Goal: Task Accomplishment & Management: Complete application form

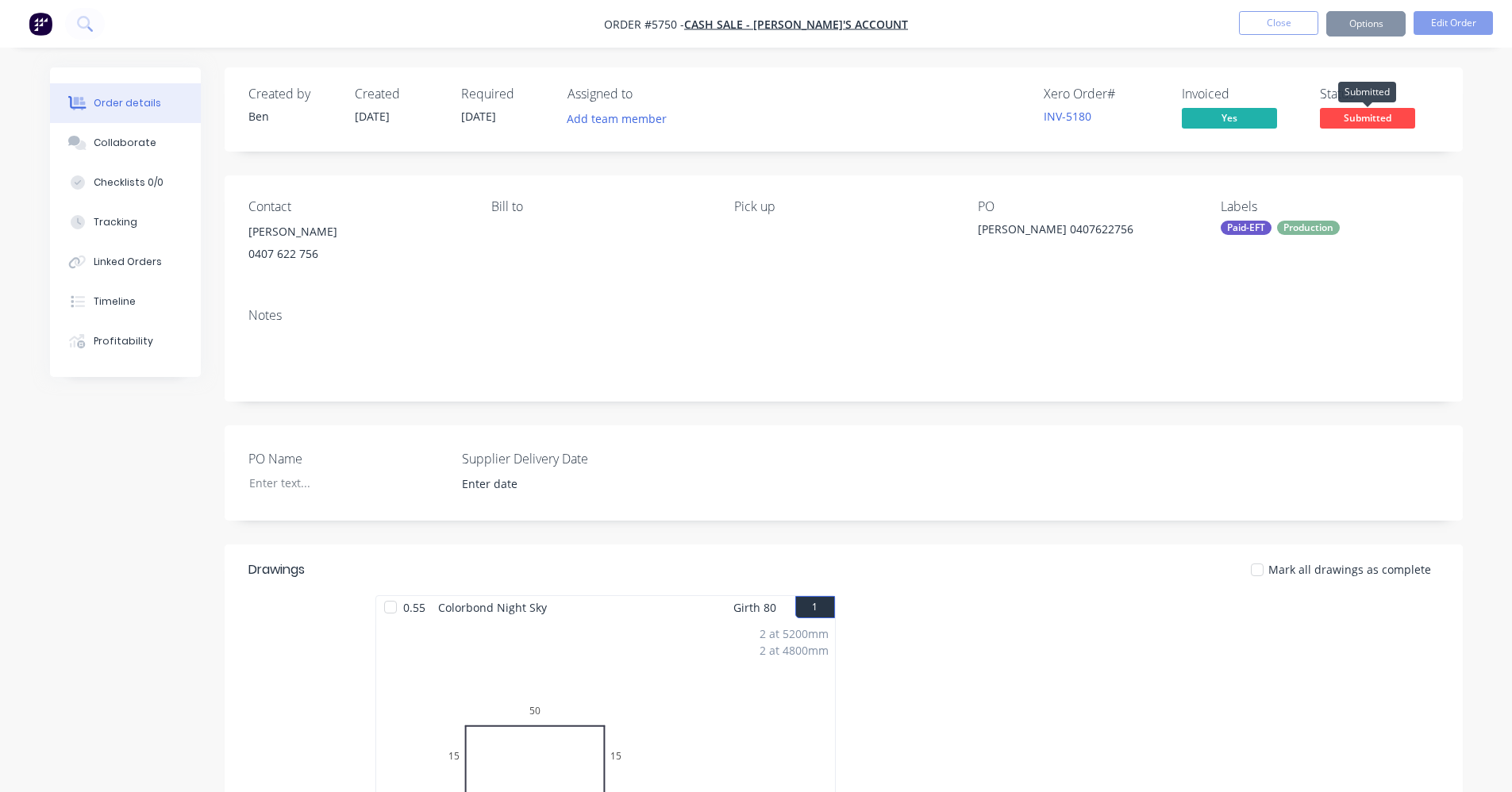
drag, startPoint x: 1387, startPoint y: 118, endPoint x: 1372, endPoint y: 124, distance: 16.2
click at [1386, 118] on span "Submitted" at bounding box center [1368, 118] width 96 height 20
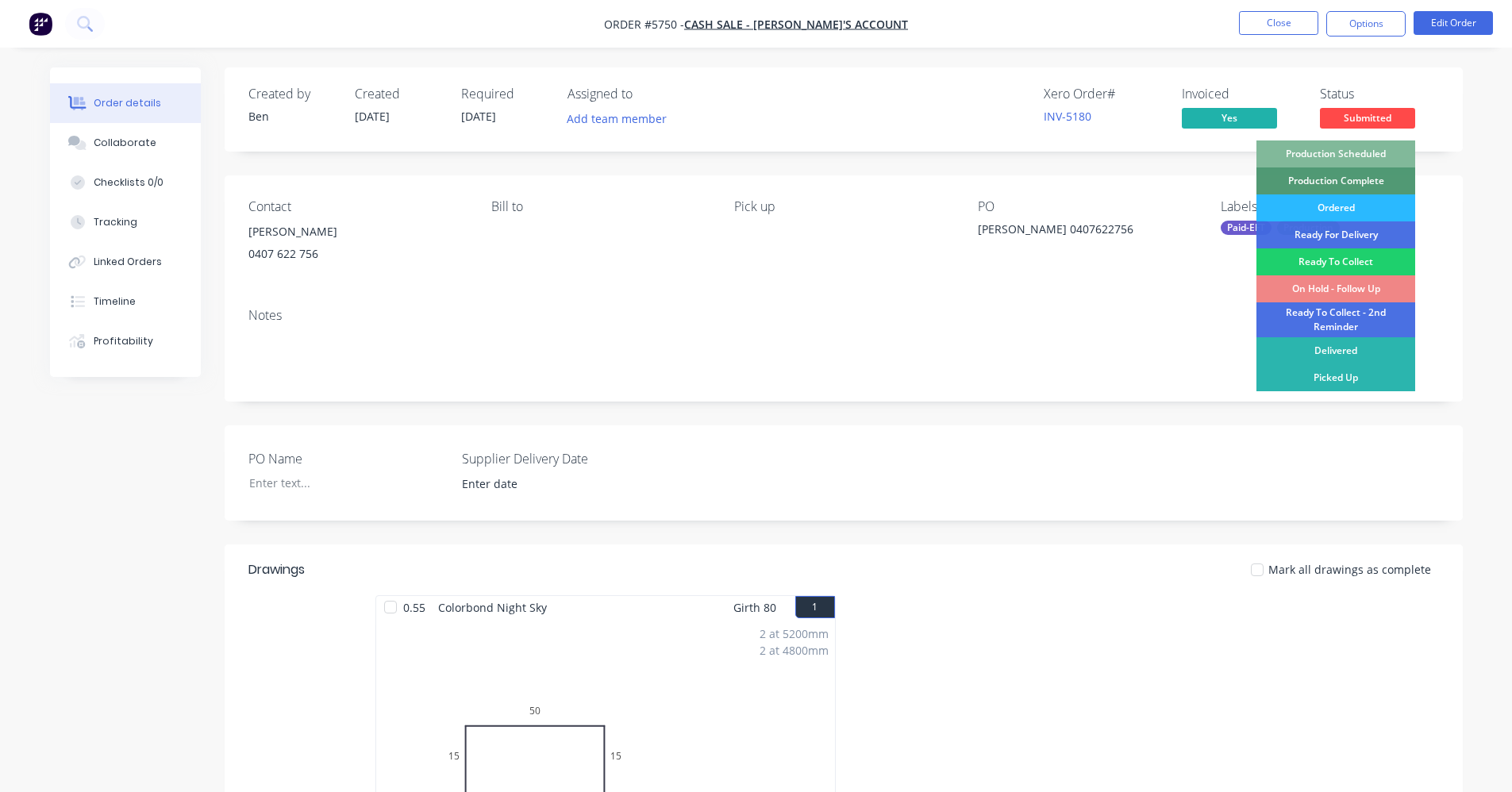
click at [1350, 153] on div "Production Scheduled" at bounding box center [1335, 154] width 159 height 27
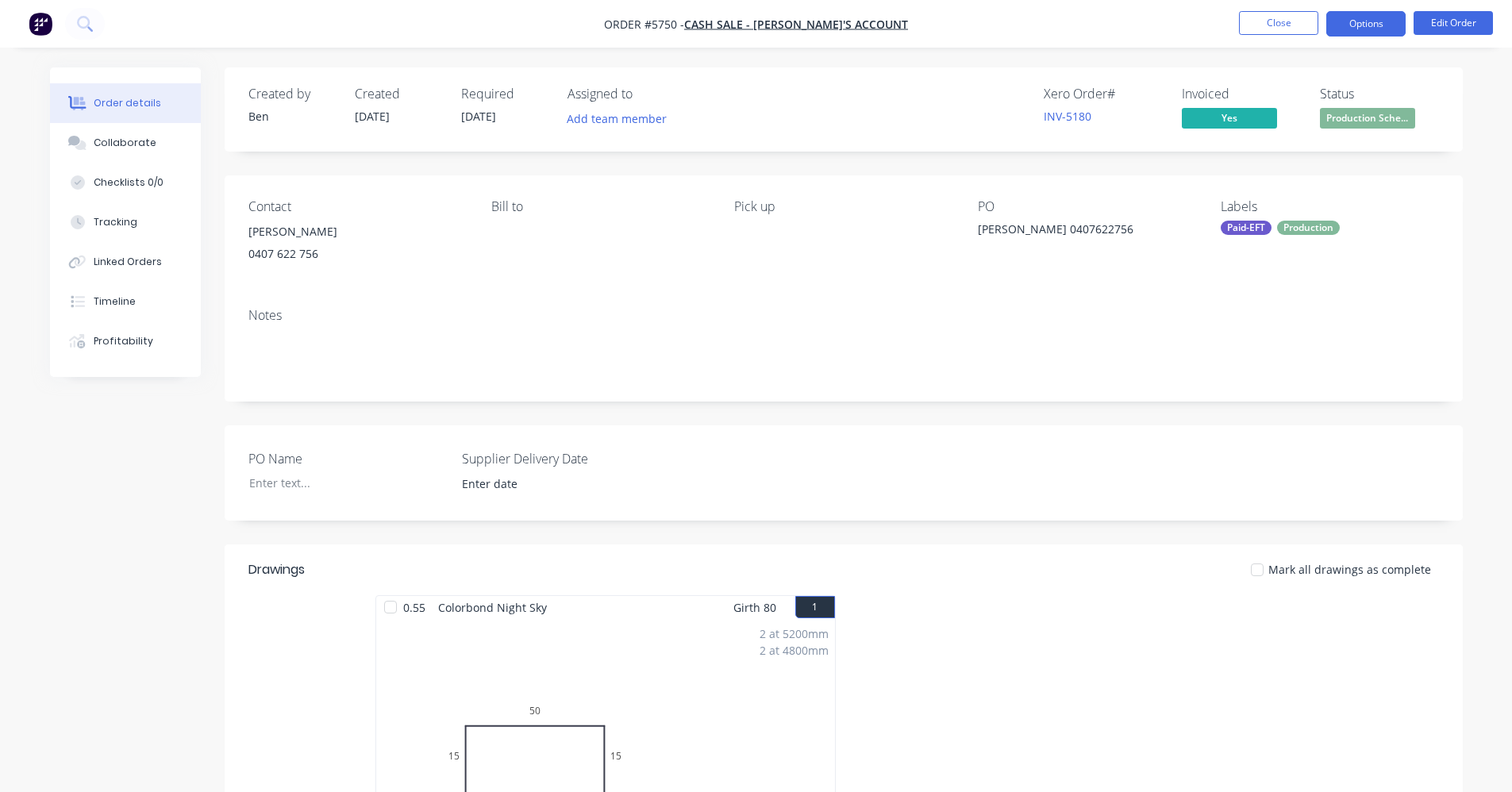
click at [1366, 28] on button "Options" at bounding box center [1366, 24] width 79 height 26
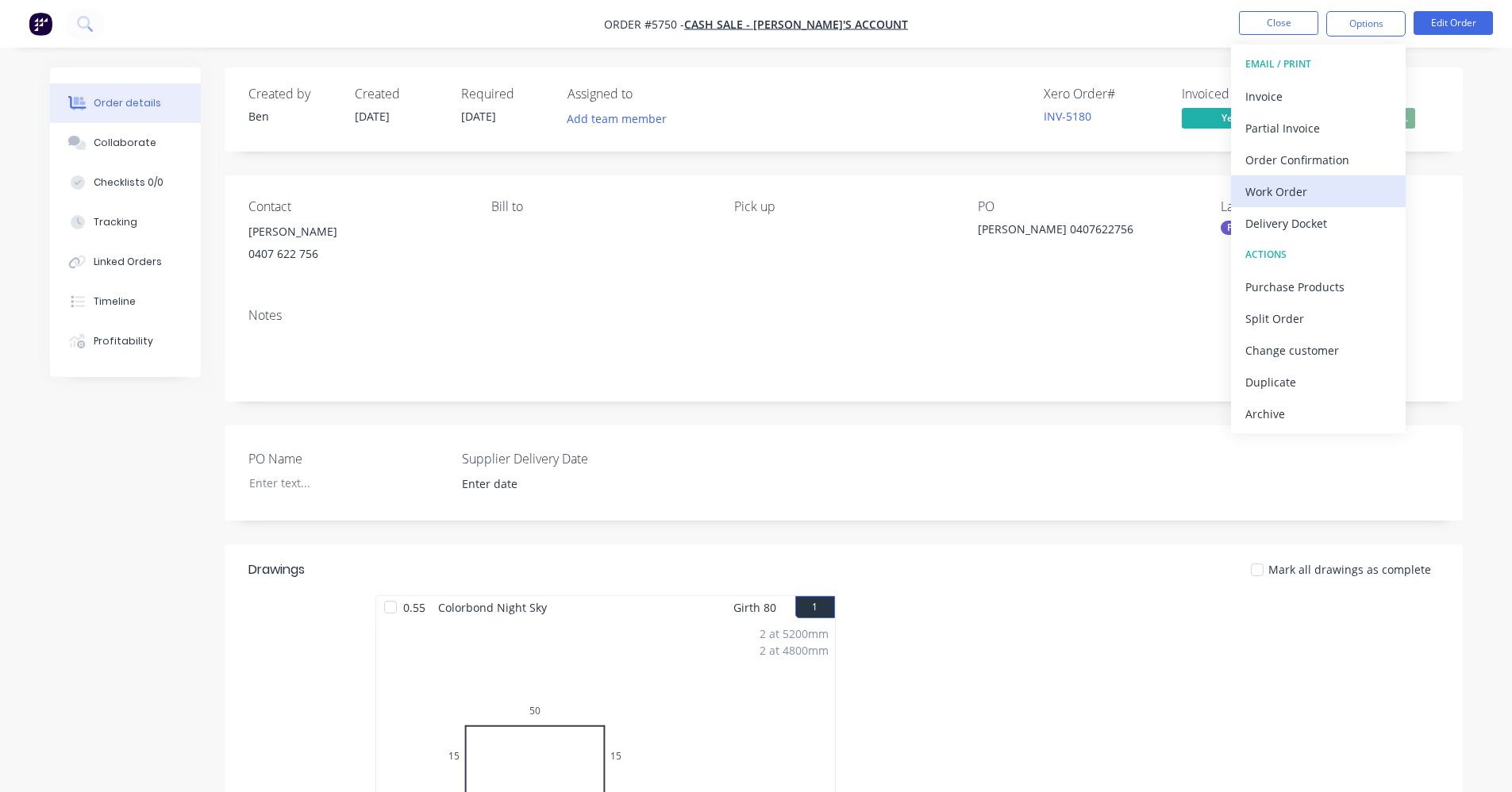
click at [1285, 197] on div "Work Order" at bounding box center [1318, 191] width 146 height 23
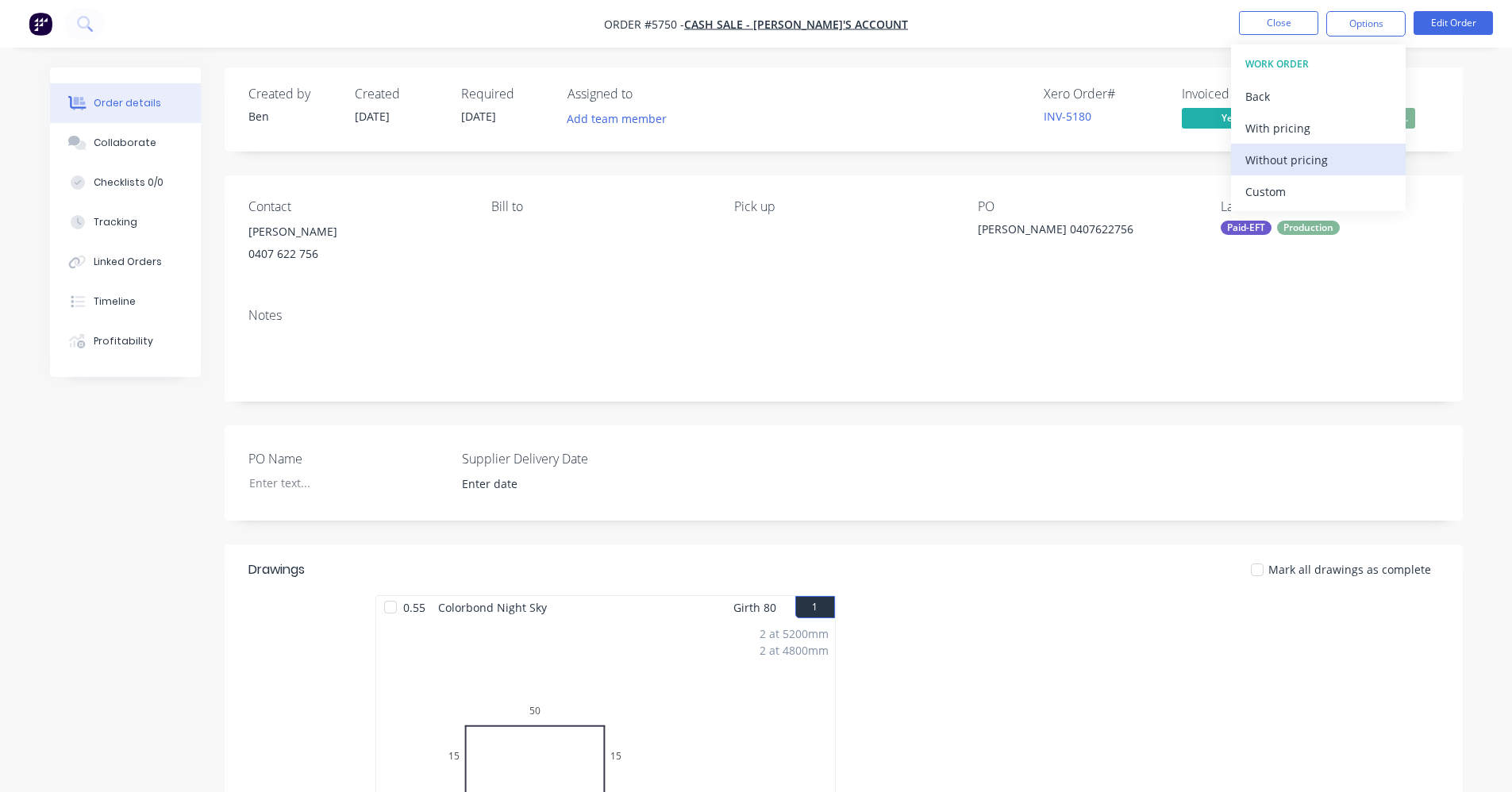
click at [1307, 166] on div "Without pricing" at bounding box center [1318, 160] width 146 height 23
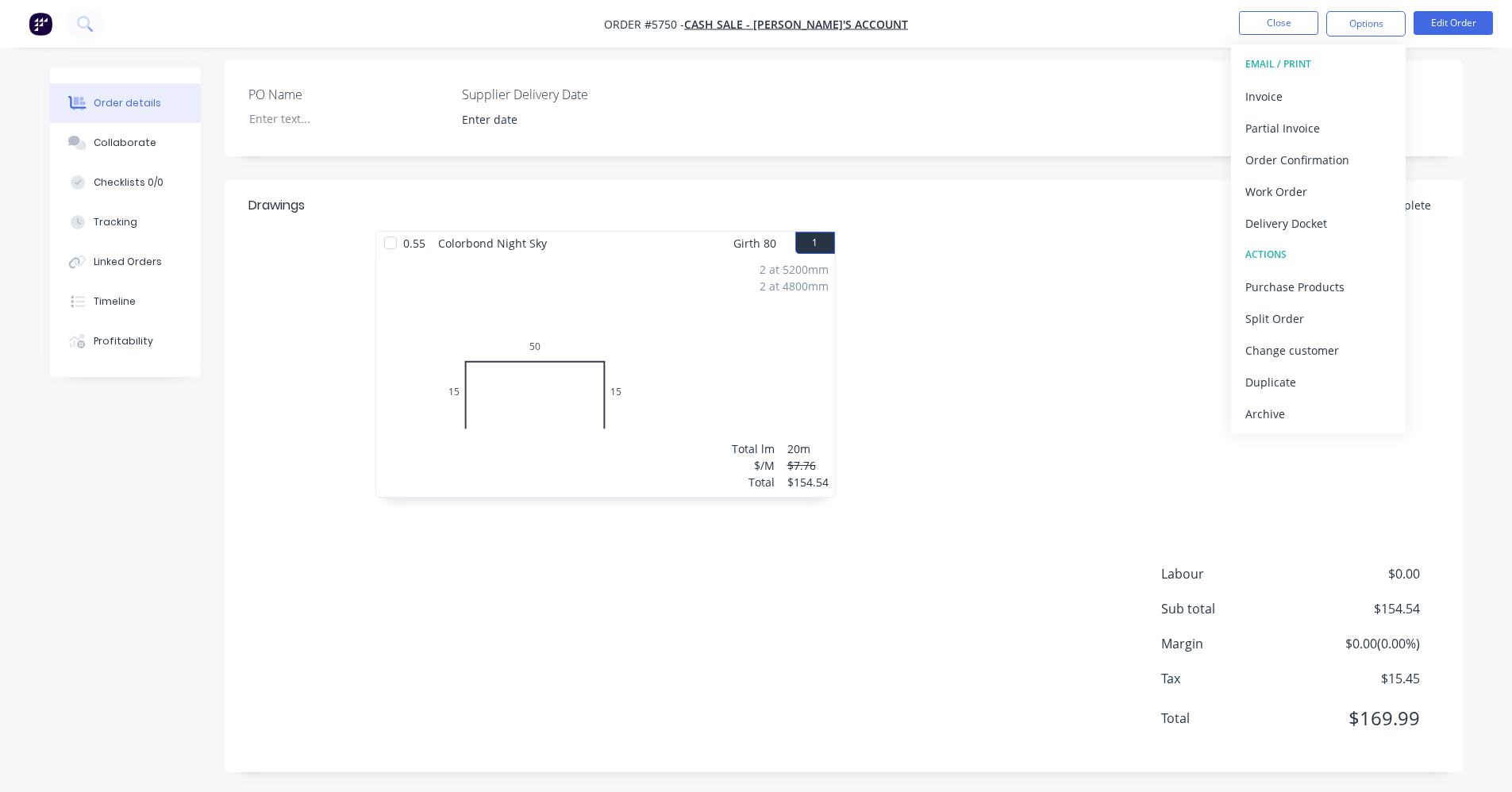
scroll to position [368, 0]
click at [1009, 347] on div at bounding box center [1082, 368] width 476 height 283
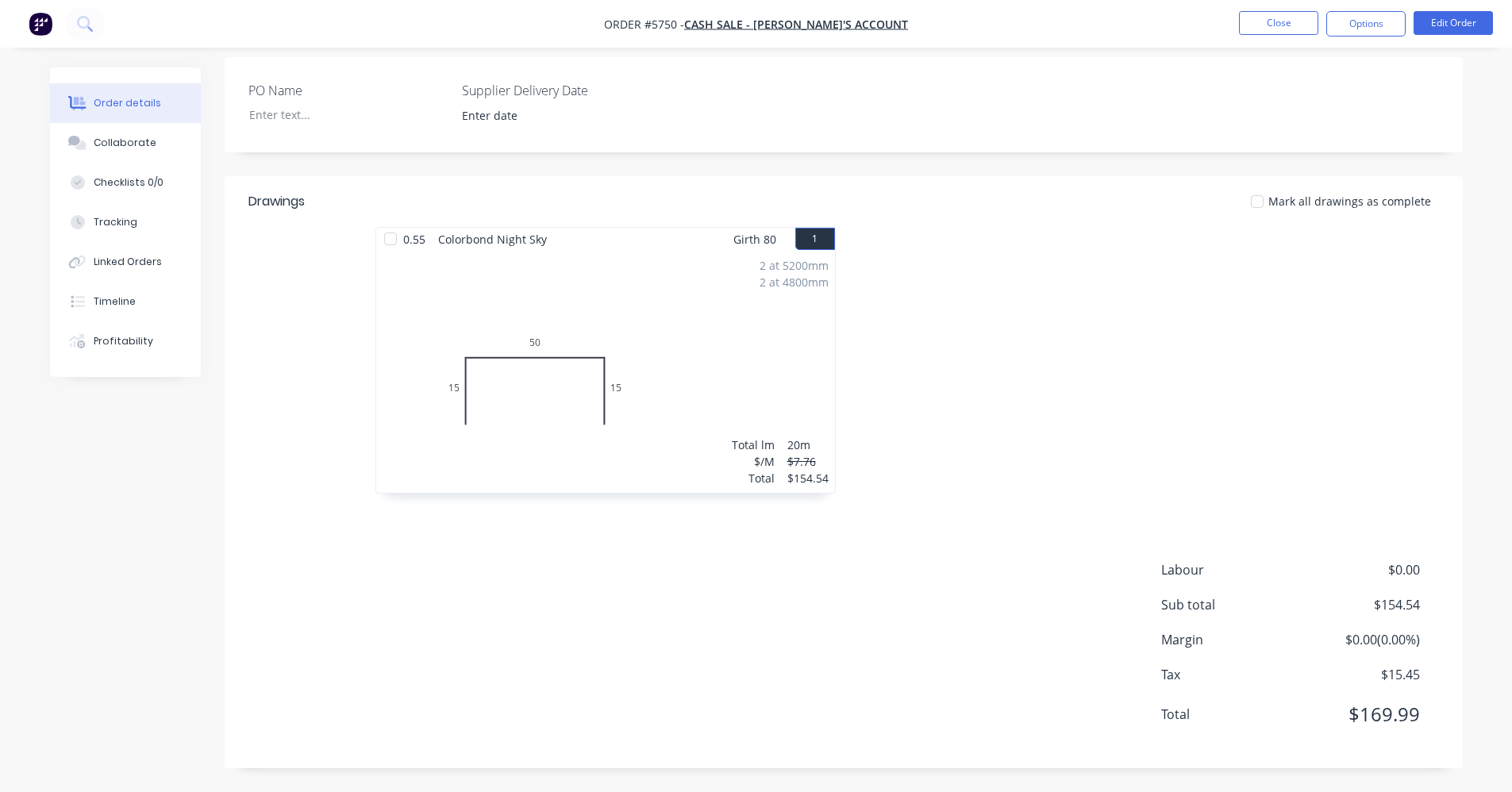
scroll to position [0, 0]
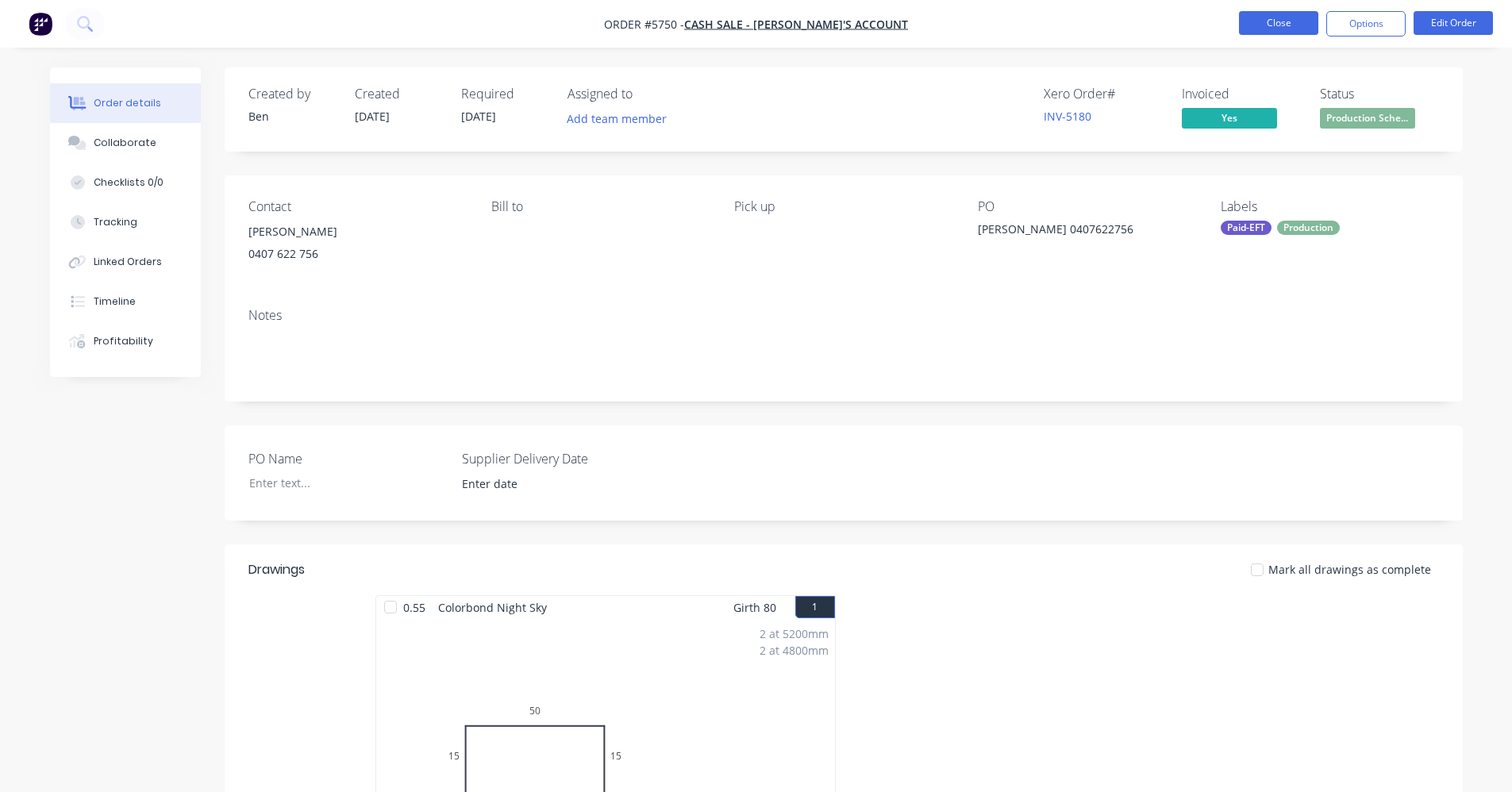
click at [1270, 22] on button "Close" at bounding box center [1278, 23] width 79 height 24
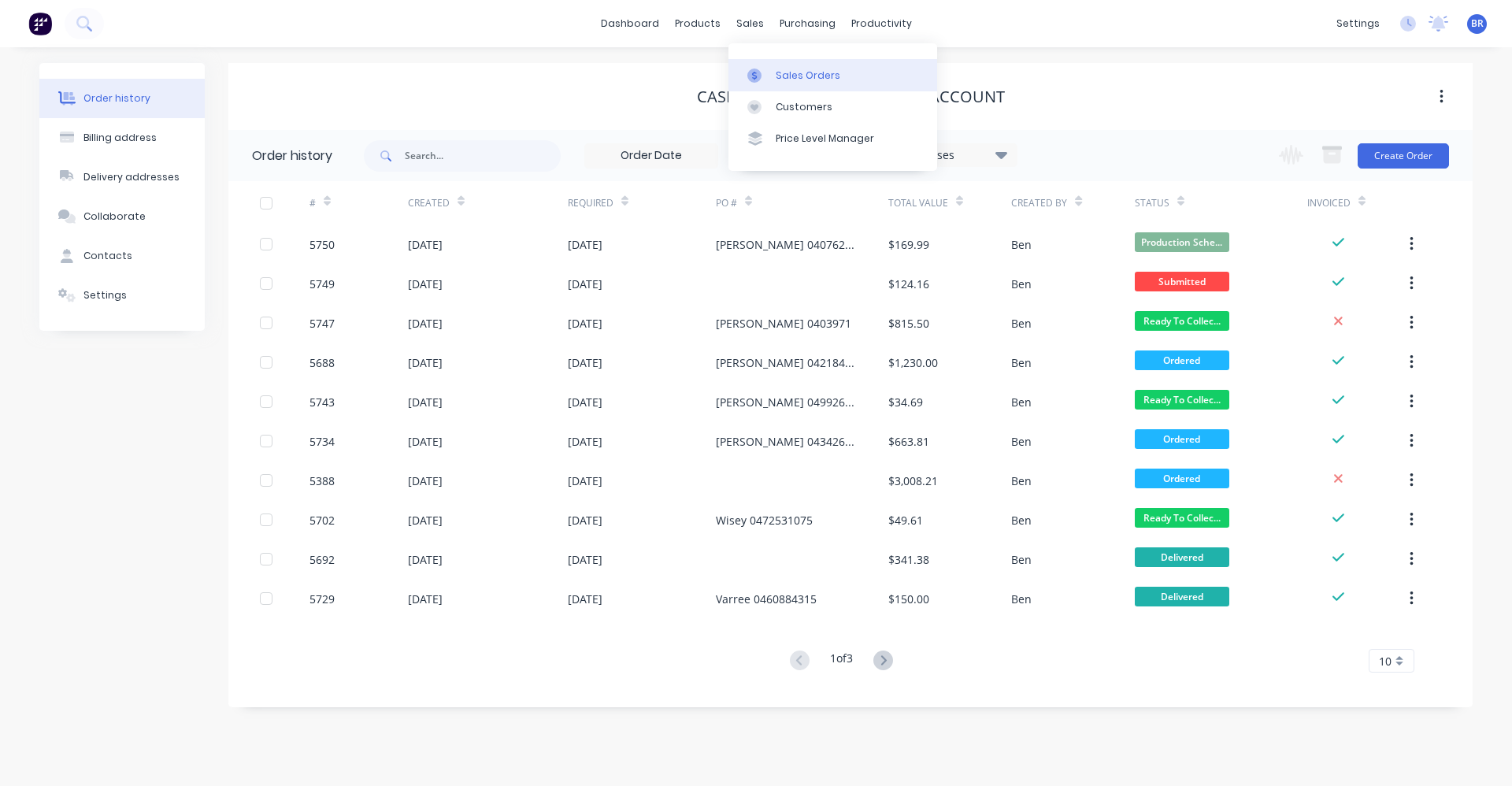
click at [794, 69] on div "Sales Orders" at bounding box center [808, 75] width 65 height 14
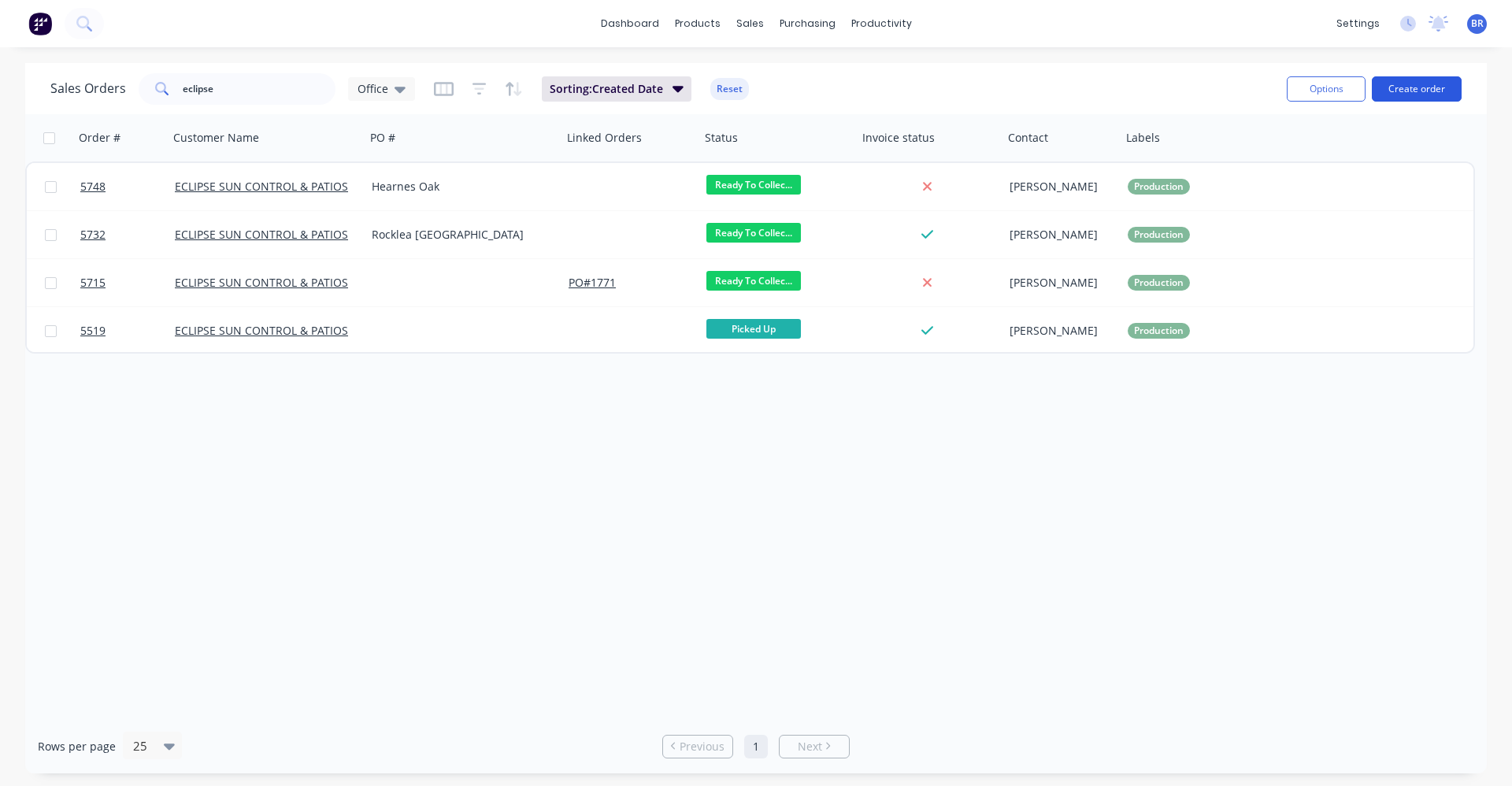
click at [1429, 86] on button "Create order" at bounding box center [1416, 89] width 90 height 26
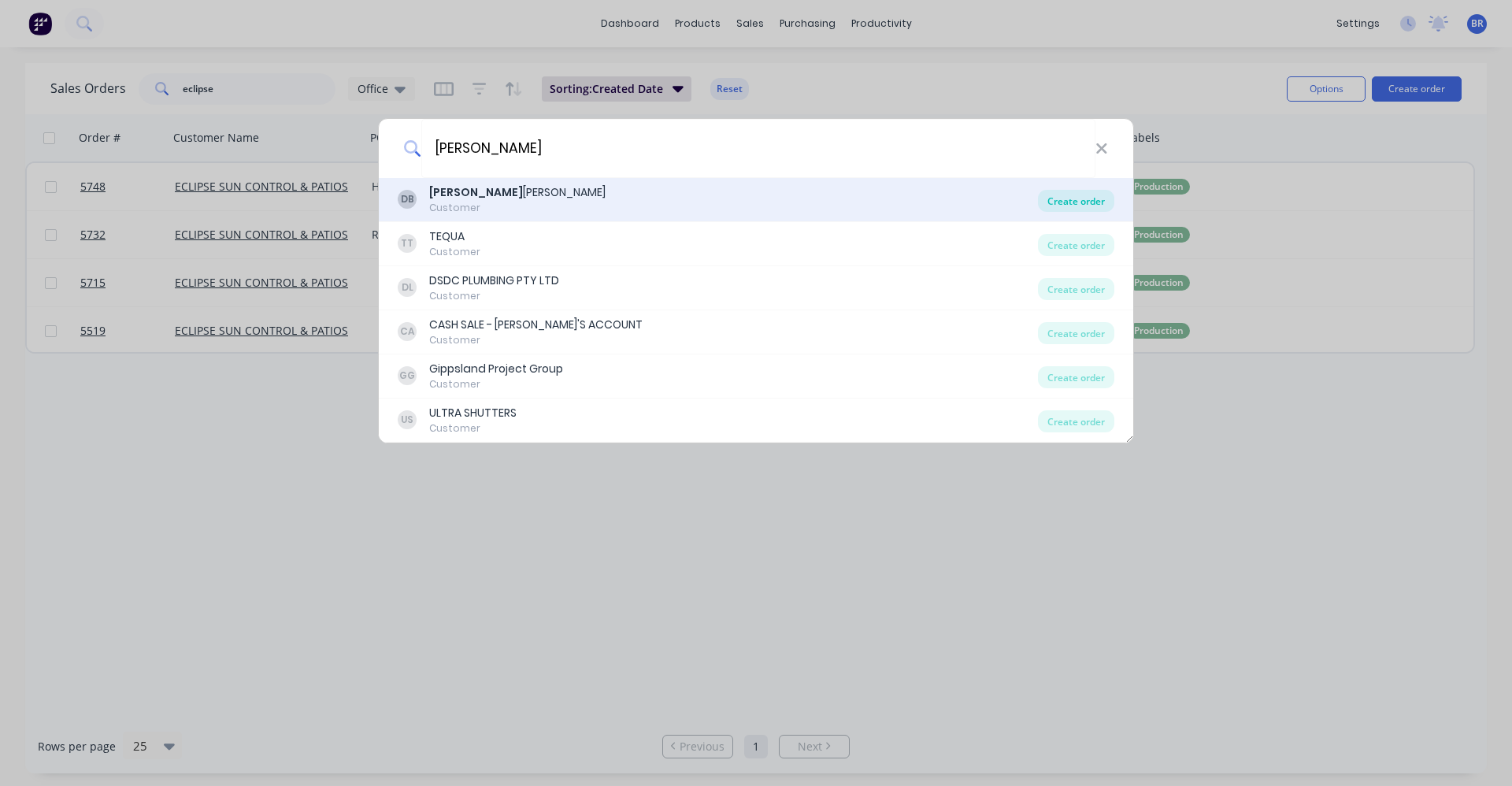
type input "[PERSON_NAME]"
click at [1067, 198] on div "Create order" at bounding box center [1076, 200] width 77 height 22
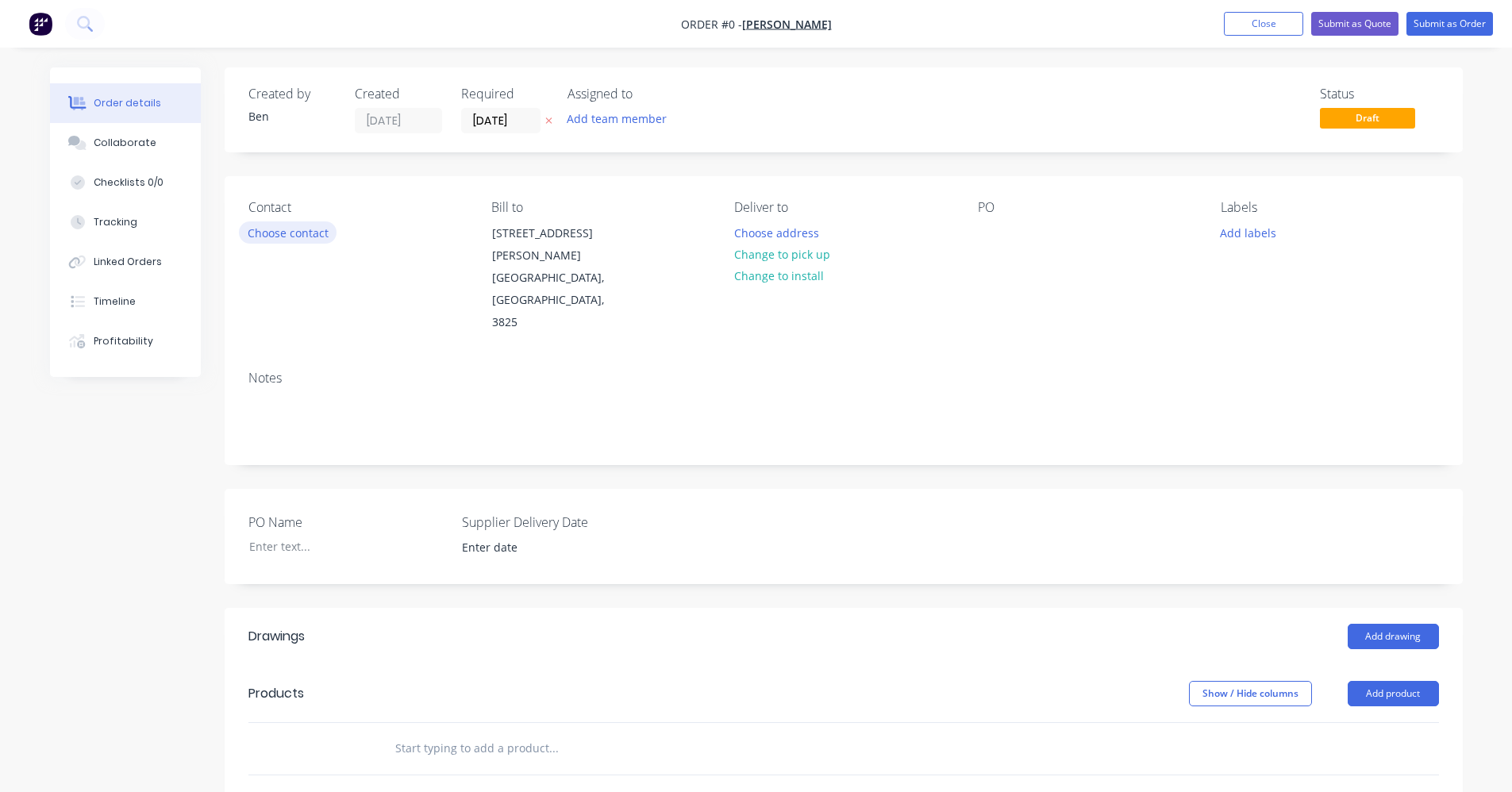
click at [312, 241] on button "Choose contact" at bounding box center [288, 232] width 97 height 21
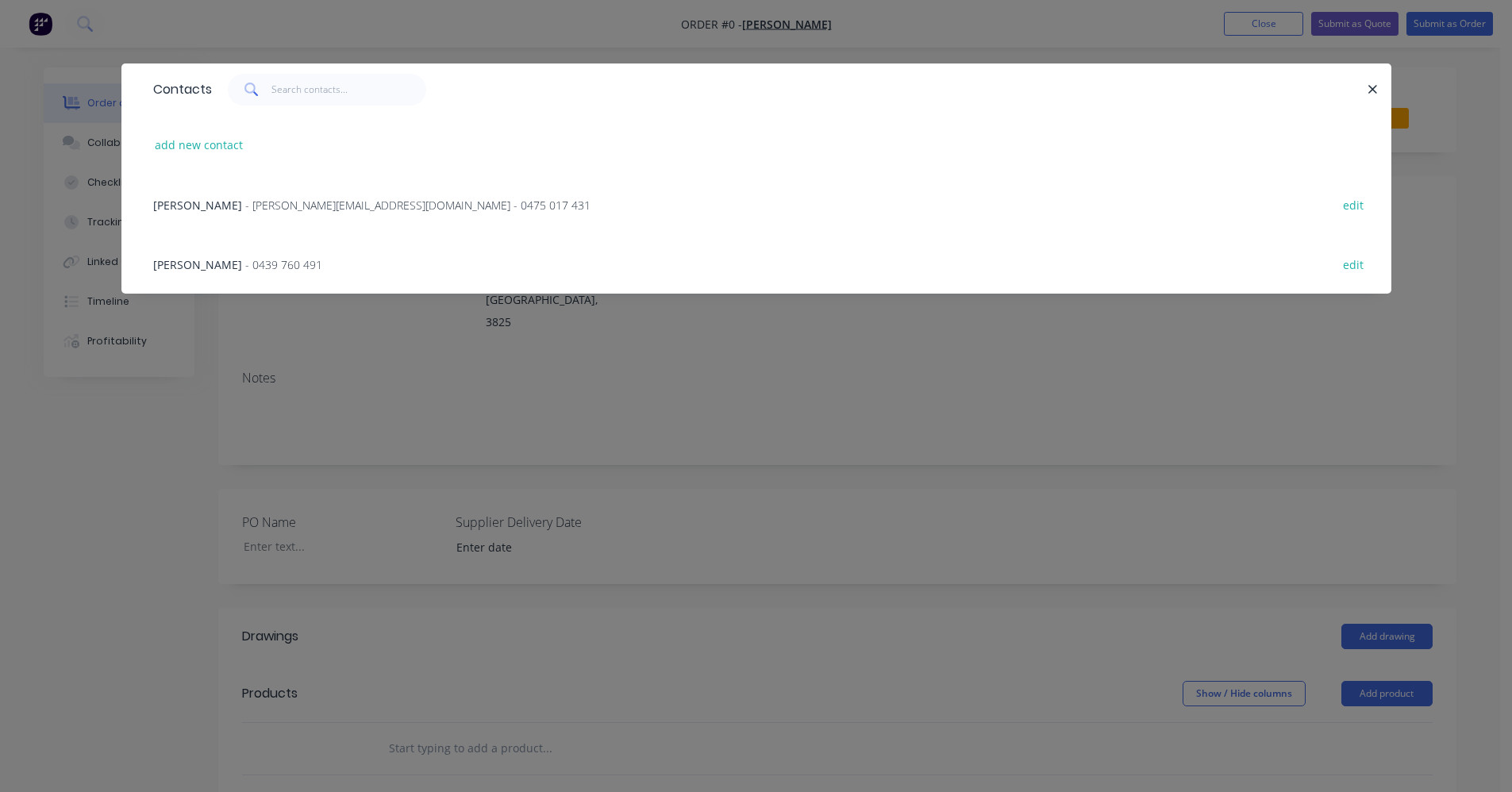
click at [320, 210] on span "- [PERSON_NAME][EMAIL_ADDRESS][DOMAIN_NAME] - 0475 017 431" at bounding box center [418, 205] width 345 height 15
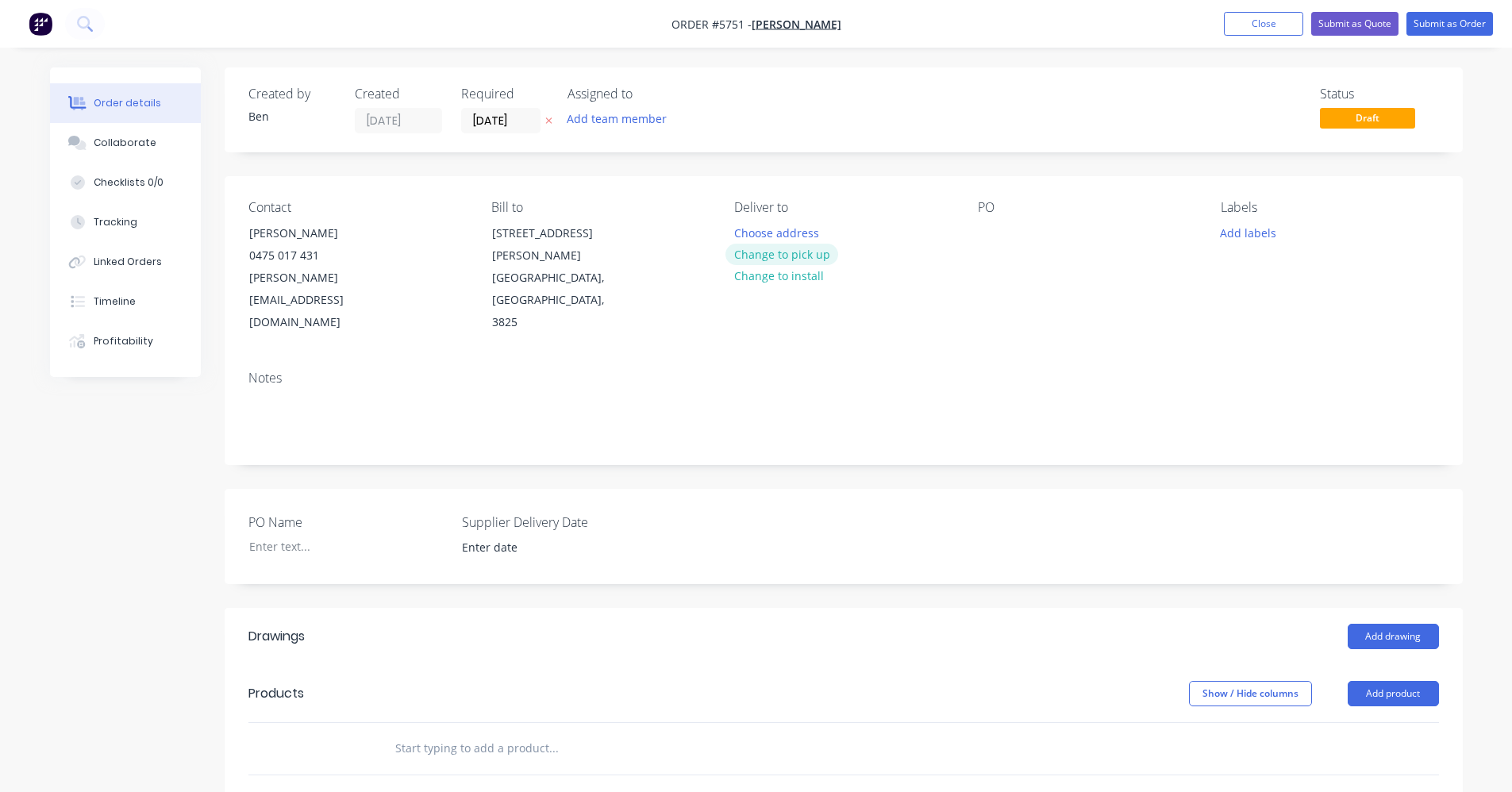
click at [800, 255] on button "Change to pick up" at bounding box center [782, 254] width 113 height 21
click at [764, 229] on div "Pick up Change to delivery Change to install" at bounding box center [843, 267] width 218 height 134
click at [748, 232] on div at bounding box center [746, 233] width 26 height 23
drag, startPoint x: 1231, startPoint y: 233, endPoint x: 1255, endPoint y: 246, distance: 27.3
click at [1232, 234] on button "Add labels" at bounding box center [1248, 232] width 73 height 21
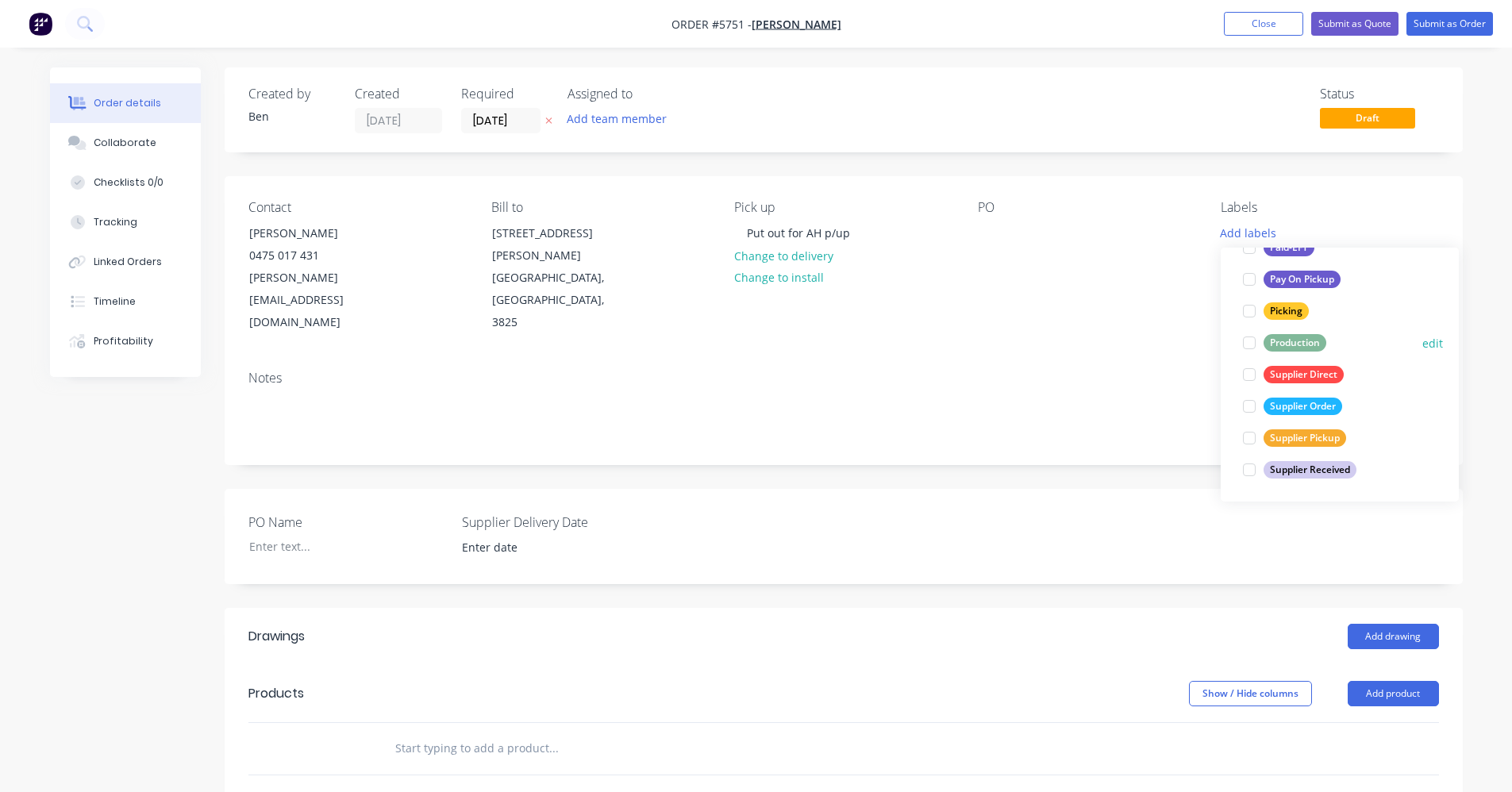
click at [1284, 337] on div "Production" at bounding box center [1295, 343] width 63 height 17
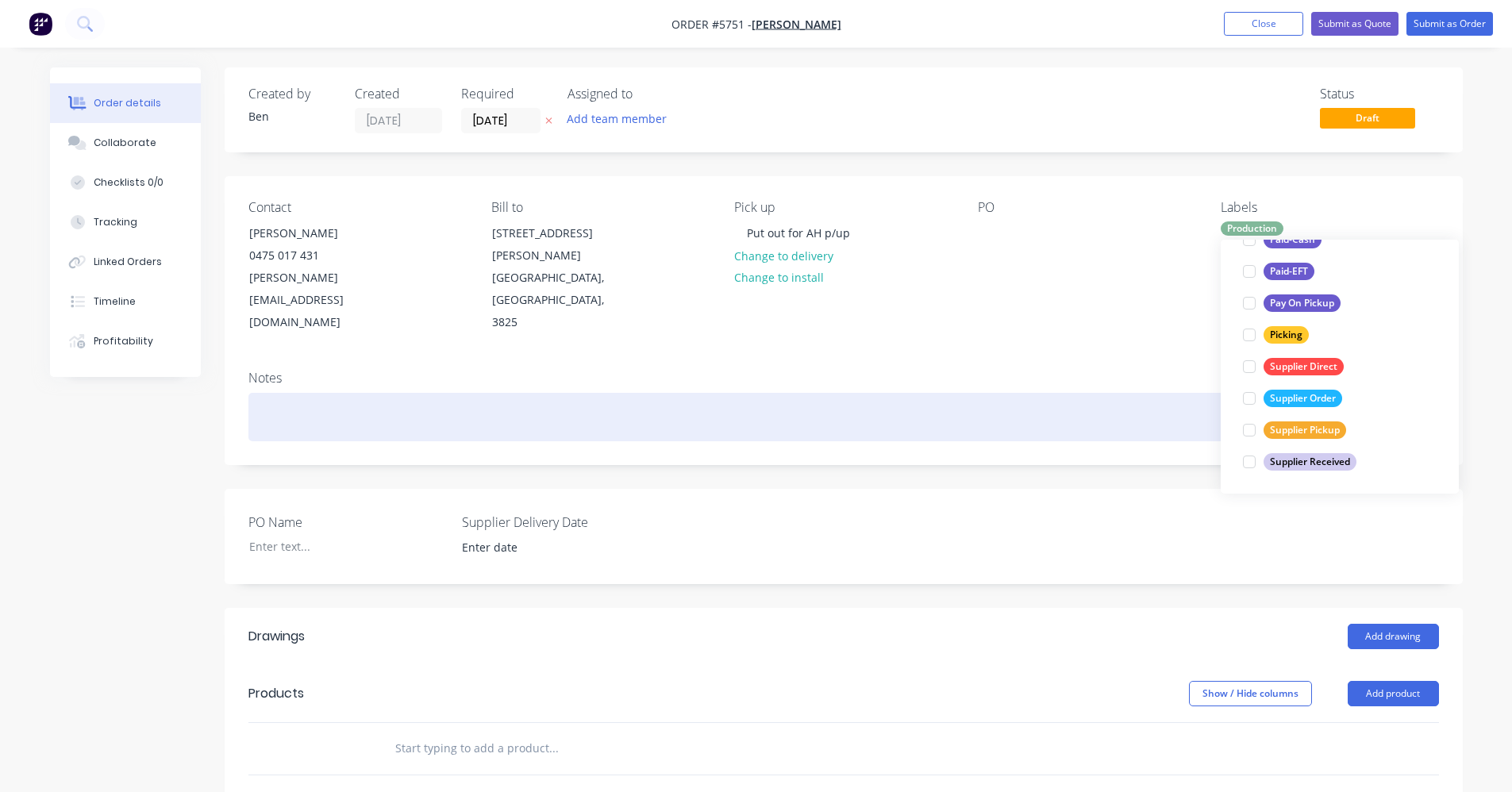
scroll to position [32, 0]
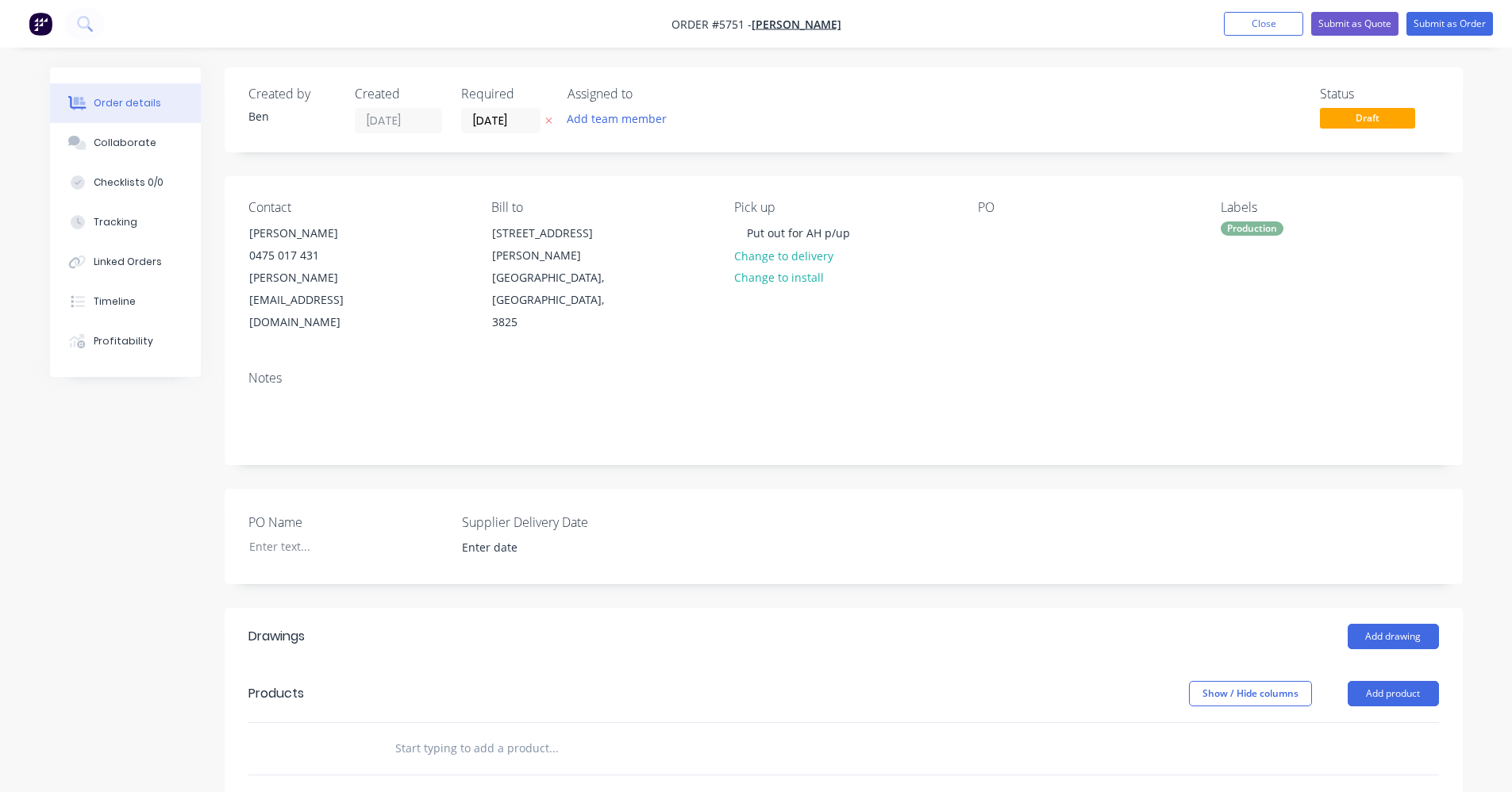
click at [911, 499] on div "PO Name Supplier Delivery Date" at bounding box center [843, 536] width 1238 height 96
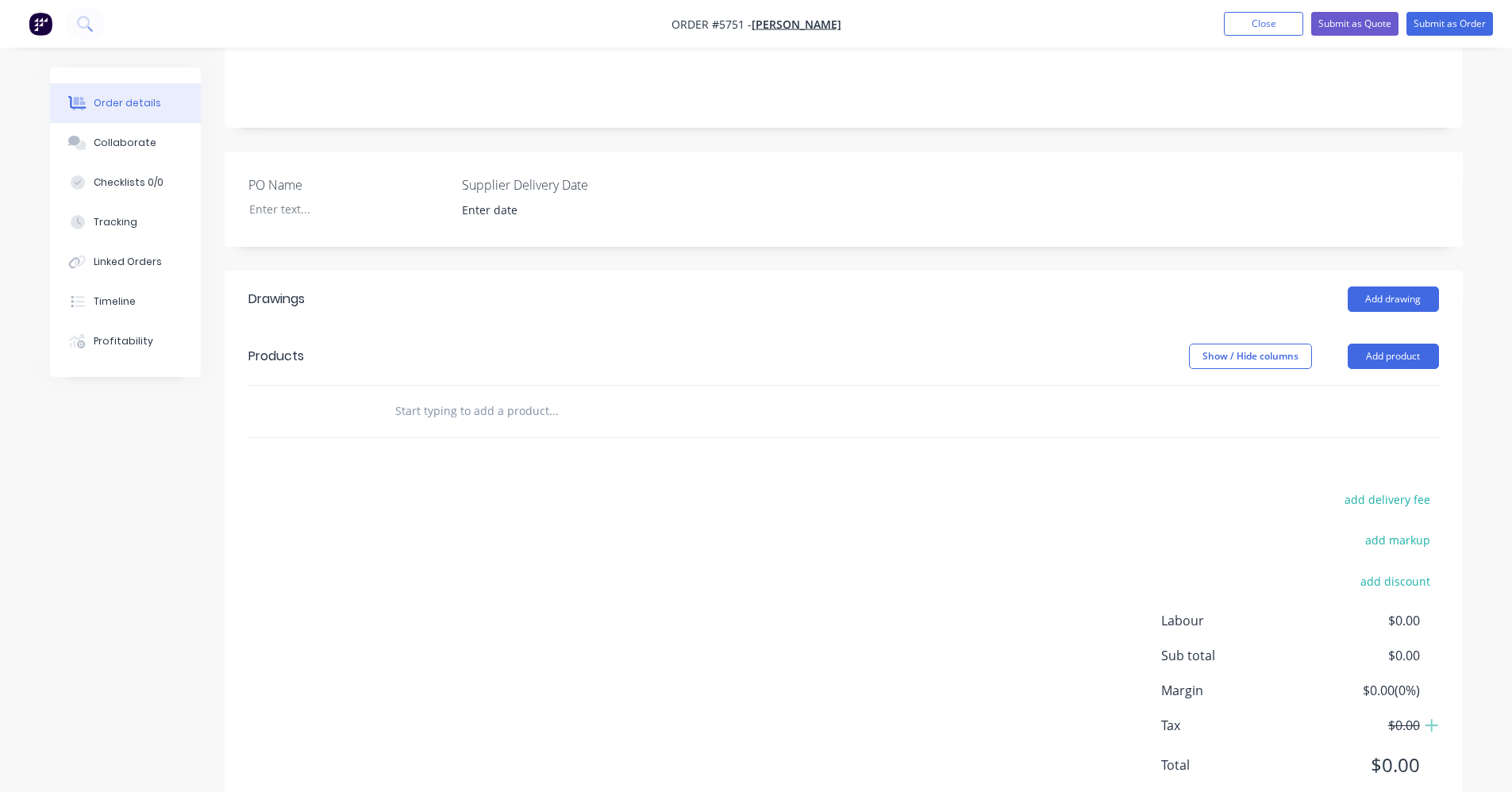
scroll to position [344, 0]
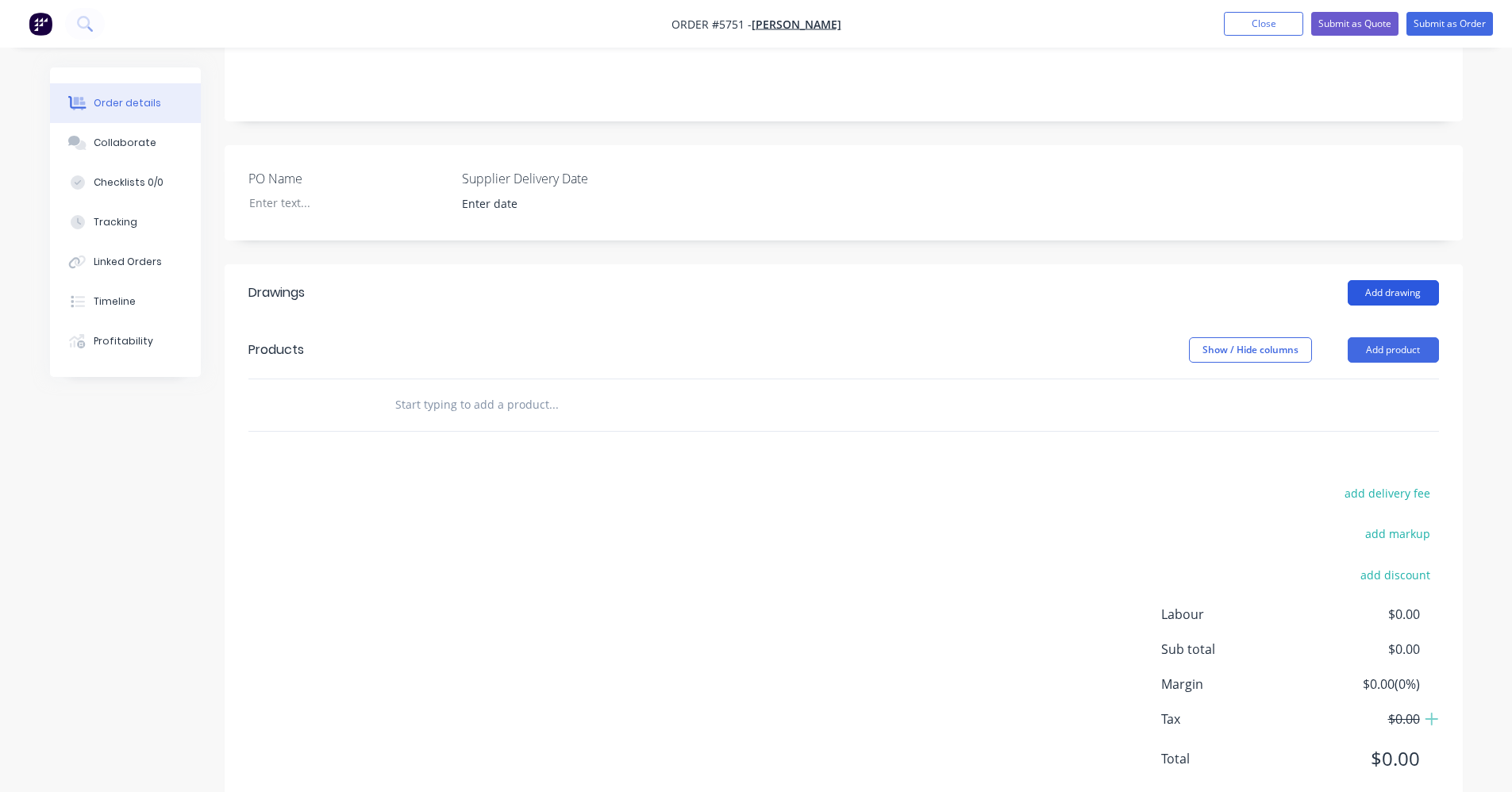
click at [1403, 280] on button "Add drawing" at bounding box center [1393, 292] width 91 height 26
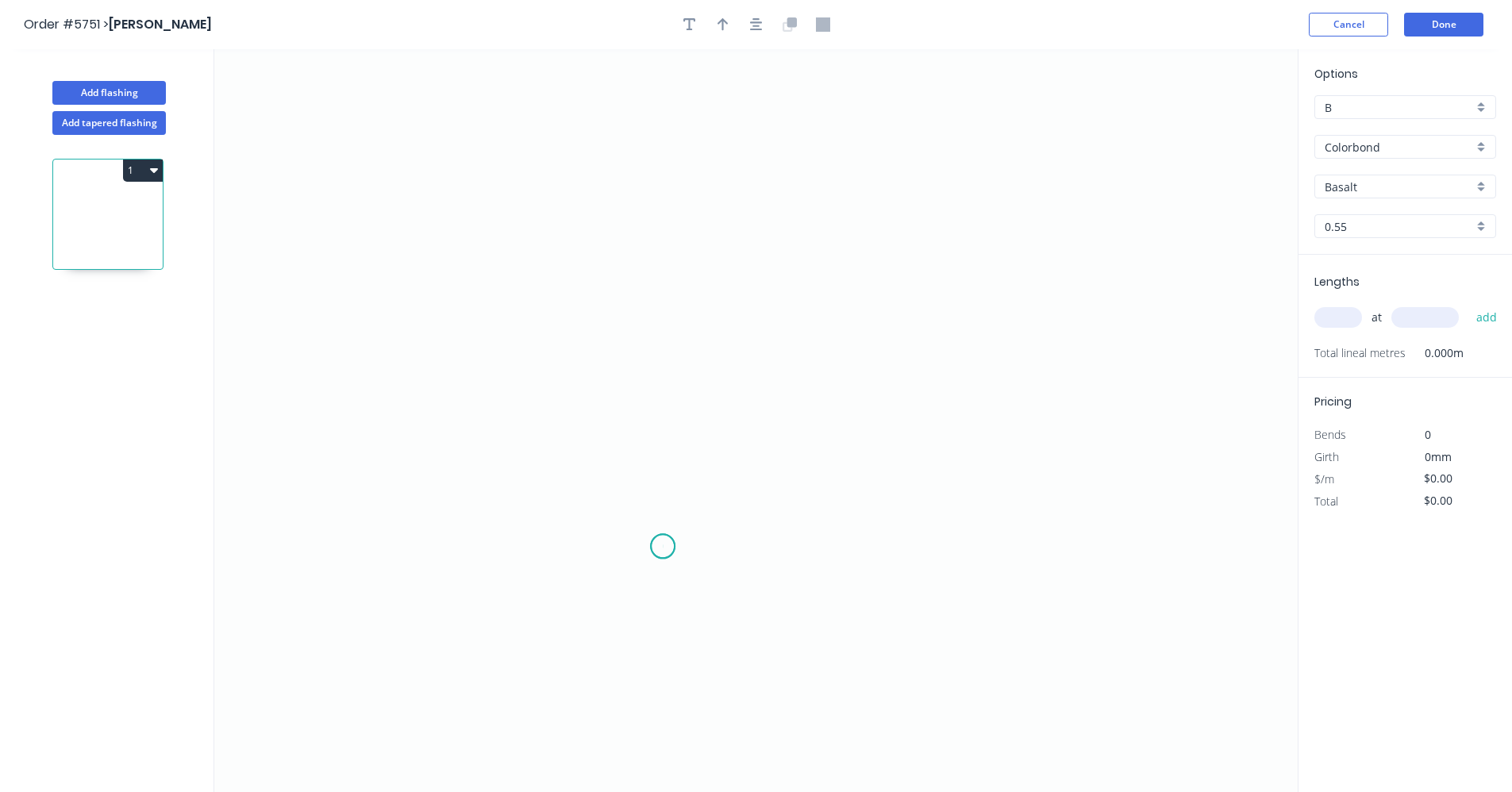
drag, startPoint x: 662, startPoint y: 546, endPoint x: 644, endPoint y: 408, distance: 139.2
click at [663, 536] on icon "0" at bounding box center [755, 419] width 1083 height 742
click at [659, 289] on icon "0" at bounding box center [755, 419] width 1083 height 742
click at [1102, 274] on icon "0 ?" at bounding box center [755, 419] width 1083 height 742
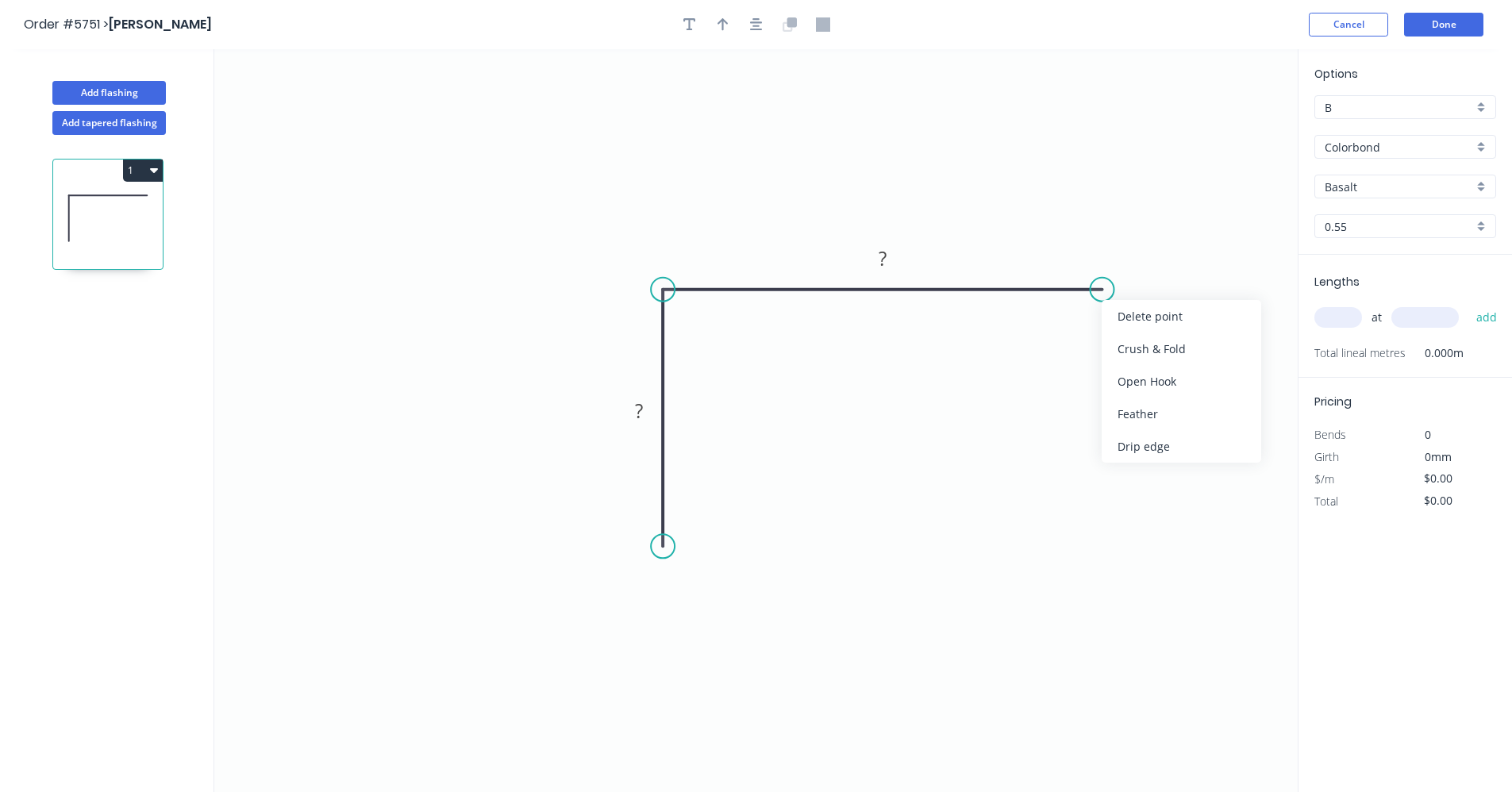
drag, startPoint x: 1145, startPoint y: 418, endPoint x: 994, endPoint y: 476, distance: 161.8
click at [1144, 418] on div "Feather" at bounding box center [1181, 414] width 160 height 32
click at [706, 696] on div "Drip edge" at bounding box center [742, 696] width 160 height 32
click at [751, 27] on icon "button" at bounding box center [756, 24] width 12 height 14
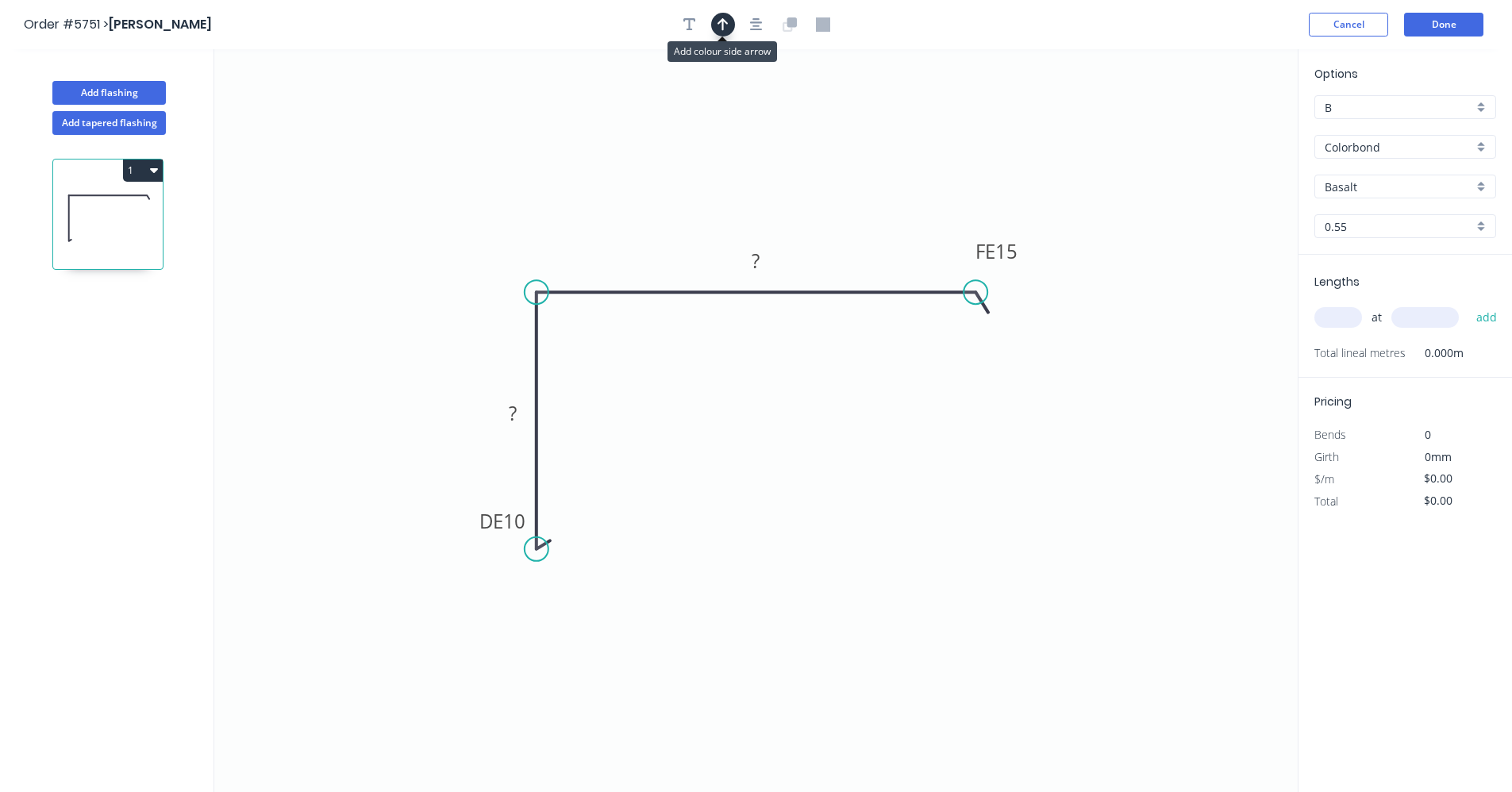
click at [726, 27] on icon "button" at bounding box center [724, 24] width 11 height 14
drag, startPoint x: 1214, startPoint y: 124, endPoint x: 605, endPoint y: 273, distance: 627.0
click at [606, 272] on icon at bounding box center [605, 252] width 14 height 51
click at [516, 417] on tspan "?" at bounding box center [512, 412] width 8 height 26
type input "$16.87"
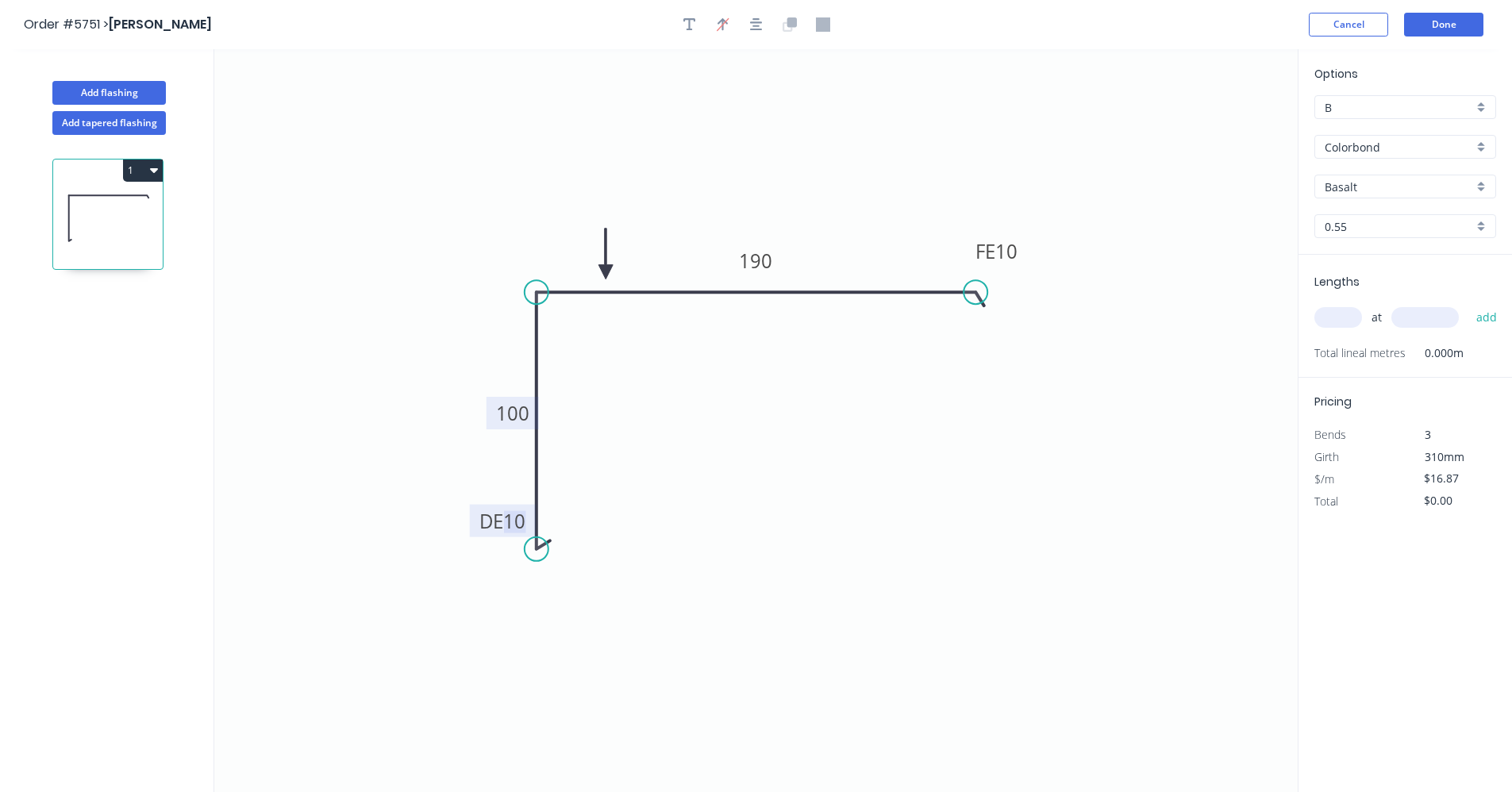
click at [1453, 192] on input "Basalt" at bounding box center [1398, 186] width 148 height 16
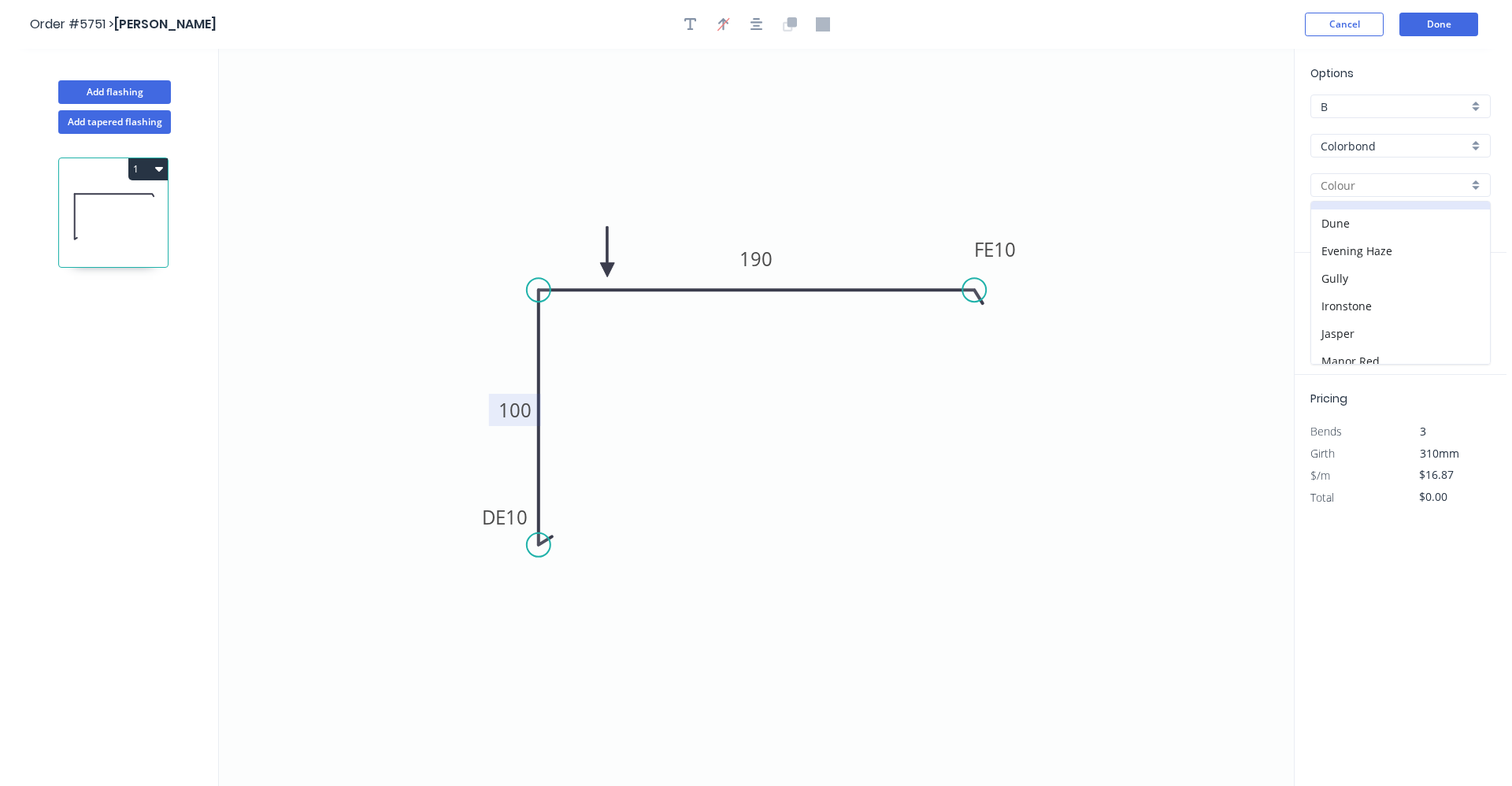
scroll to position [236, 0]
click at [1374, 314] on div "Monument" at bounding box center [1394, 309] width 178 height 27
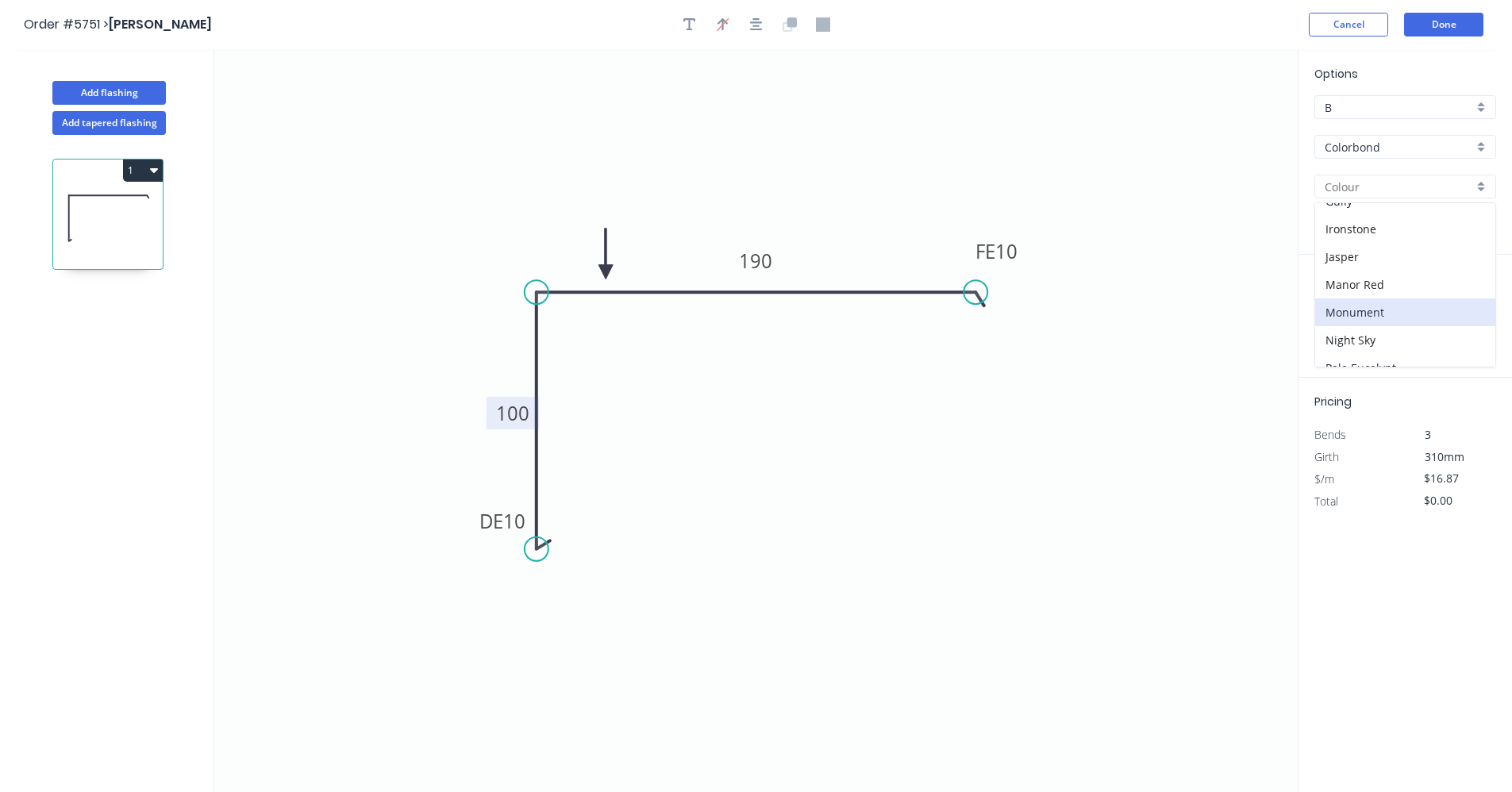
type input "Monument"
click at [1339, 312] on input "text" at bounding box center [1338, 317] width 48 height 21
type input "5"
type input "5000"
click at [1468, 304] on button "add" at bounding box center [1486, 317] width 37 height 27
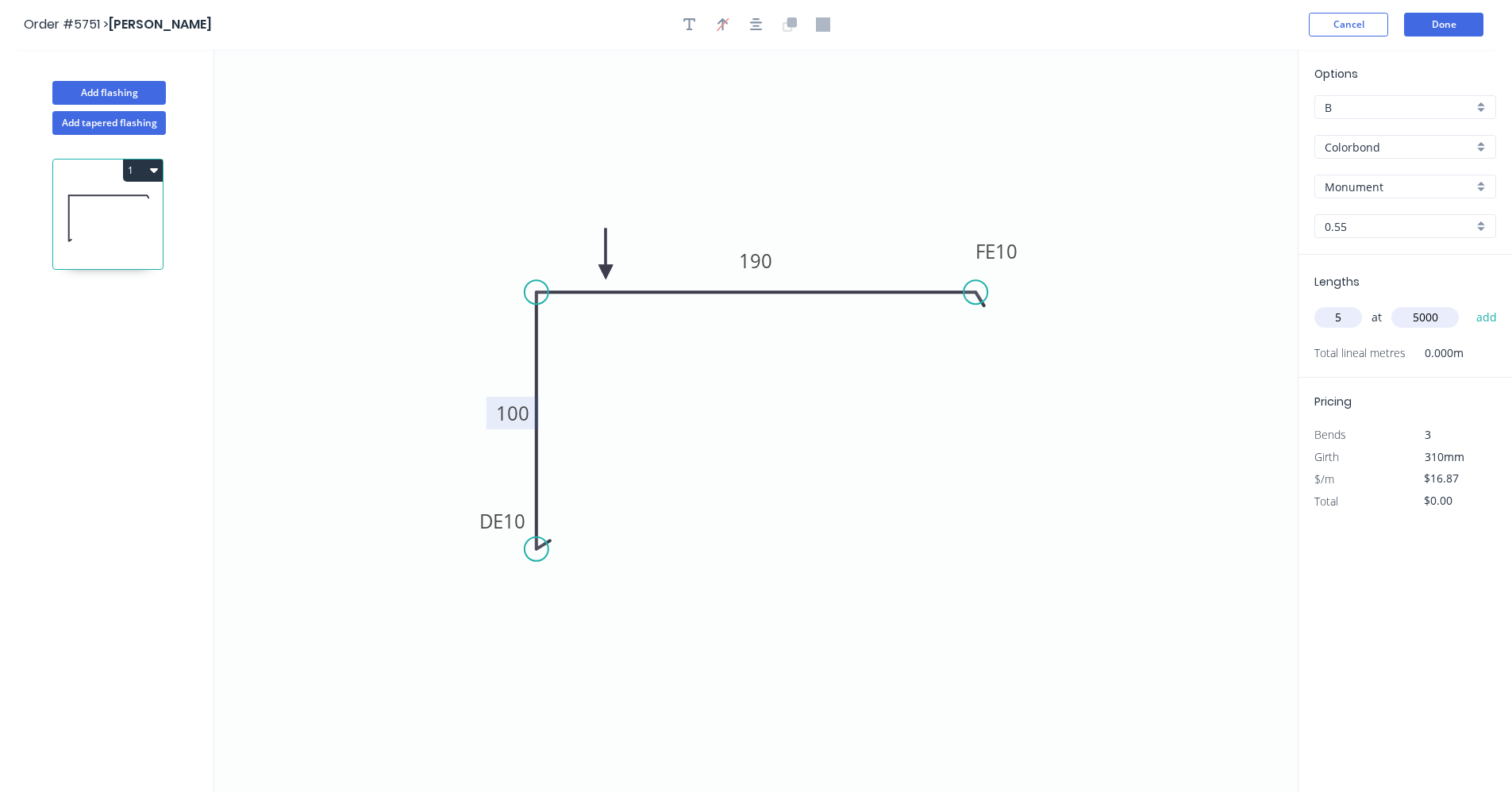
type input "$421.75"
type input "2"
type input "2700"
click at [1468, 304] on button "add" at bounding box center [1486, 317] width 37 height 27
type input "$512.85"
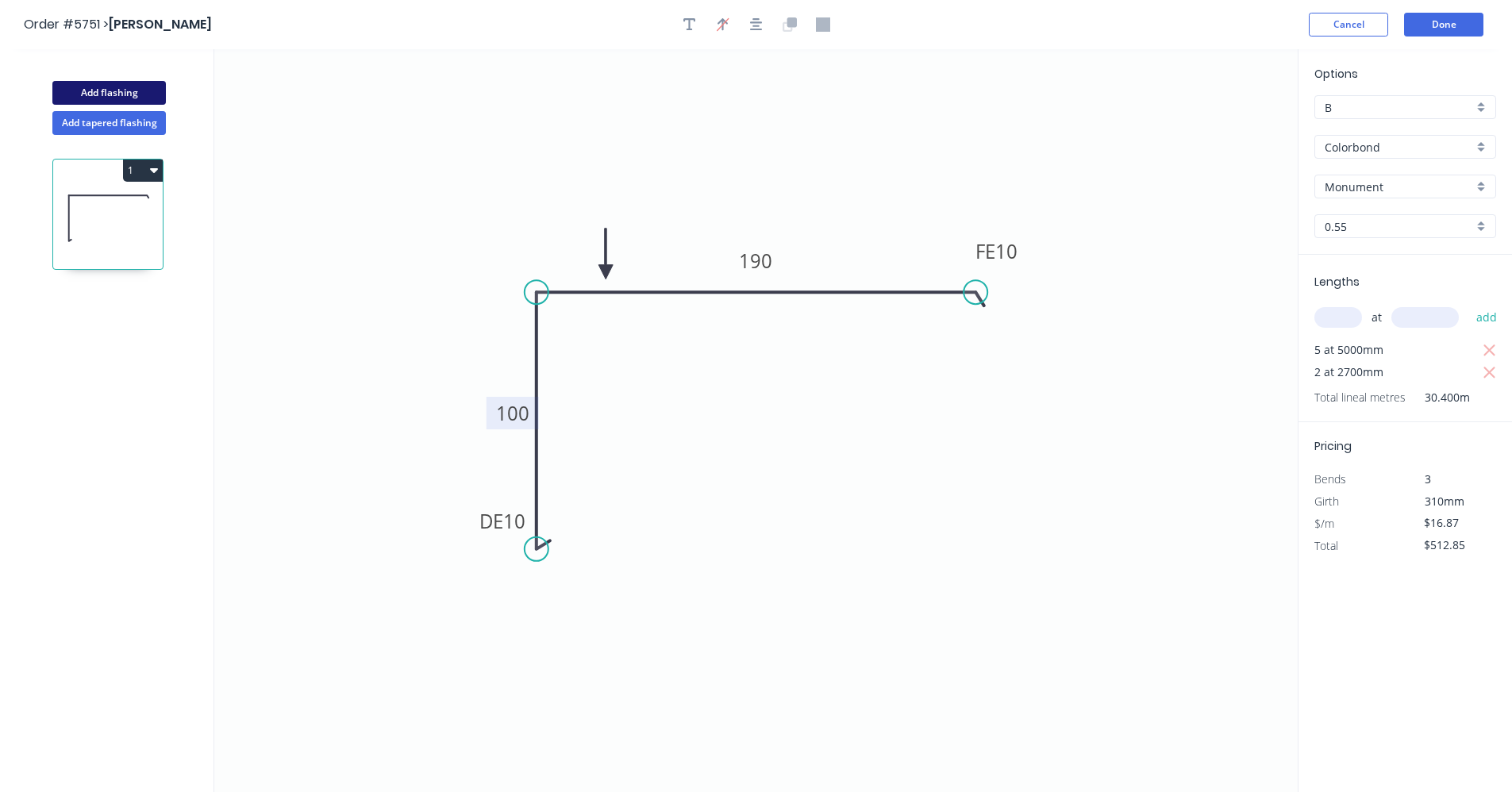
click at [118, 93] on button "Add flashing" at bounding box center [109, 93] width 114 height 24
type input "$0.00"
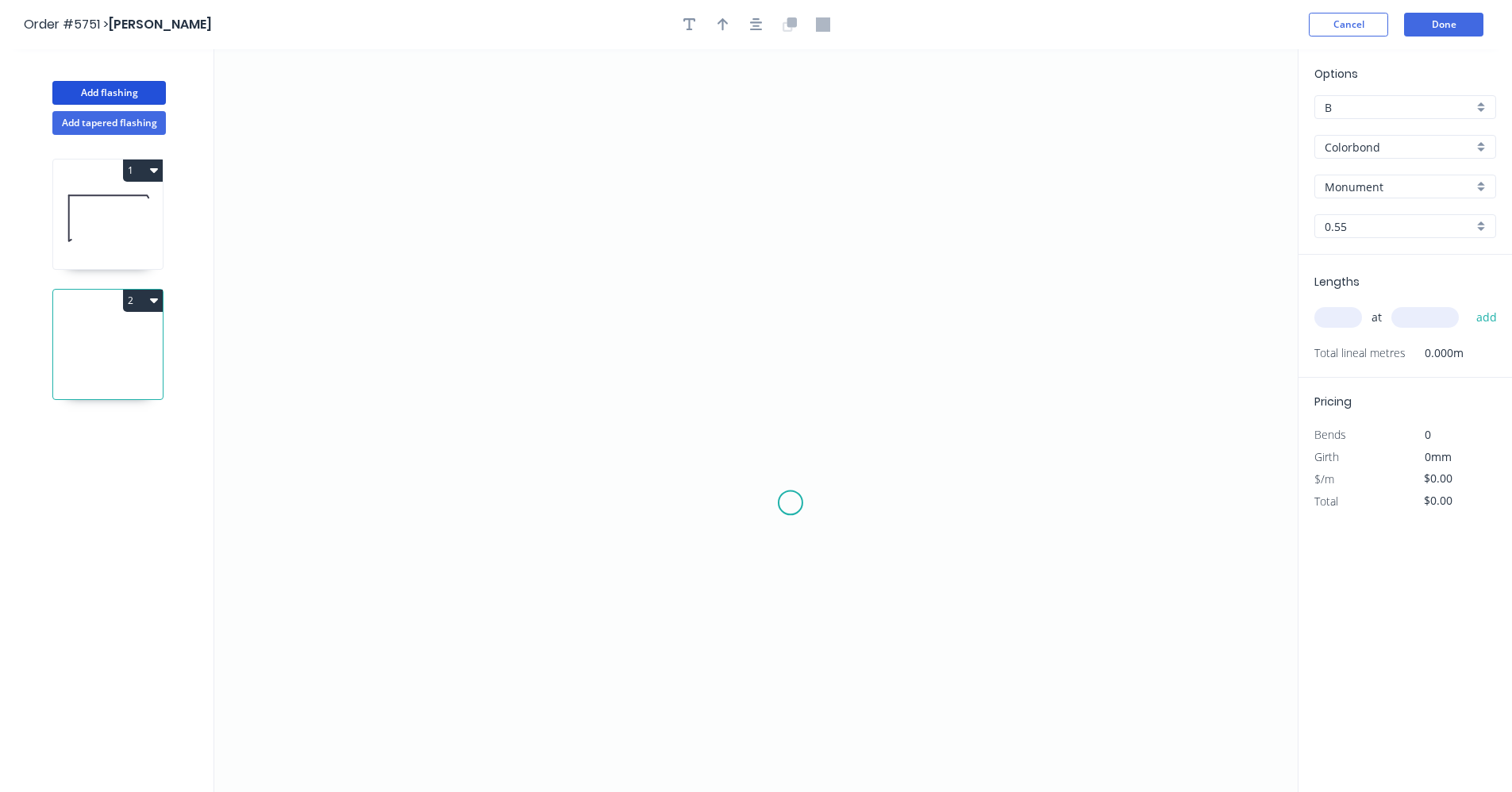
click at [781, 503] on icon "0" at bounding box center [755, 419] width 1083 height 742
click at [636, 503] on icon "0" at bounding box center [755, 419] width 1083 height 742
drag, startPoint x: 632, startPoint y: 241, endPoint x: 753, endPoint y: 246, distance: 121.1
click at [633, 241] on icon "0 ?" at bounding box center [755, 419] width 1083 height 742
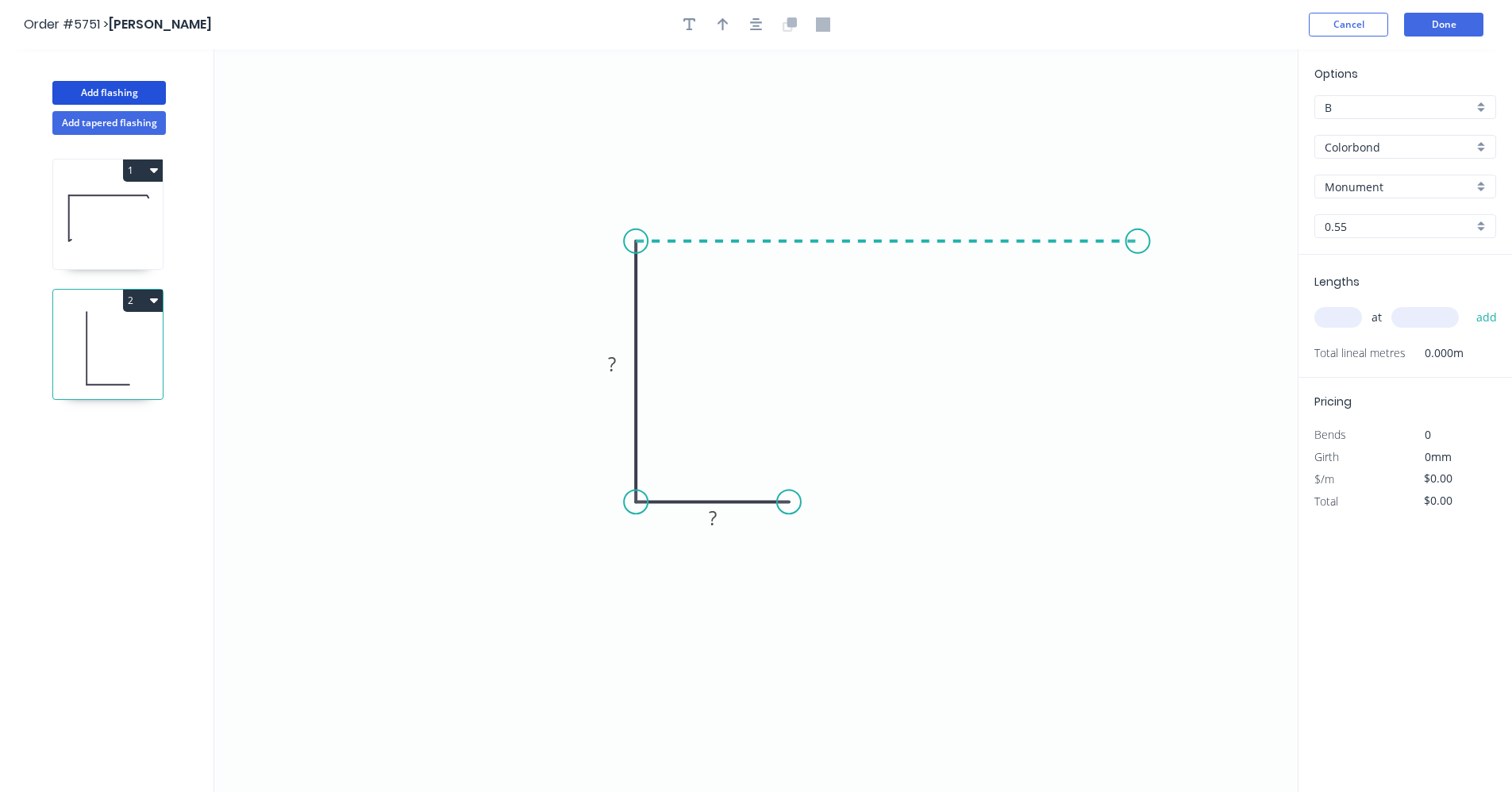
click at [1138, 238] on icon "0 ? ?" at bounding box center [755, 419] width 1083 height 742
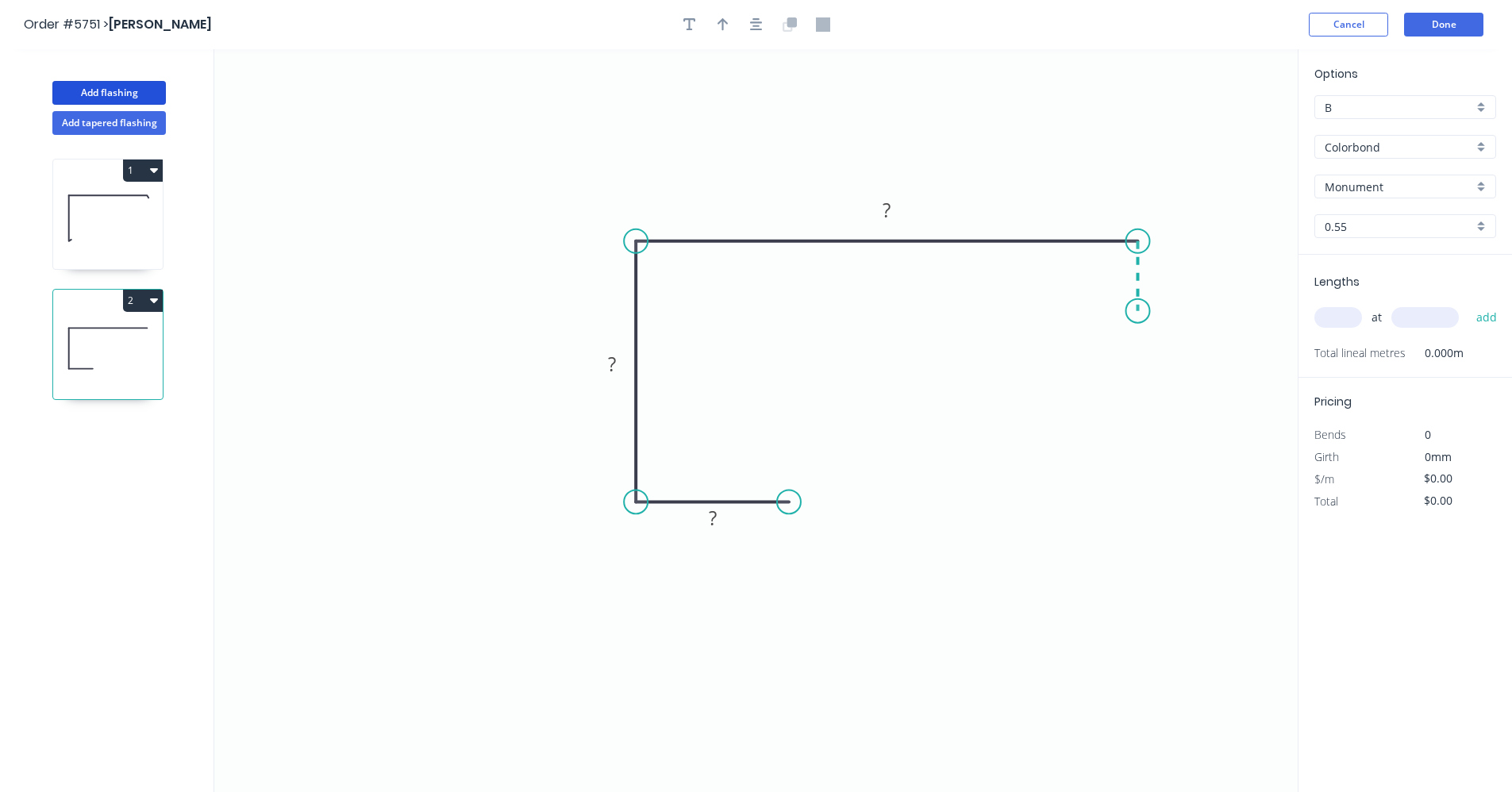
click at [1139, 310] on icon "0 ? ? ?" at bounding box center [755, 419] width 1083 height 742
click at [718, 516] on rect at bounding box center [712, 518] width 32 height 22
type input "$28.07"
click at [1344, 317] on input "text" at bounding box center [1338, 317] width 48 height 21
type input "1"
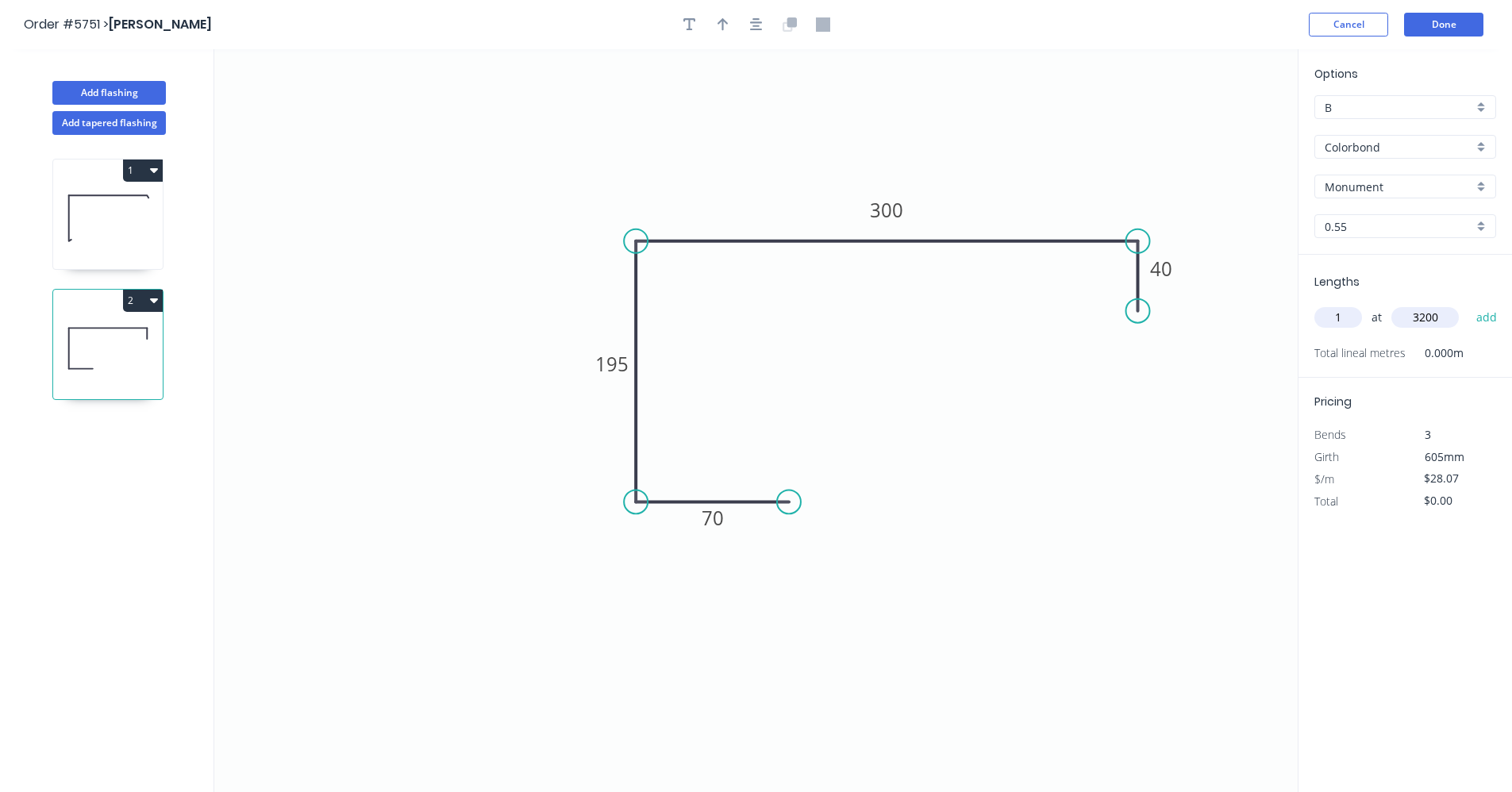
type input "3200"
click at [1468, 304] on button "add" at bounding box center [1486, 317] width 37 height 27
type input "$89.82"
click at [122, 87] on button "Add flashing" at bounding box center [109, 93] width 114 height 24
type input "$0.00"
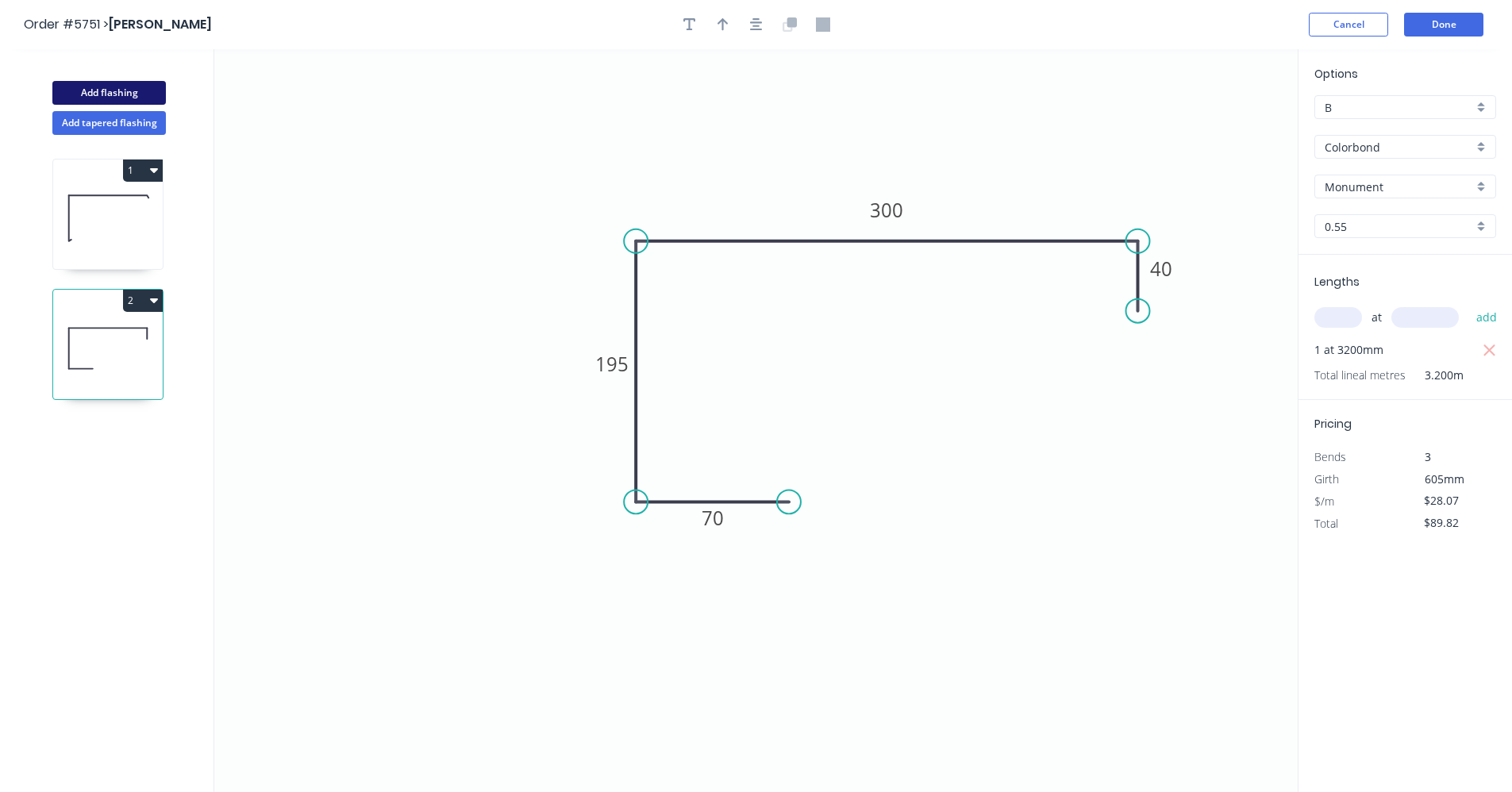
type input "$0.00"
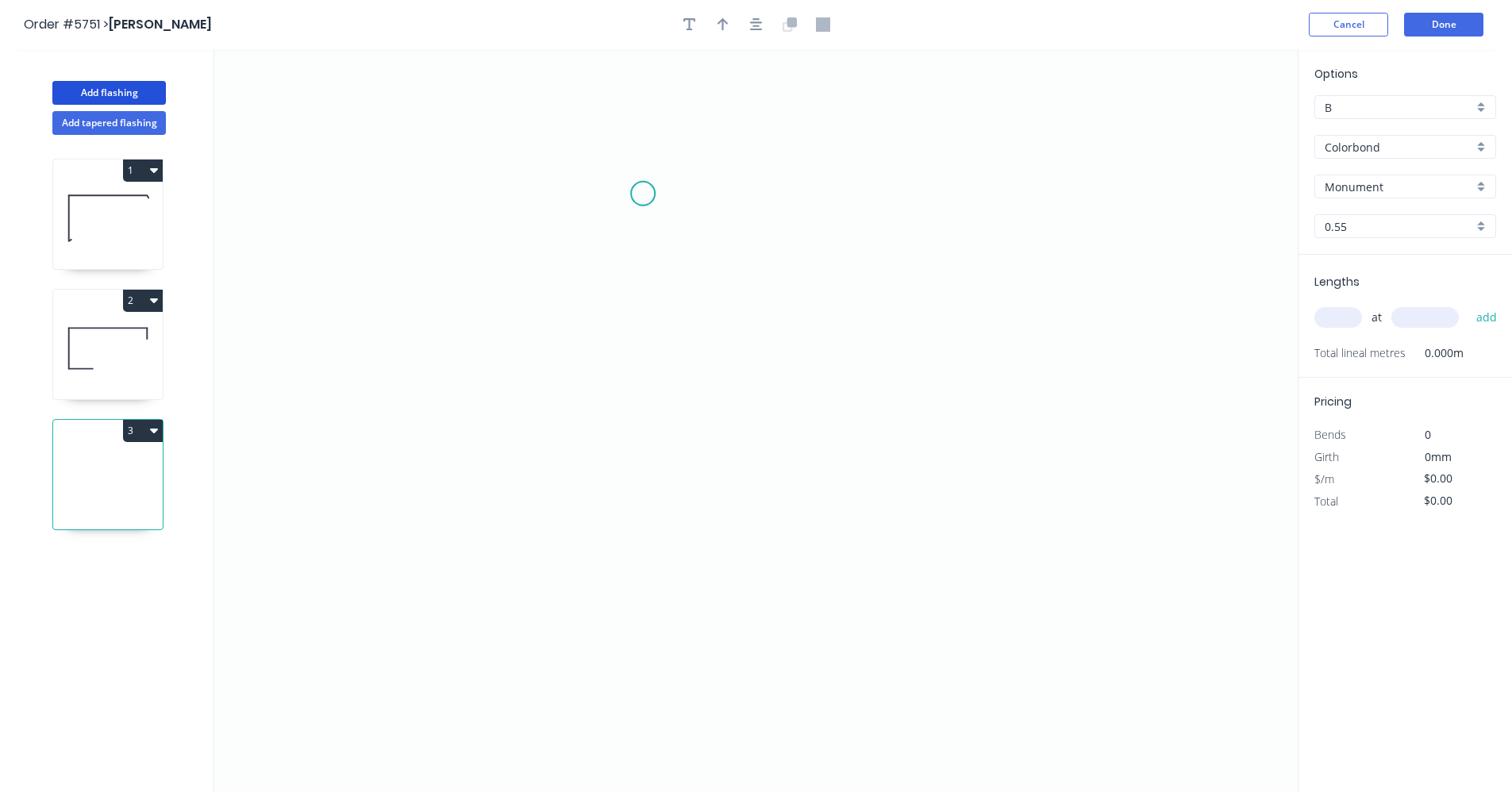
click at [643, 194] on icon "0" at bounding box center [755, 419] width 1083 height 742
click at [613, 218] on icon "0" at bounding box center [755, 419] width 1083 height 742
drag, startPoint x: 625, startPoint y: 589, endPoint x: 671, endPoint y: 590, distance: 46.0
click at [627, 589] on icon "0 ?" at bounding box center [755, 419] width 1083 height 742
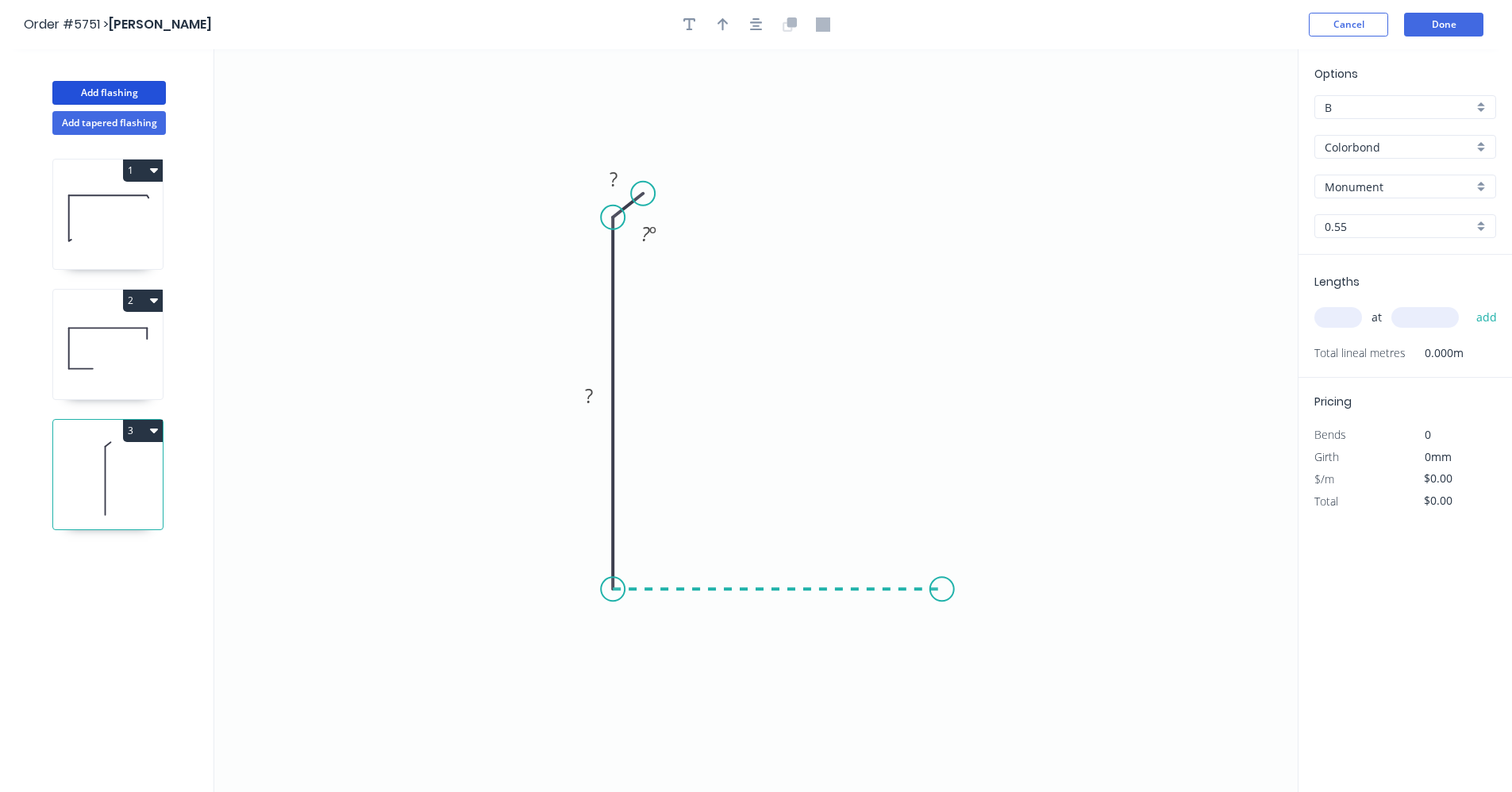
click at [942, 595] on icon "0 ? ? ? º" at bounding box center [755, 419] width 1083 height 742
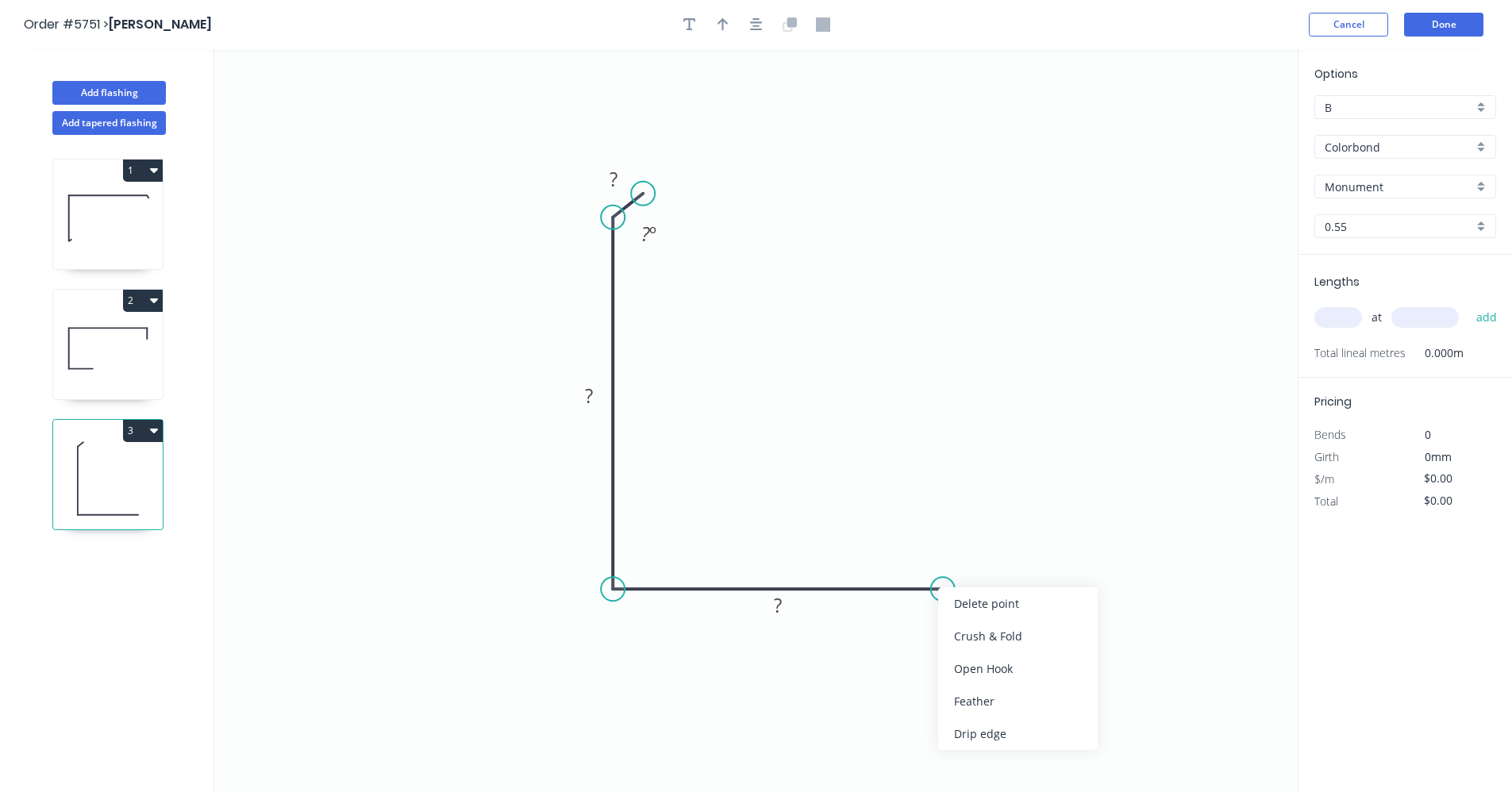
drag, startPoint x: 984, startPoint y: 704, endPoint x: 979, endPoint y: 695, distance: 10.3
click at [983, 703] on div "Feather" at bounding box center [1017, 701] width 160 height 32
click at [681, 241] on div "Crush & Fold" at bounding box center [720, 242] width 160 height 32
click at [620, 178] on rect at bounding box center [613, 180] width 32 height 22
click at [639, 190] on circle at bounding box center [639, 190] width 24 height 24
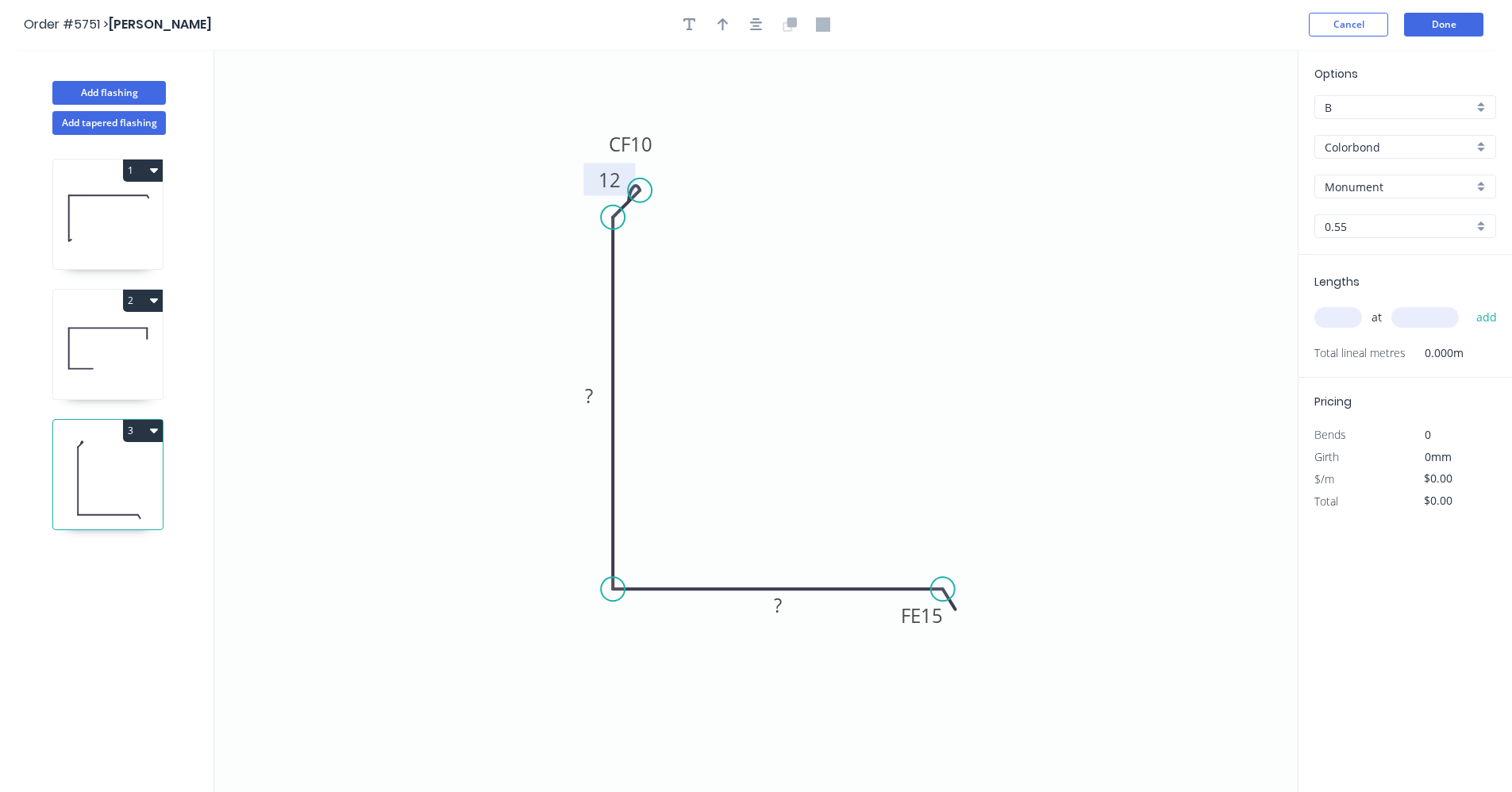
click at [618, 182] on tspan "12" at bounding box center [609, 179] width 22 height 26
type input "$28.65"
click at [1336, 320] on input "text" at bounding box center [1338, 317] width 48 height 21
type input "1"
type input "5000"
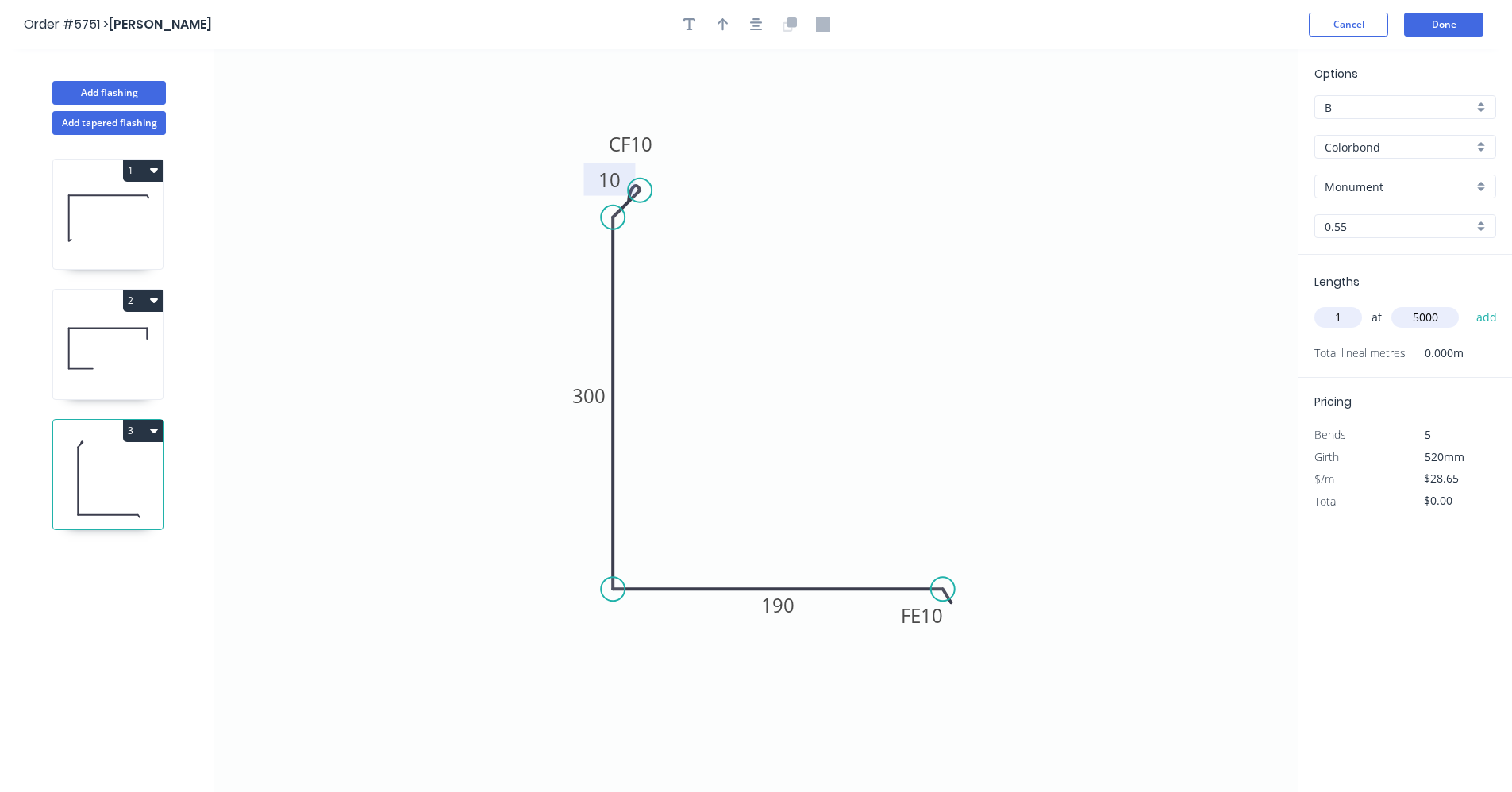
click at [1468, 304] on button "add" at bounding box center [1486, 317] width 37 height 27
type input "$143.25"
click at [108, 94] on button "Add flashing" at bounding box center [109, 93] width 114 height 24
type input "$0.00"
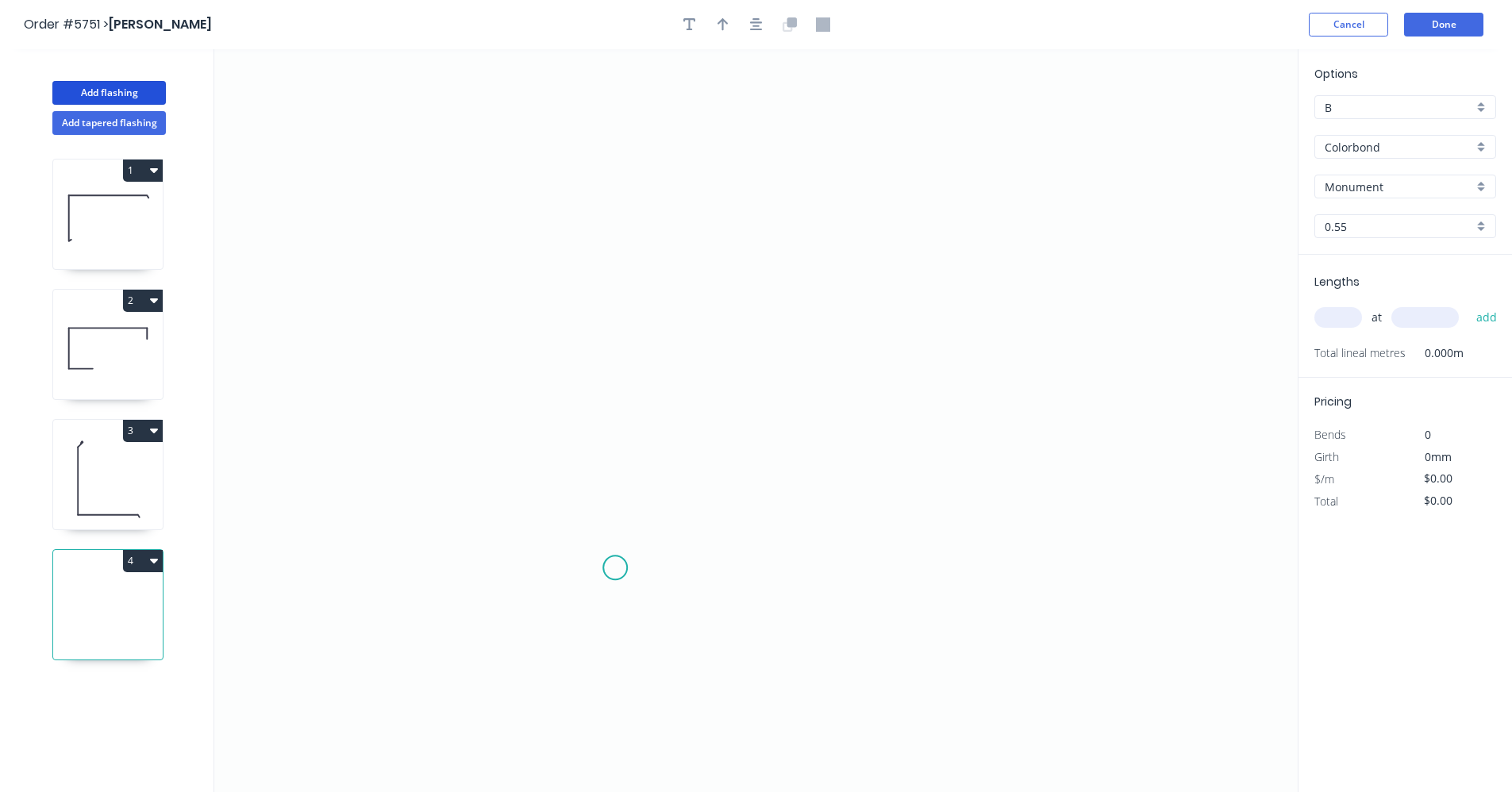
click at [616, 568] on icon "0" at bounding box center [755, 419] width 1083 height 742
click at [619, 283] on icon "0" at bounding box center [755, 419] width 1083 height 742
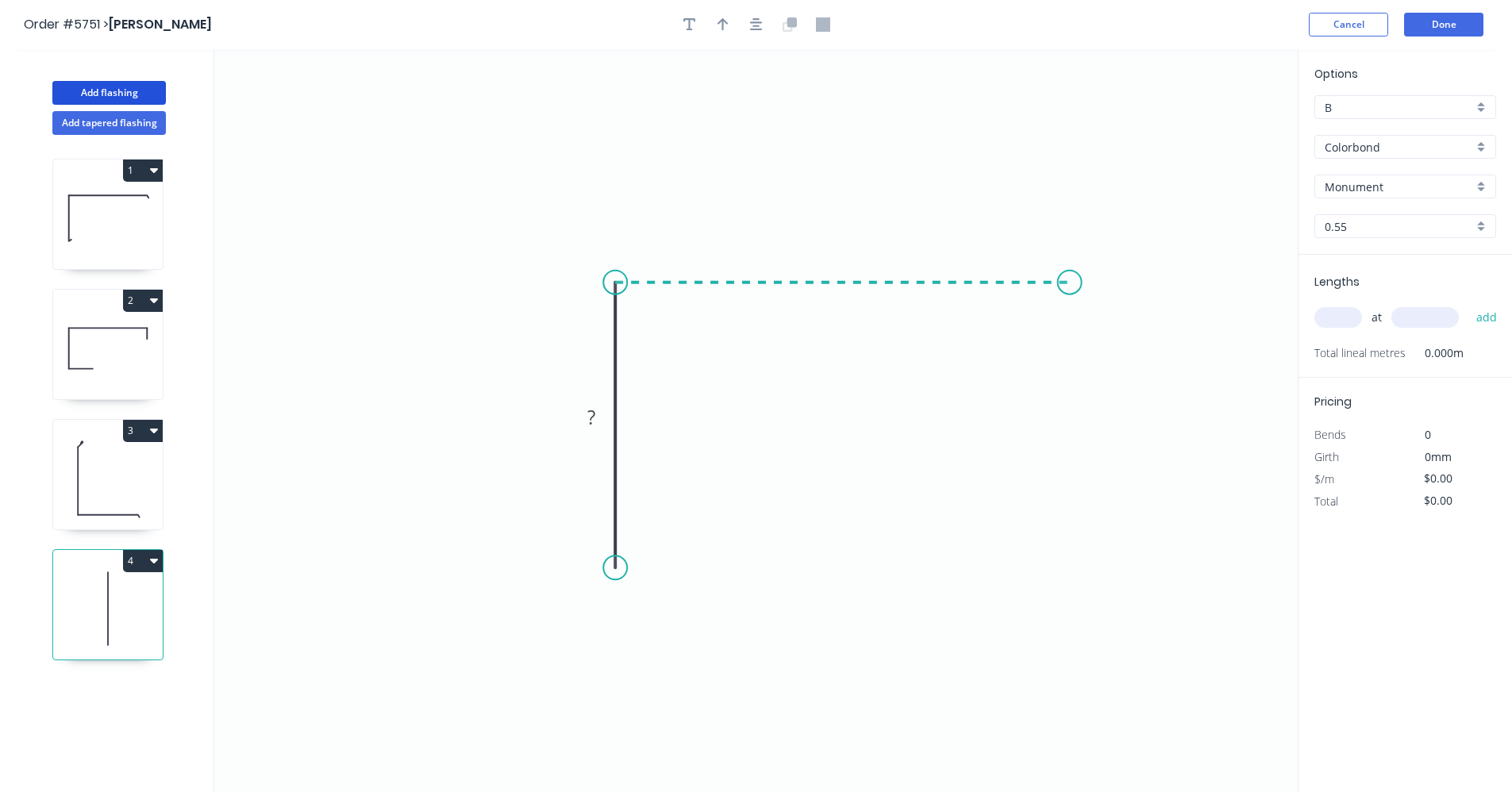
click at [1069, 270] on icon "0 ?" at bounding box center [755, 419] width 1083 height 742
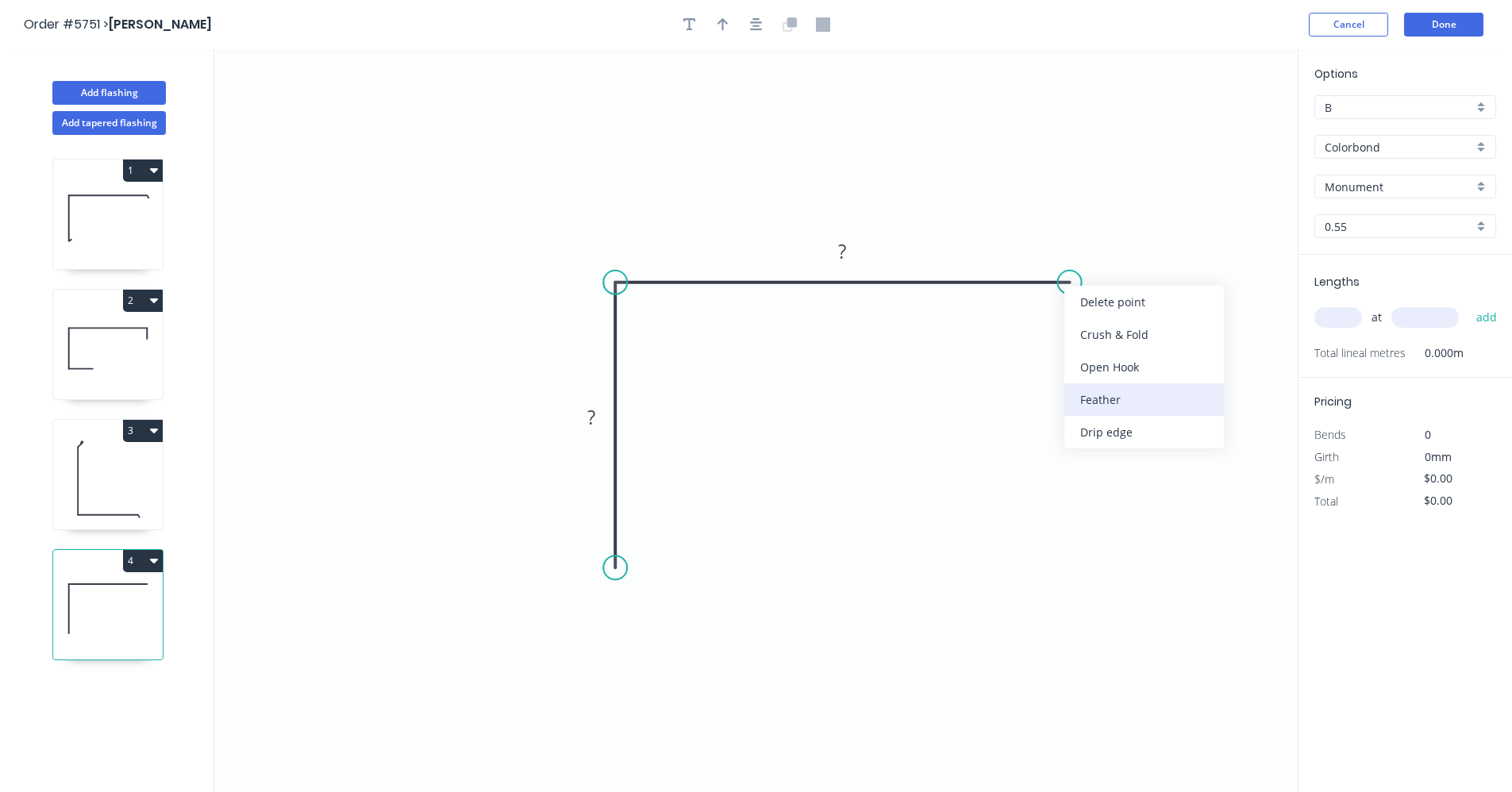
click at [1105, 394] on div "Feather" at bounding box center [1143, 399] width 160 height 32
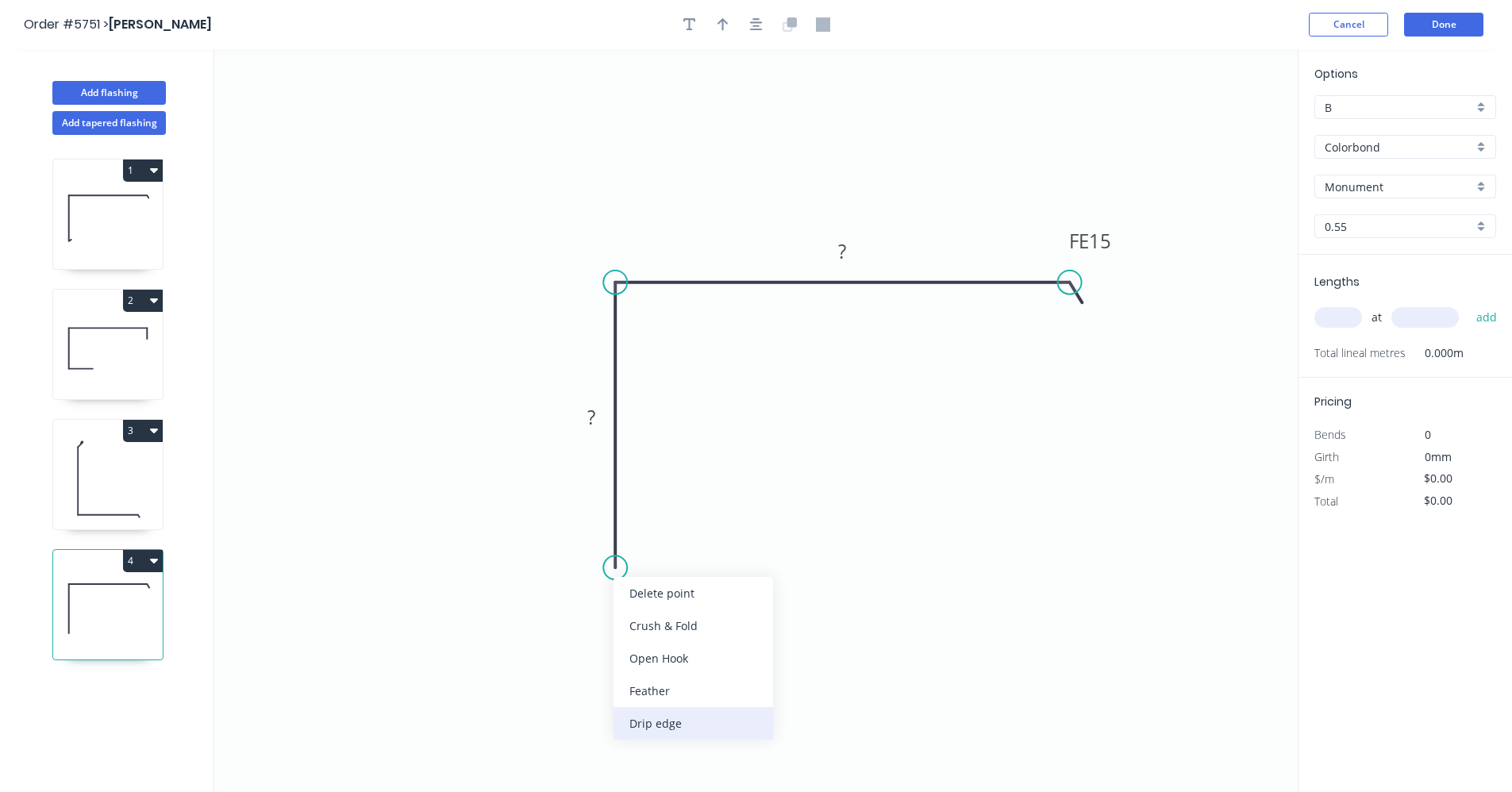
click at [662, 717] on div "Drip edge" at bounding box center [693, 723] width 160 height 32
click at [596, 412] on rect at bounding box center [591, 418] width 32 height 22
type input "$15.27"
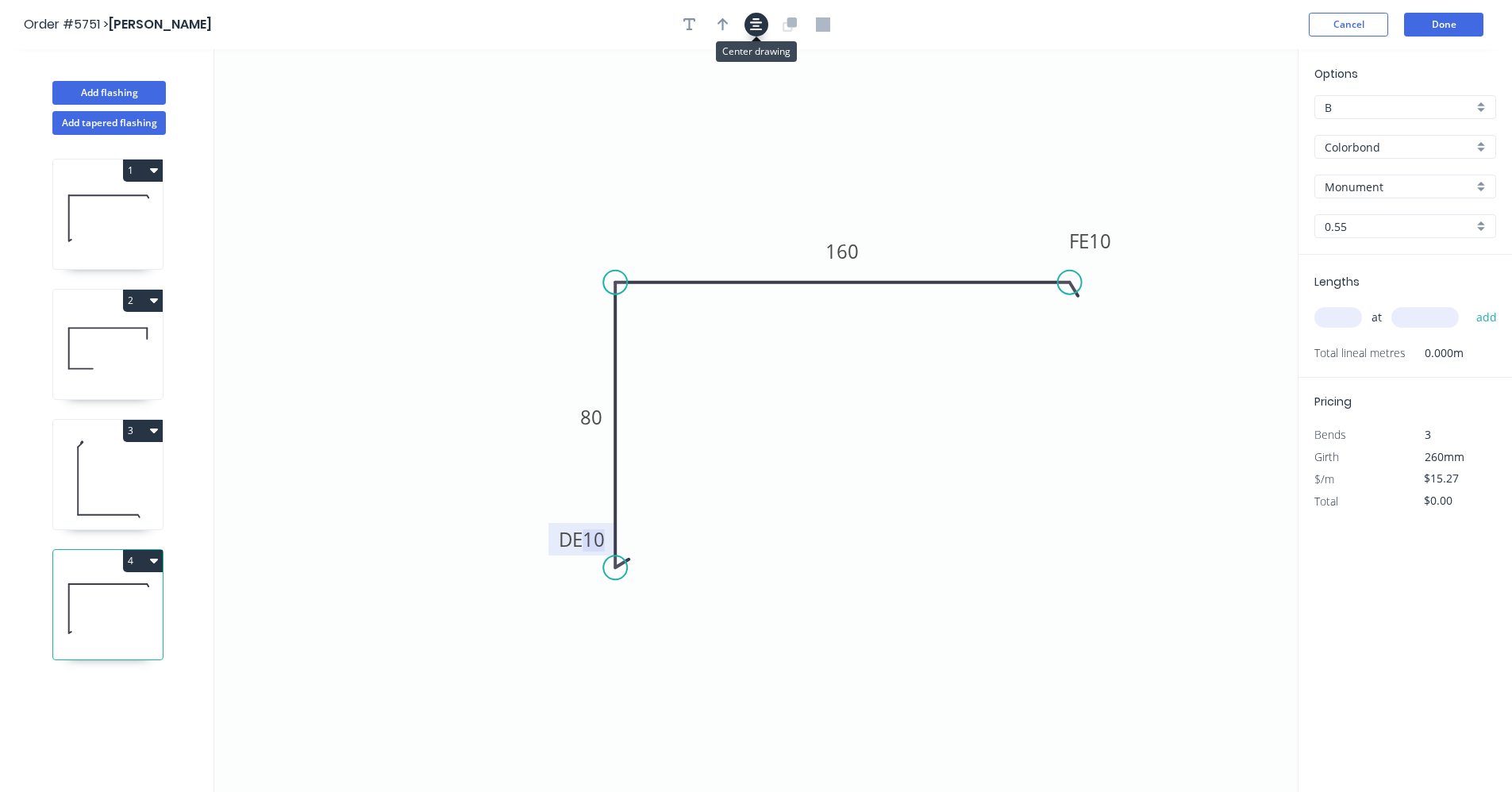
click at [753, 30] on icon "button" at bounding box center [756, 24] width 12 height 12
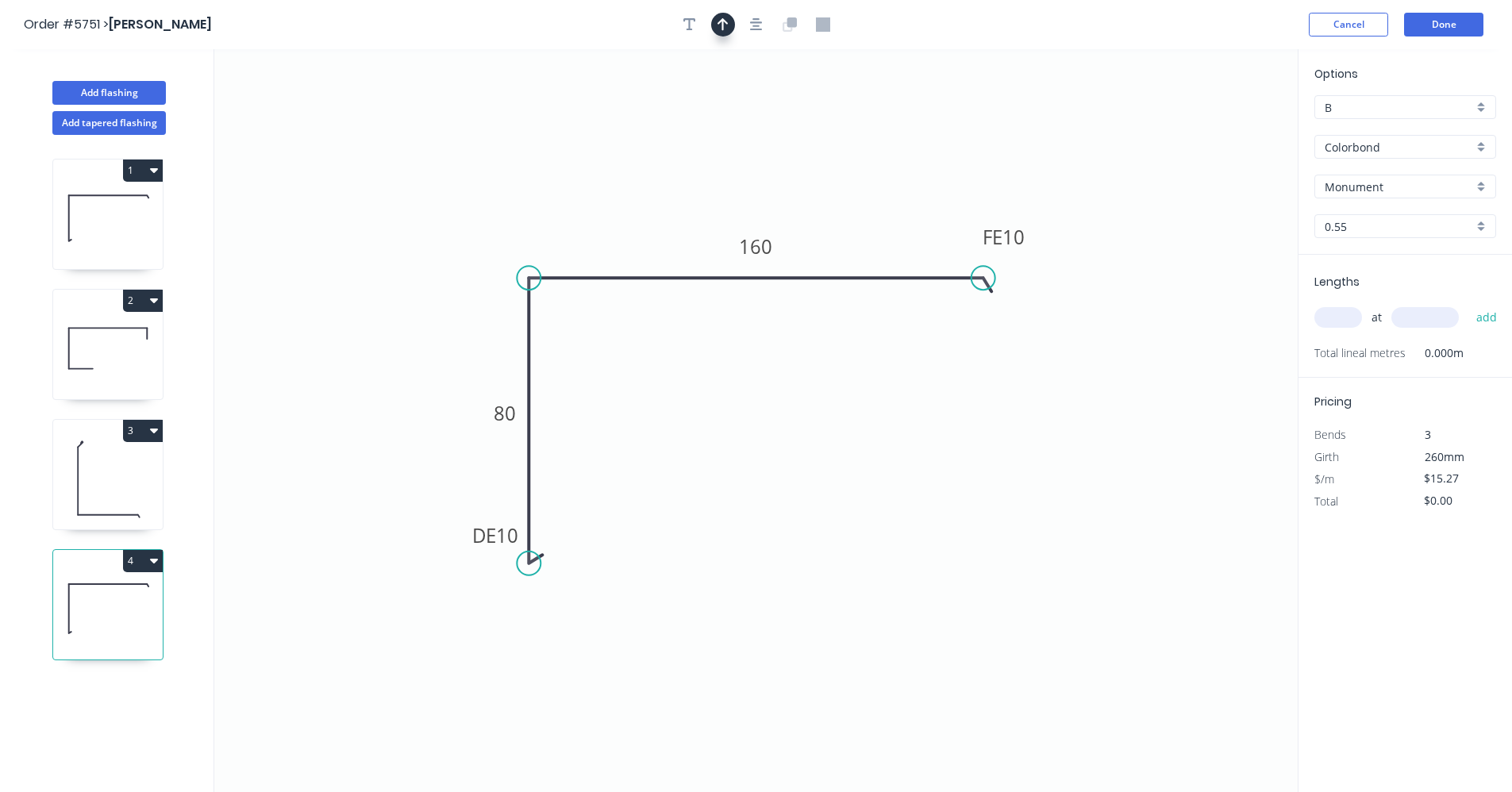
drag, startPoint x: 730, startPoint y: 16, endPoint x: 732, endPoint y: 25, distance: 9.2
click at [730, 18] on button "button" at bounding box center [723, 24] width 24 height 24
drag, startPoint x: 1217, startPoint y: 122, endPoint x: 839, endPoint y: 272, distance: 406.7
click at [819, 255] on icon at bounding box center [818, 236] width 14 height 51
click at [1337, 311] on input "text" at bounding box center [1338, 317] width 48 height 21
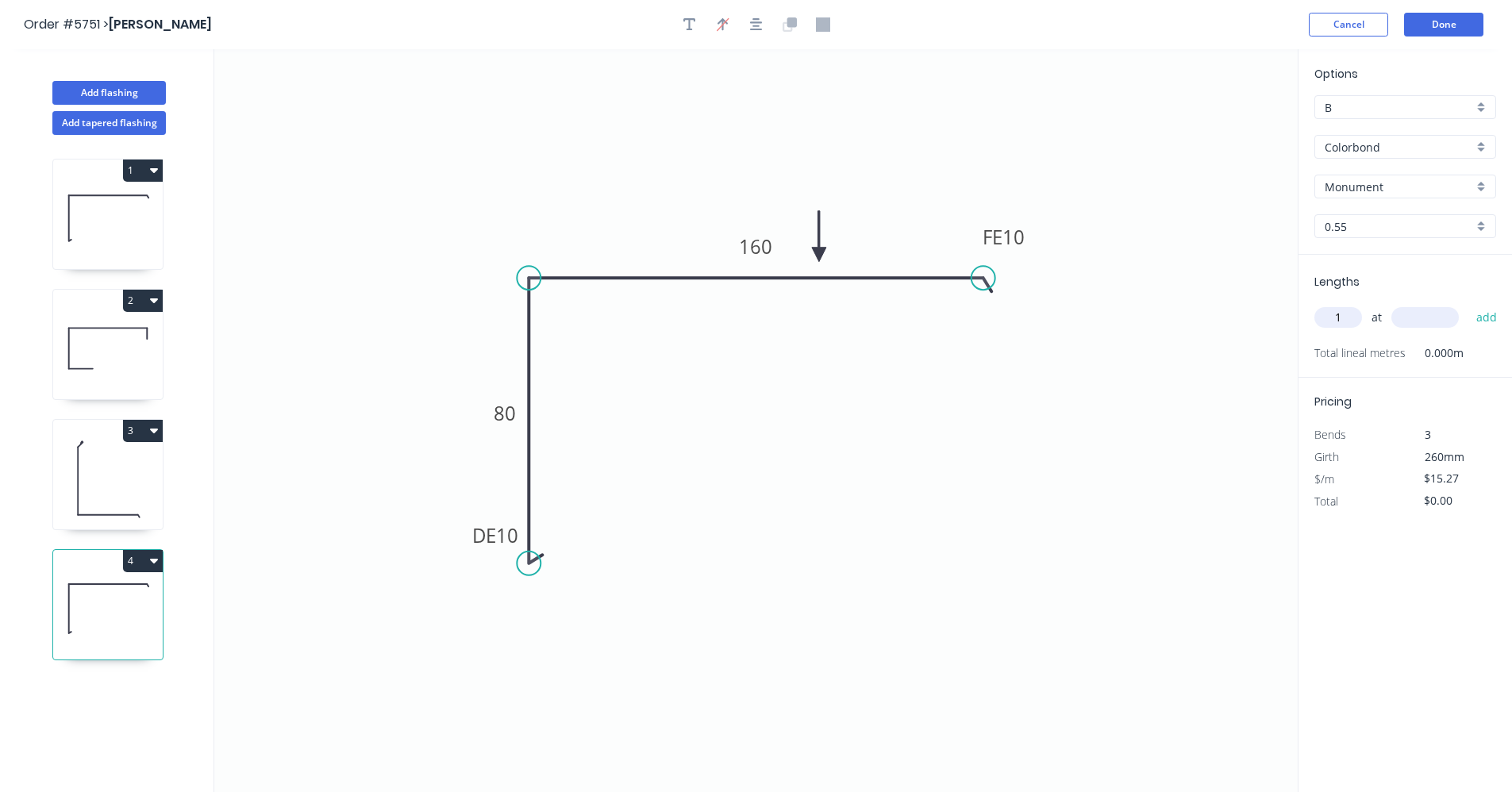
type input "1"
type input "4600"
click at [1468, 304] on button "add" at bounding box center [1486, 317] width 37 height 27
type input "$70.24"
click at [119, 90] on button "Add flashing" at bounding box center [109, 93] width 114 height 24
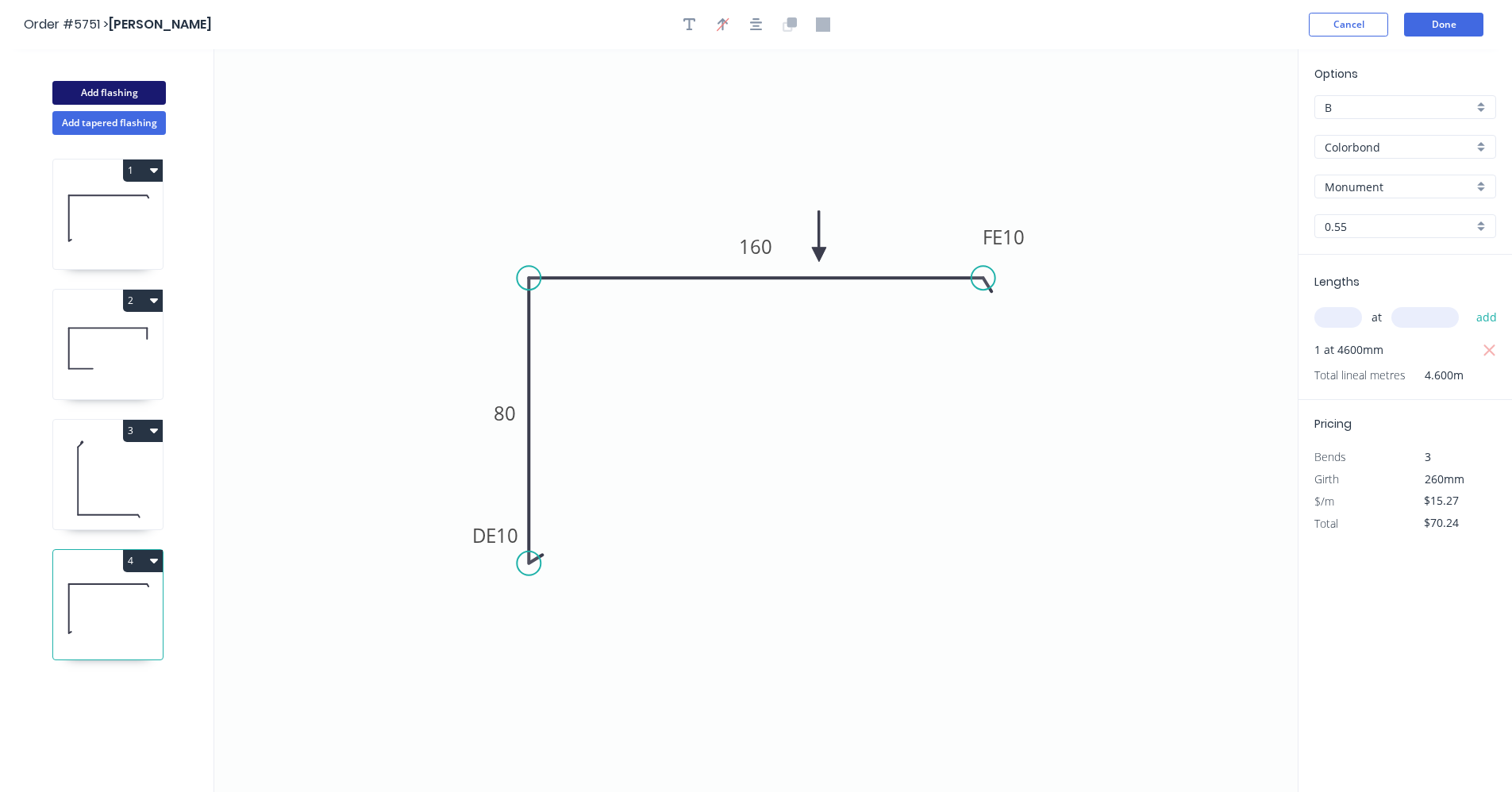
type input "$0.00"
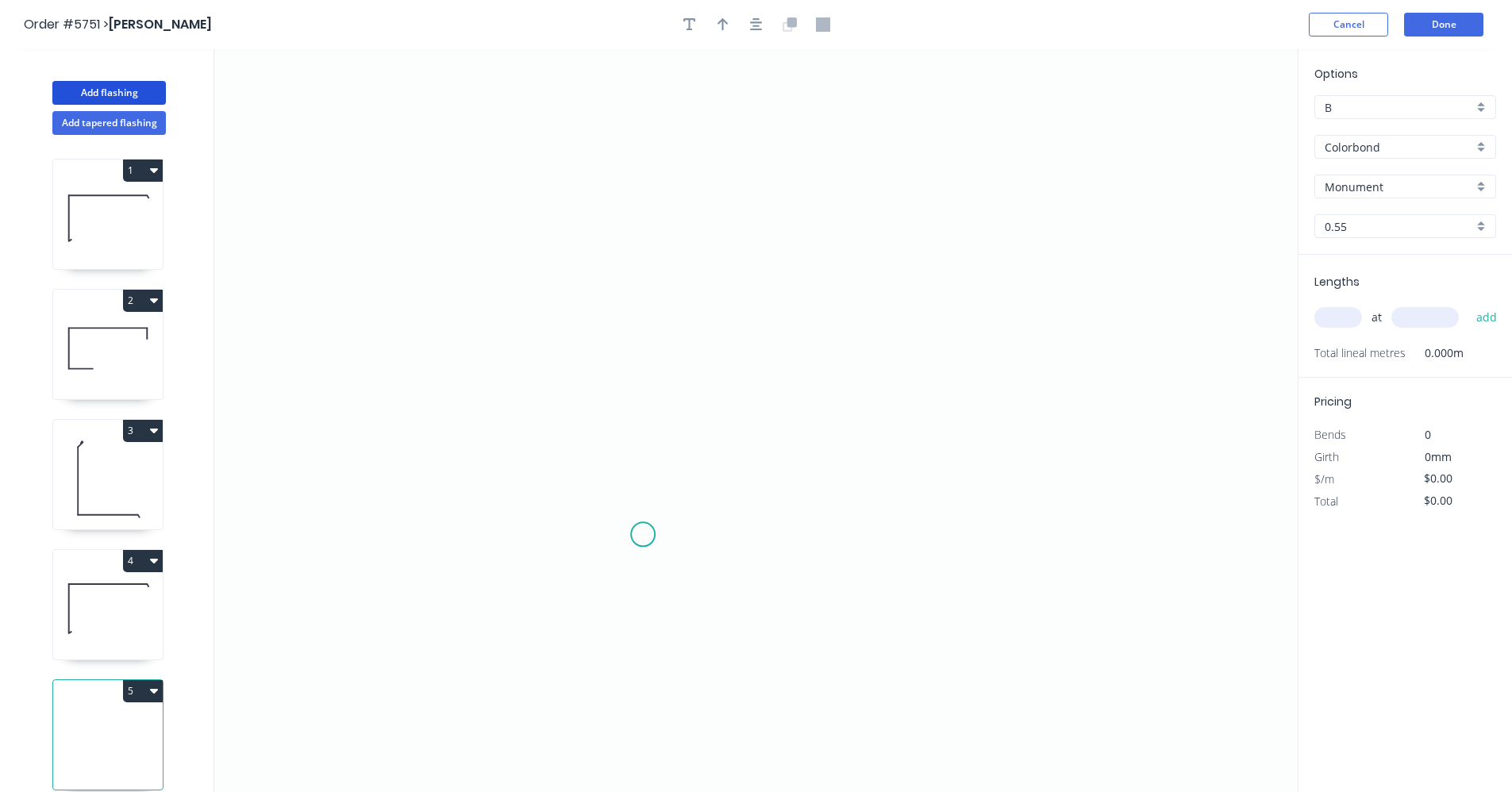
click at [643, 535] on icon "0" at bounding box center [755, 419] width 1083 height 742
click at [634, 241] on icon "0" at bounding box center [755, 419] width 1083 height 742
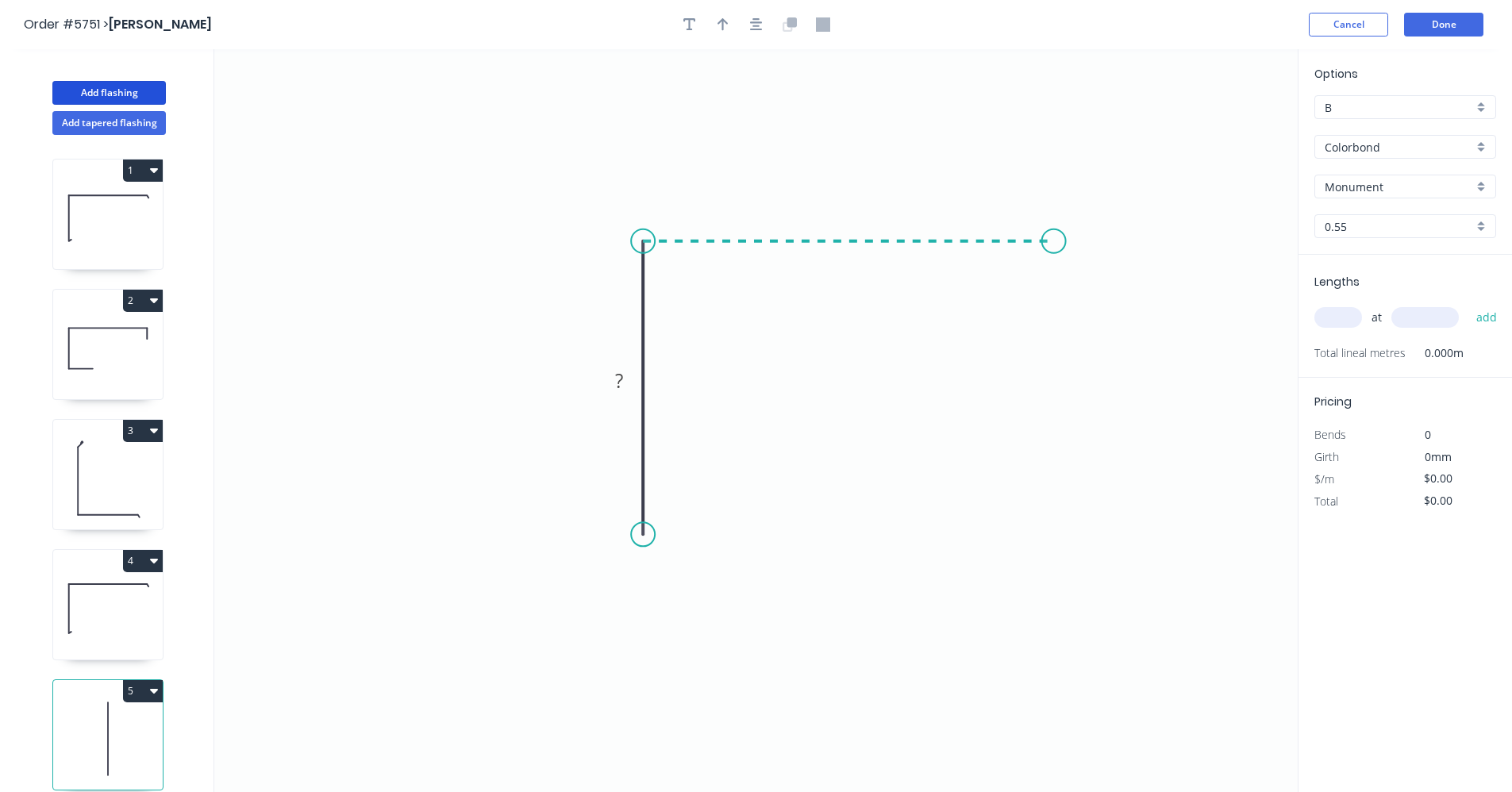
click at [1055, 264] on icon "0 ?" at bounding box center [755, 419] width 1083 height 742
click at [1060, 244] on circle at bounding box center [1054, 241] width 24 height 24
click at [1054, 305] on icon "0 ? ?" at bounding box center [755, 419] width 1083 height 742
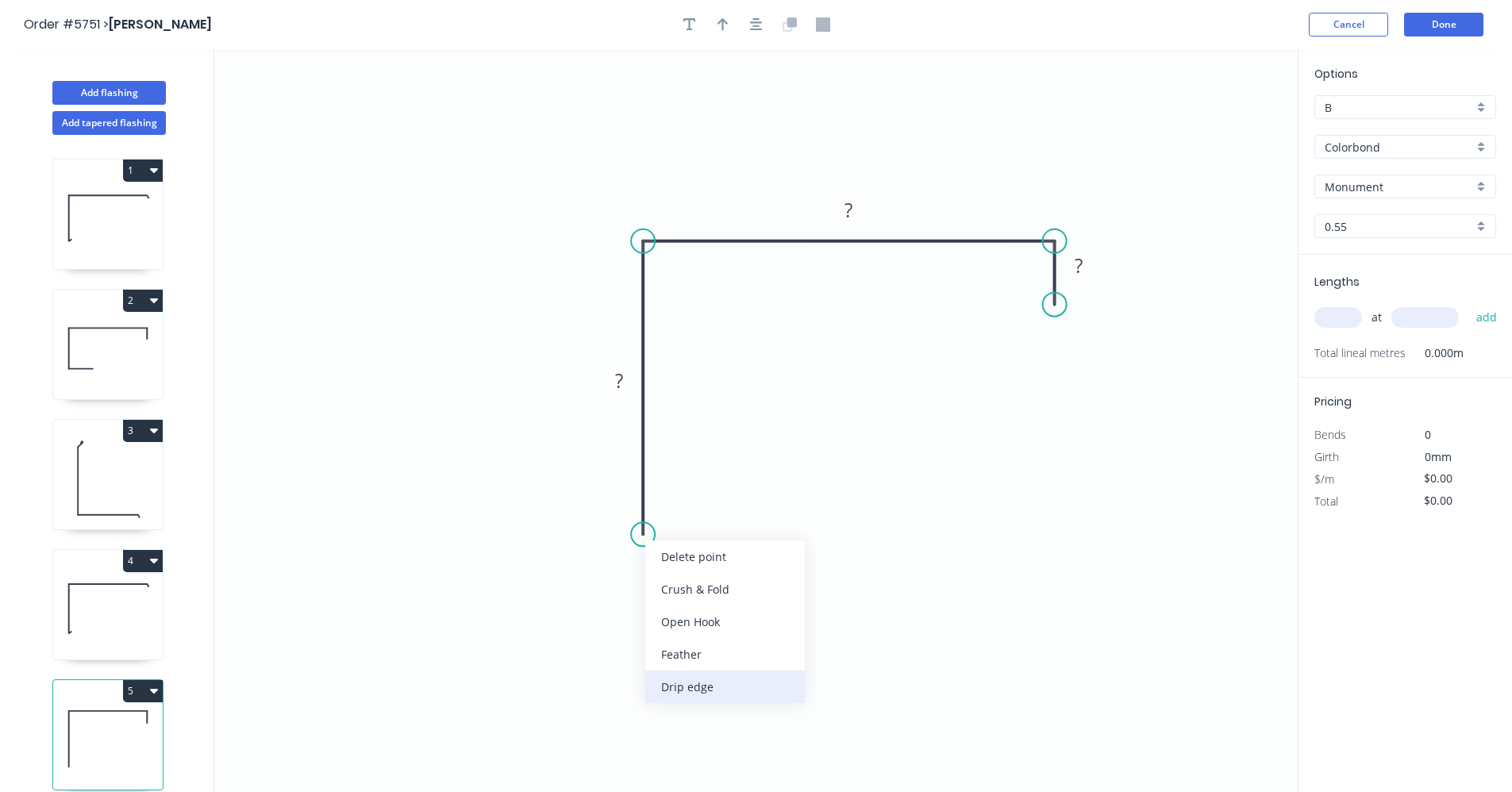
click at [702, 685] on div "Drip edge" at bounding box center [724, 687] width 160 height 32
click at [625, 379] on rect at bounding box center [618, 381] width 32 height 22
type input "$16.87"
click at [1332, 317] on input "text" at bounding box center [1338, 317] width 48 height 21
type input "1"
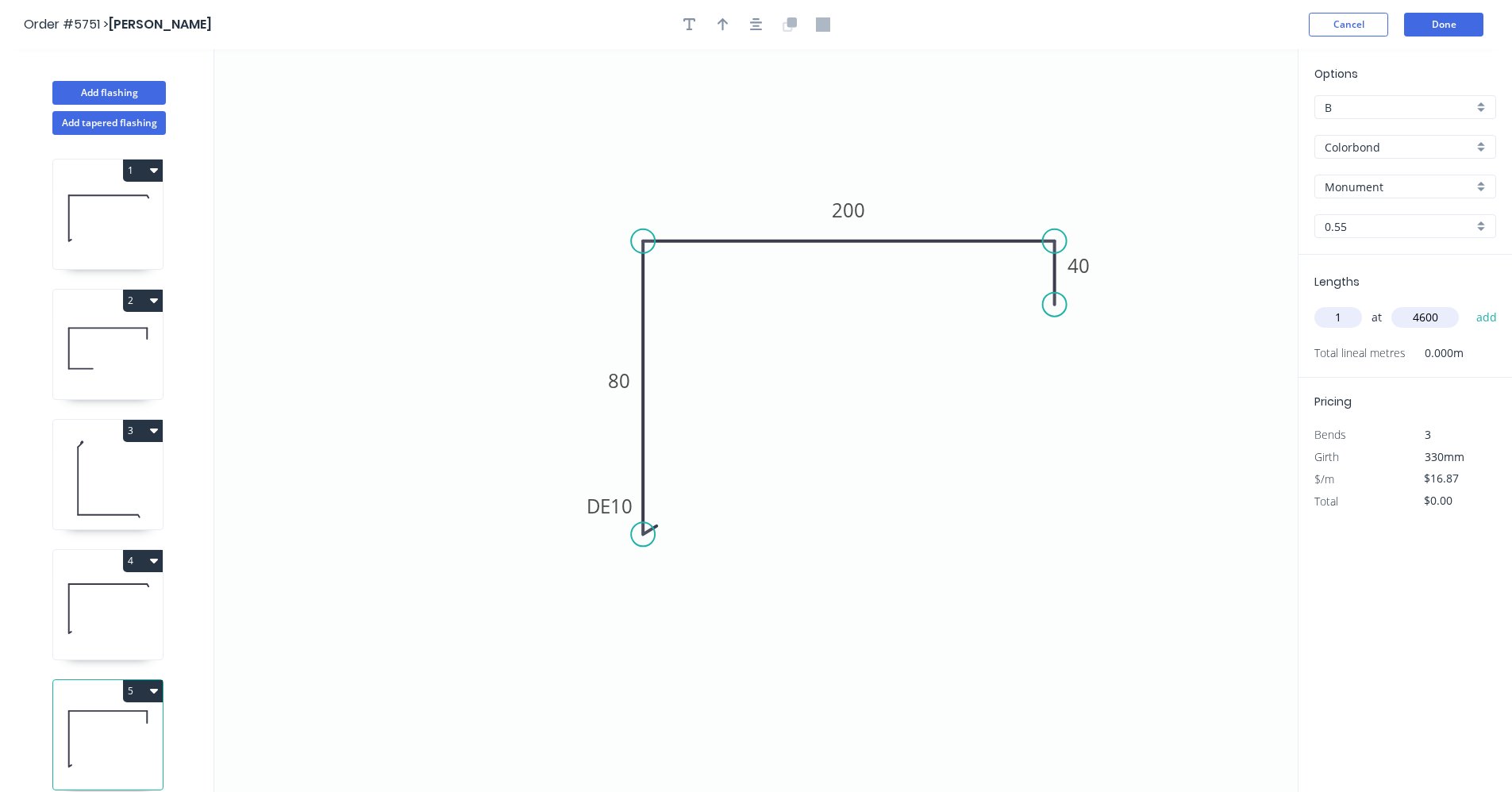
type input "4600"
click at [1468, 304] on button "add" at bounding box center [1486, 317] width 37 height 27
type input "$77.60"
click at [130, 93] on button "Add flashing" at bounding box center [109, 93] width 114 height 24
type input "$0.00"
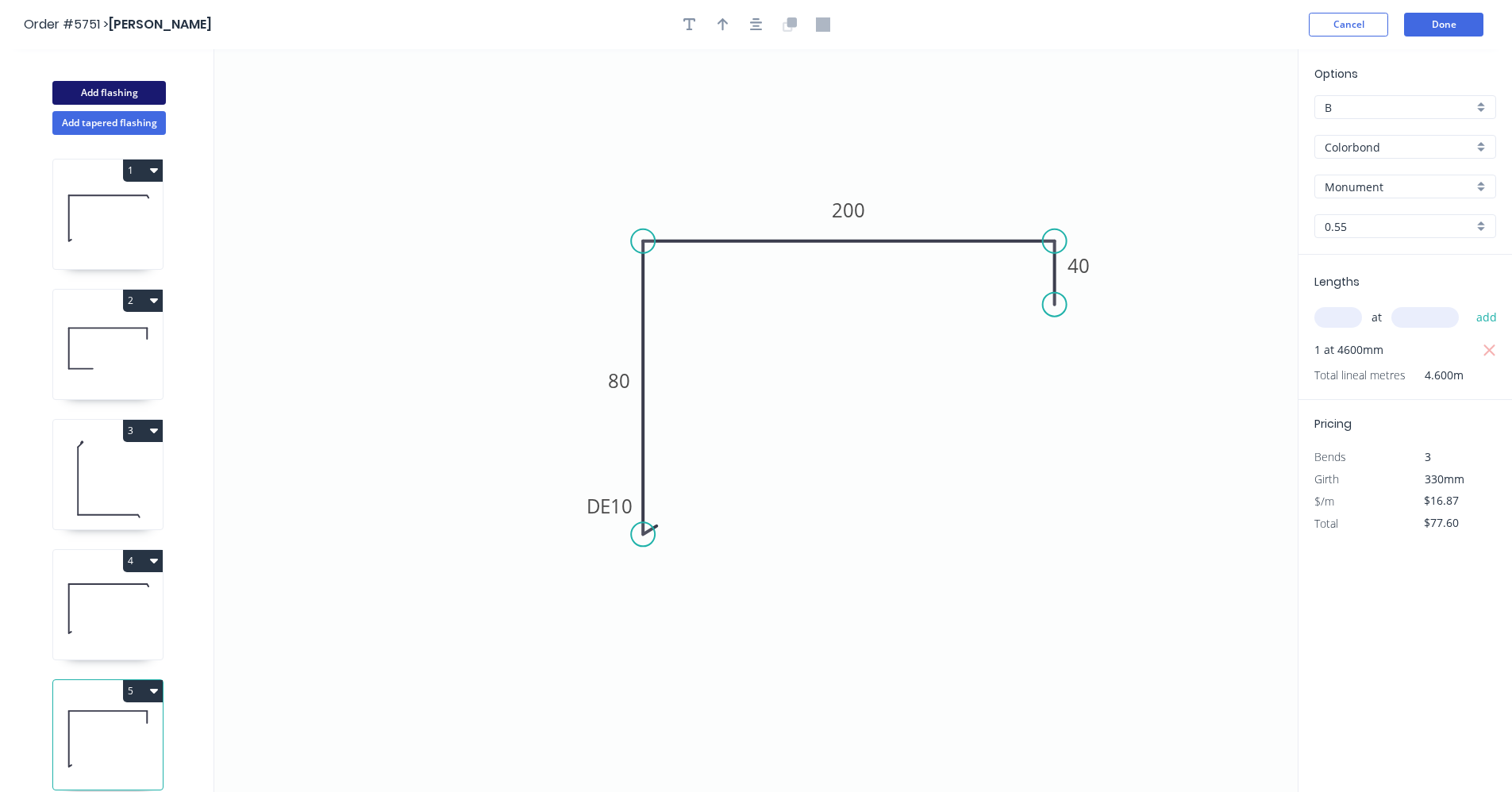
type input "$0.00"
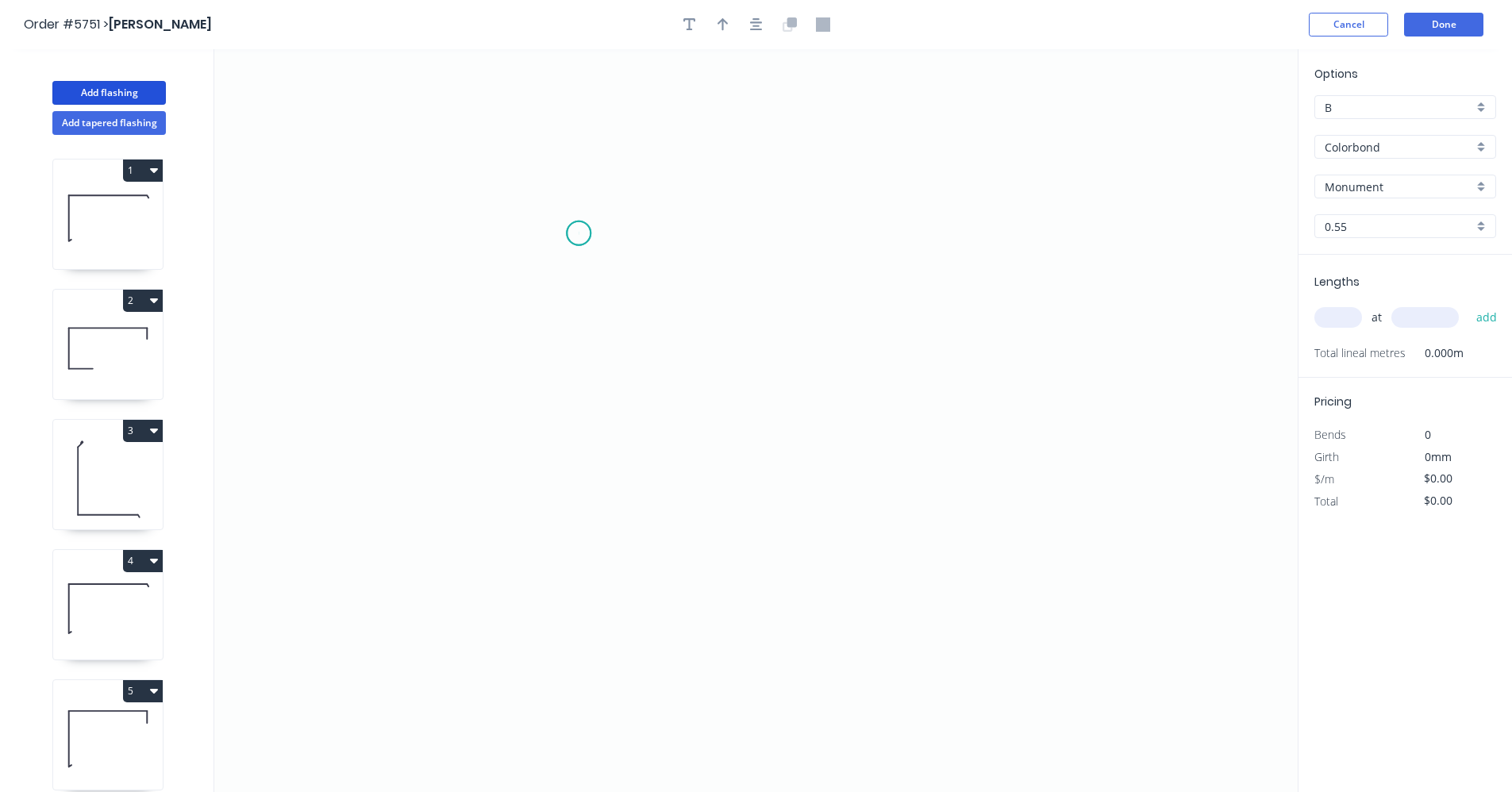
drag, startPoint x: 578, startPoint y: 233, endPoint x: 573, endPoint y: 394, distance: 161.1
click at [578, 234] on icon "0" at bounding box center [755, 419] width 1083 height 742
click at [589, 579] on icon "0" at bounding box center [755, 419] width 1083 height 742
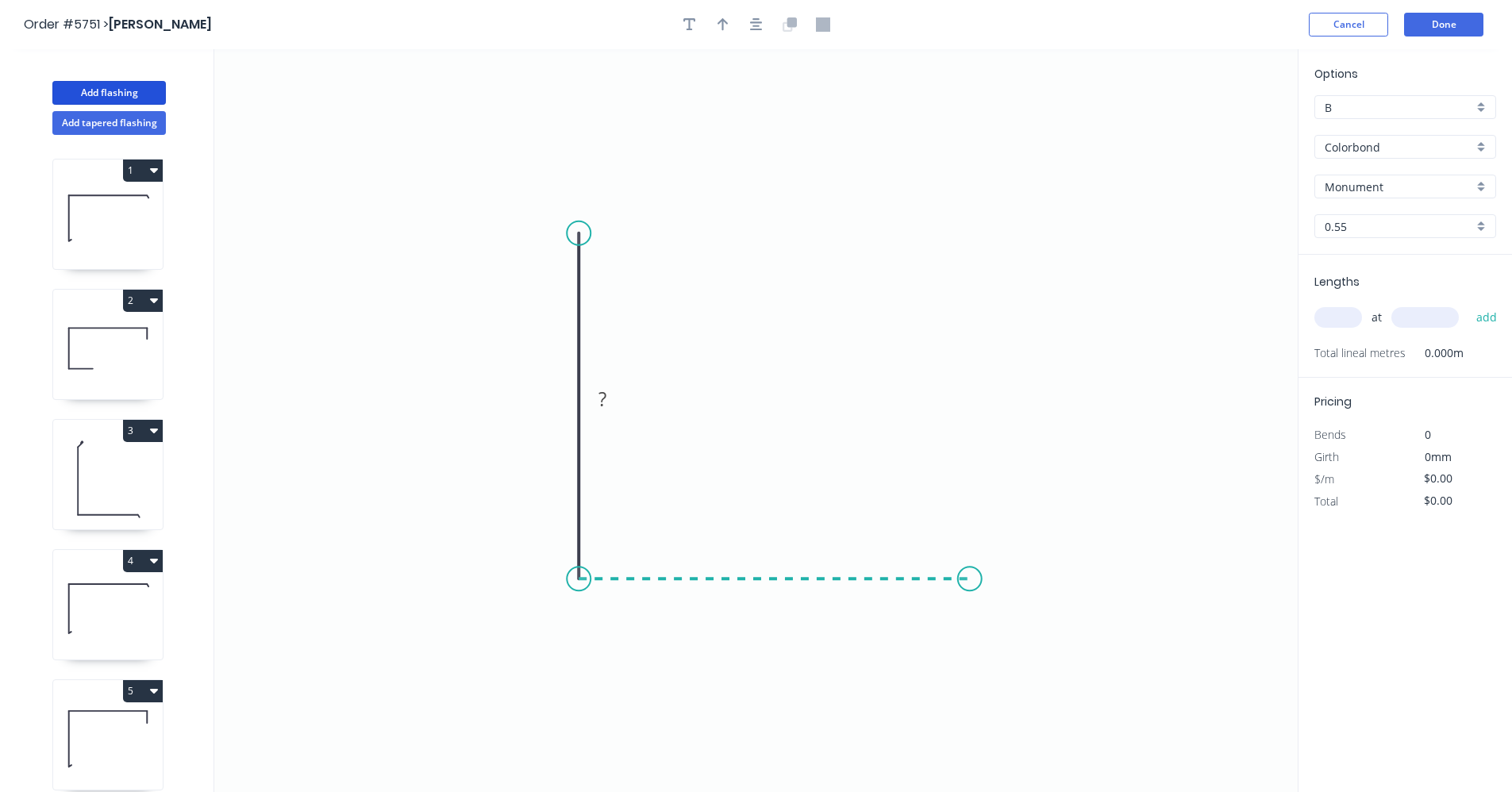
click at [970, 574] on icon "0 ?" at bounding box center [755, 419] width 1083 height 742
click at [970, 582] on circle at bounding box center [969, 578] width 24 height 24
click at [973, 653] on icon "0 ? ?" at bounding box center [755, 419] width 1083 height 742
click at [561, 401] on rect at bounding box center [554, 399] width 32 height 22
type input "$22.98"
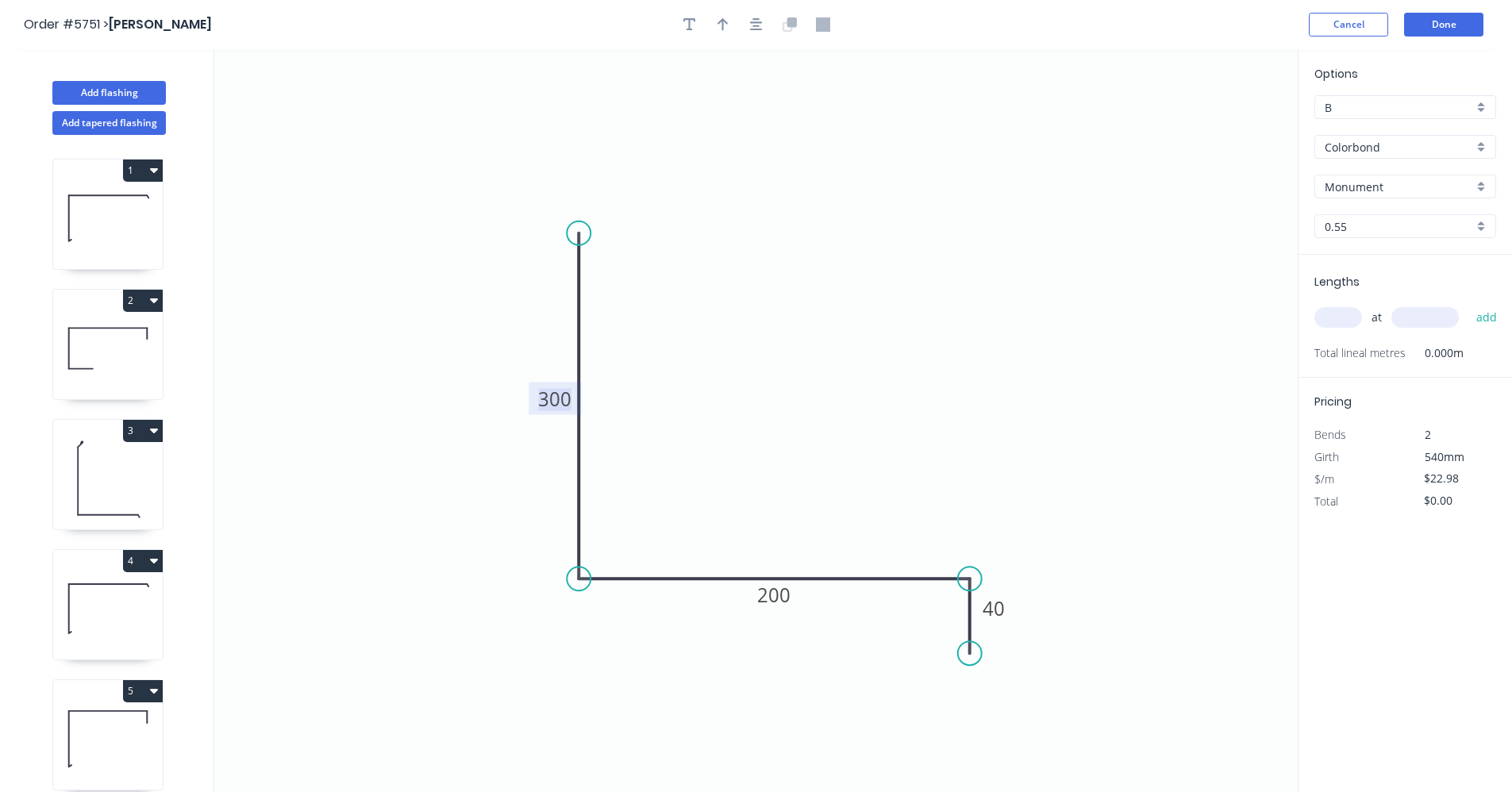
click at [1349, 310] on input "text" at bounding box center [1338, 317] width 48 height 21
type input "1"
type input "4600"
click at [1468, 304] on button "add" at bounding box center [1486, 317] width 37 height 27
type input "$105.71"
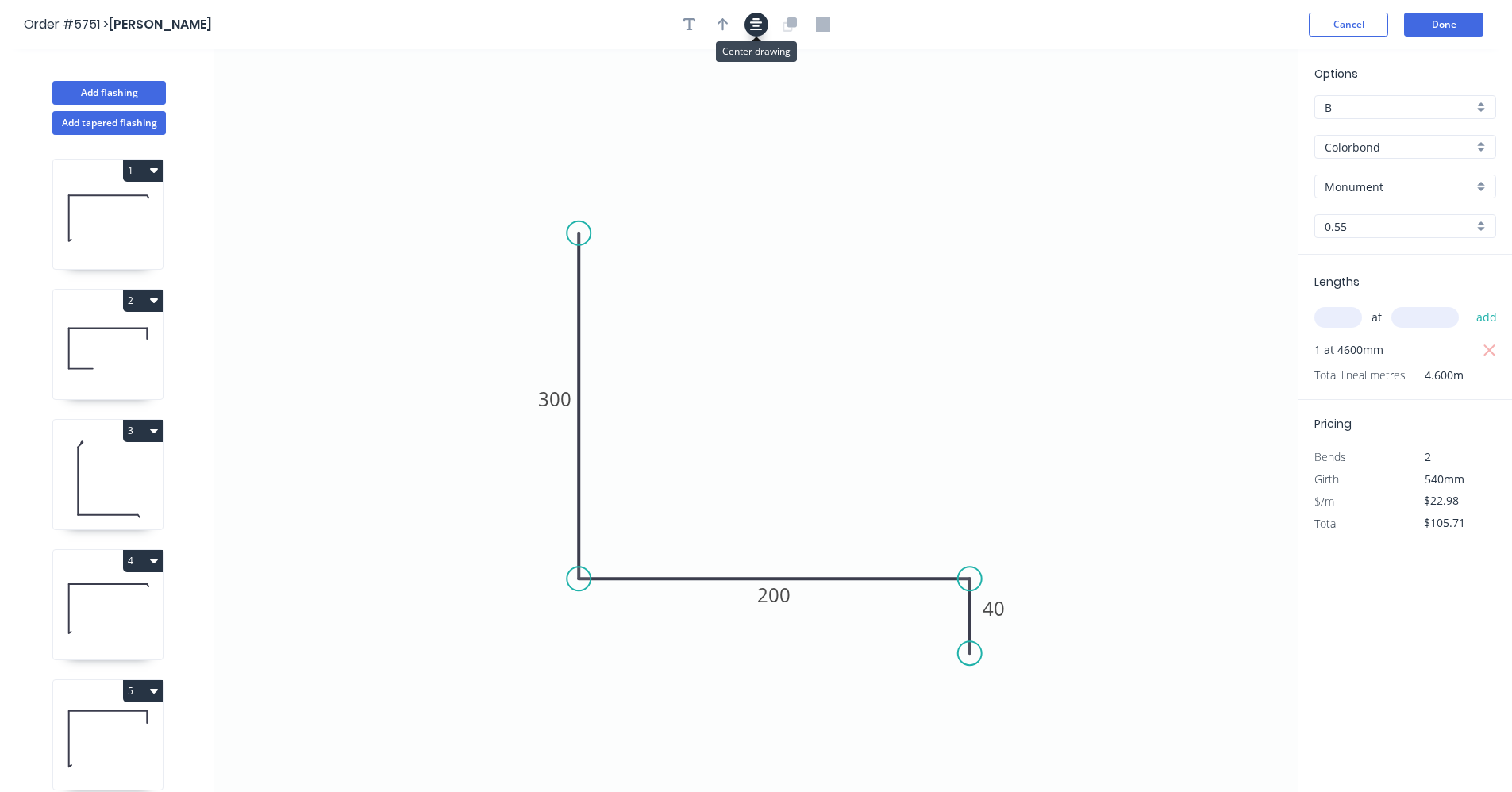
click at [753, 23] on icon "button" at bounding box center [756, 24] width 12 height 12
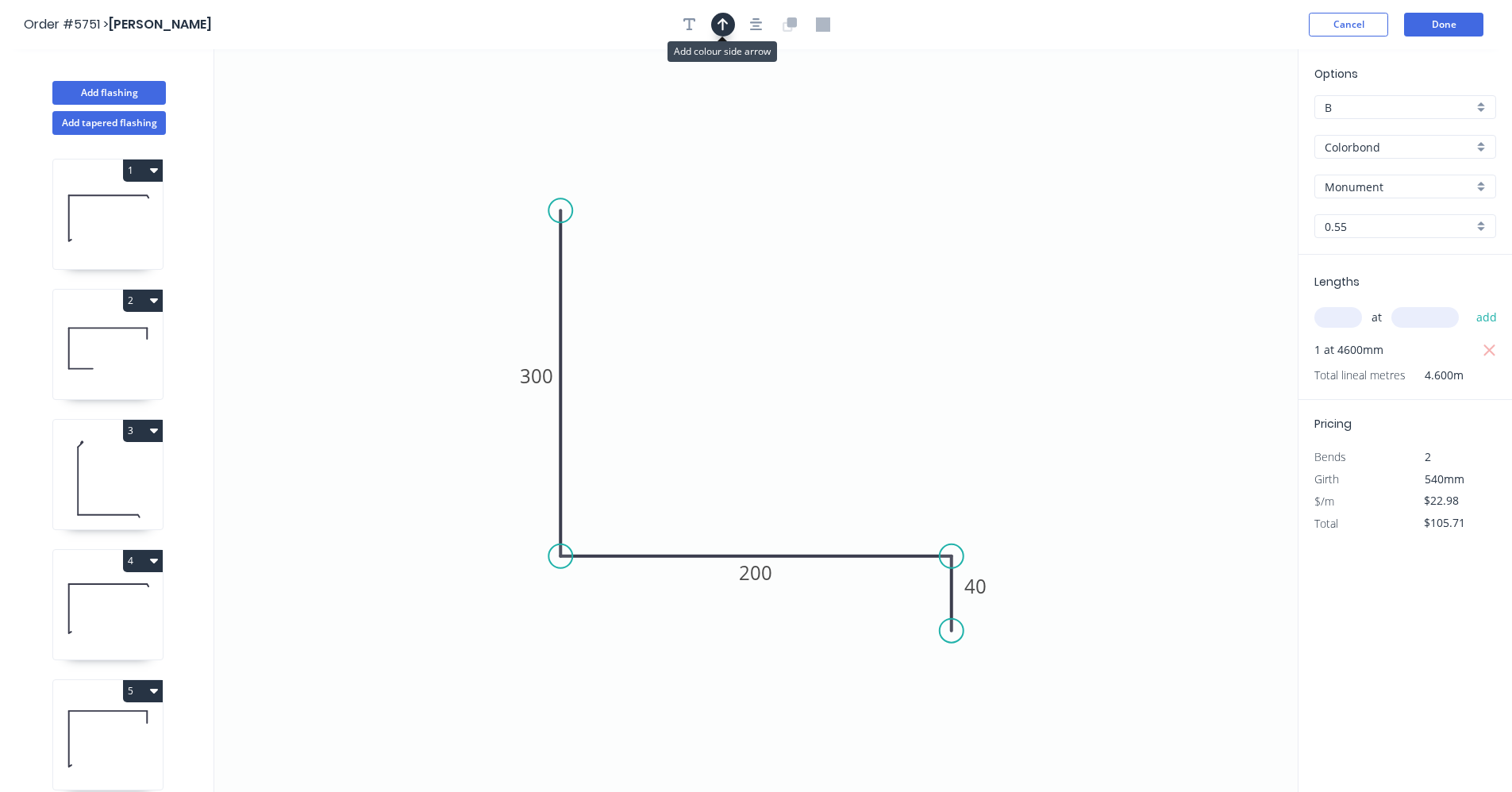
drag, startPoint x: 721, startPoint y: 23, endPoint x: 784, endPoint y: 73, distance: 80.4
click at [728, 29] on button "button" at bounding box center [723, 24] width 24 height 24
drag, startPoint x: 1220, startPoint y: 127, endPoint x: 716, endPoint y: 526, distance: 642.8
click at [812, 536] on icon at bounding box center [819, 522] width 14 height 51
click at [76, 631] on icon at bounding box center [108, 609] width 110 height 101
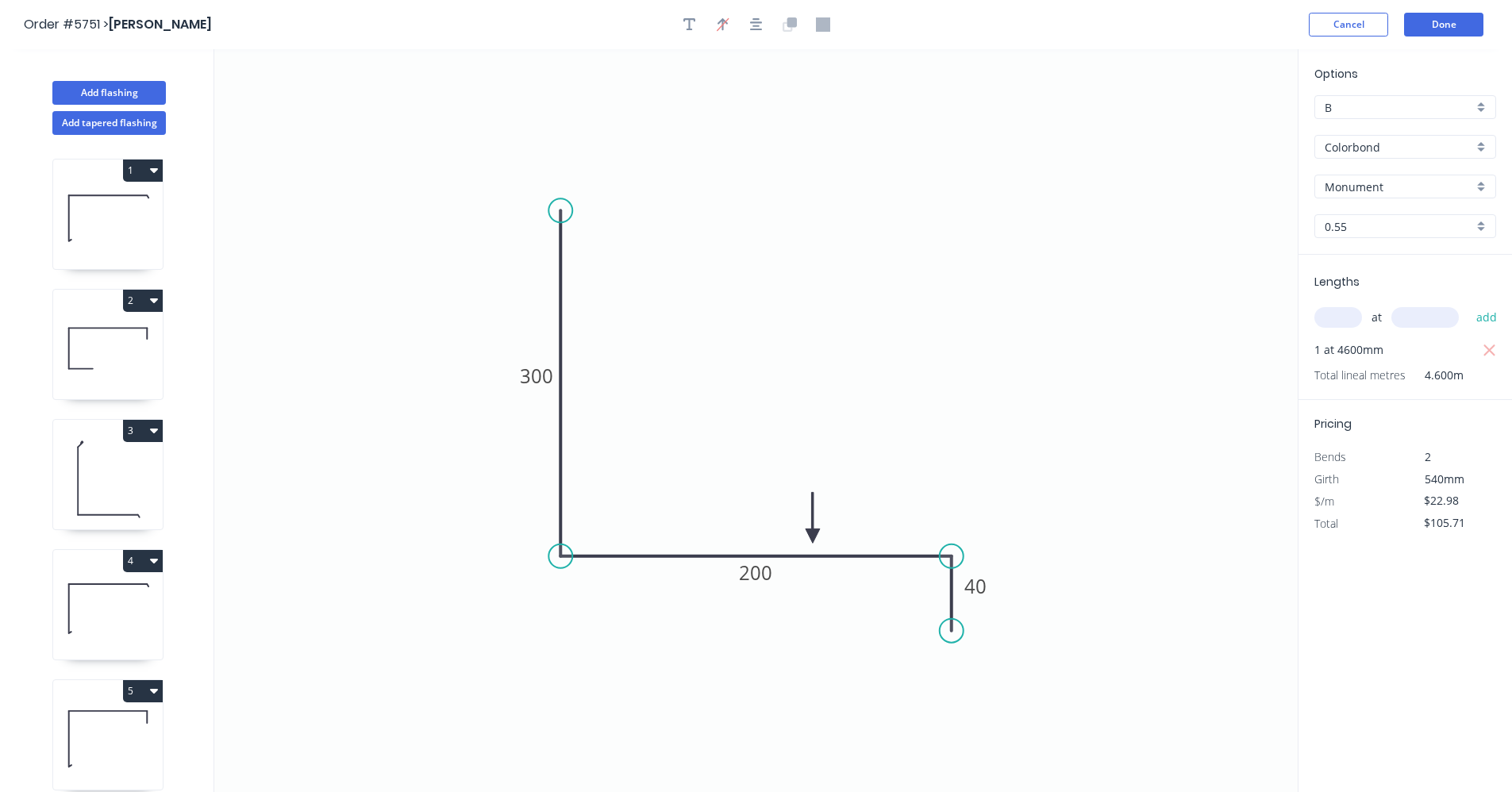
type input "$15.27"
type input "$70.24"
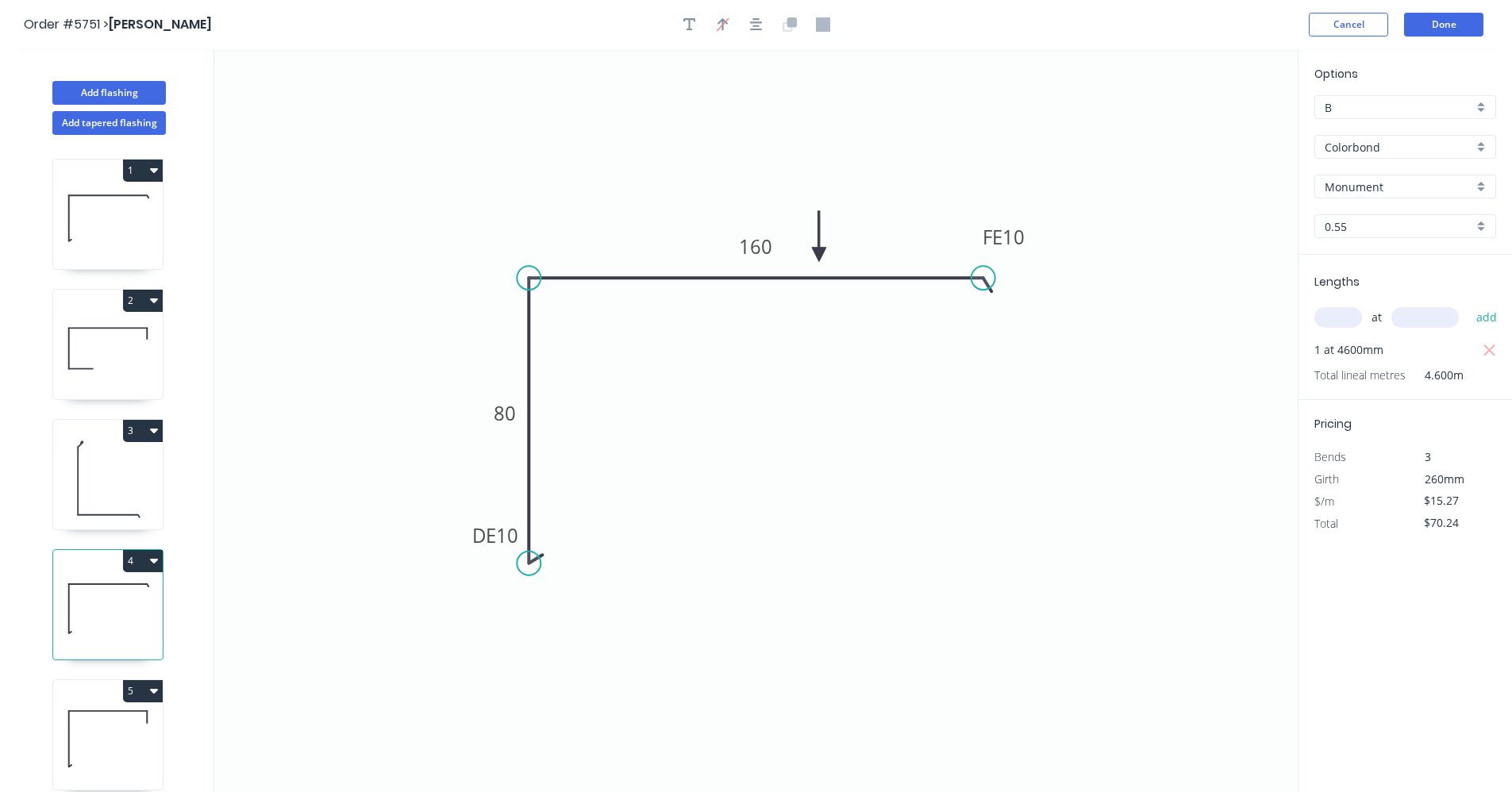
drag, startPoint x: 119, startPoint y: 503, endPoint x: 190, endPoint y: 396, distance: 128.4
click at [119, 499] on icon at bounding box center [108, 479] width 110 height 101
type input "$28.65"
type input "$143.25"
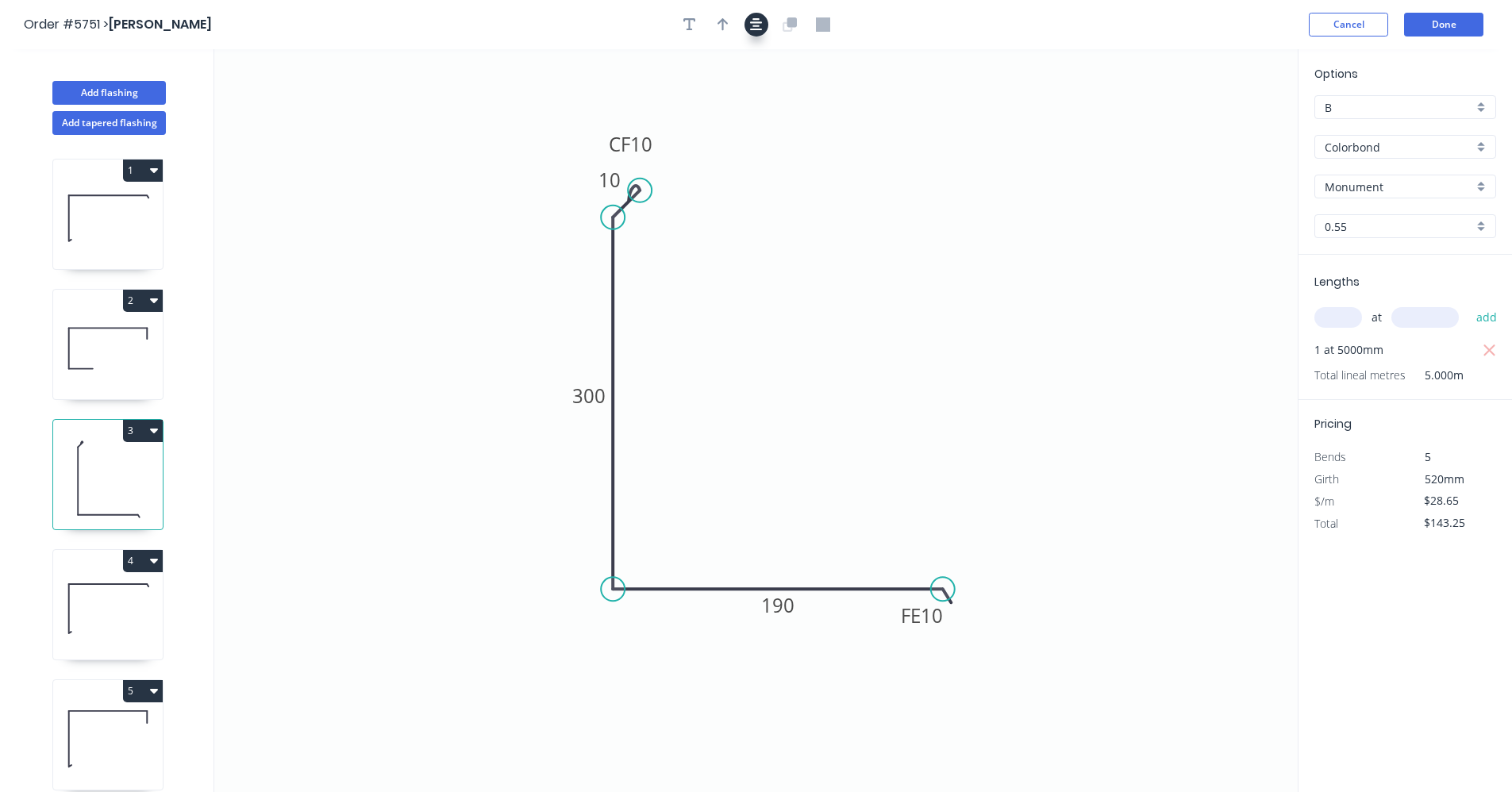
click at [758, 23] on icon "button" at bounding box center [756, 24] width 12 height 12
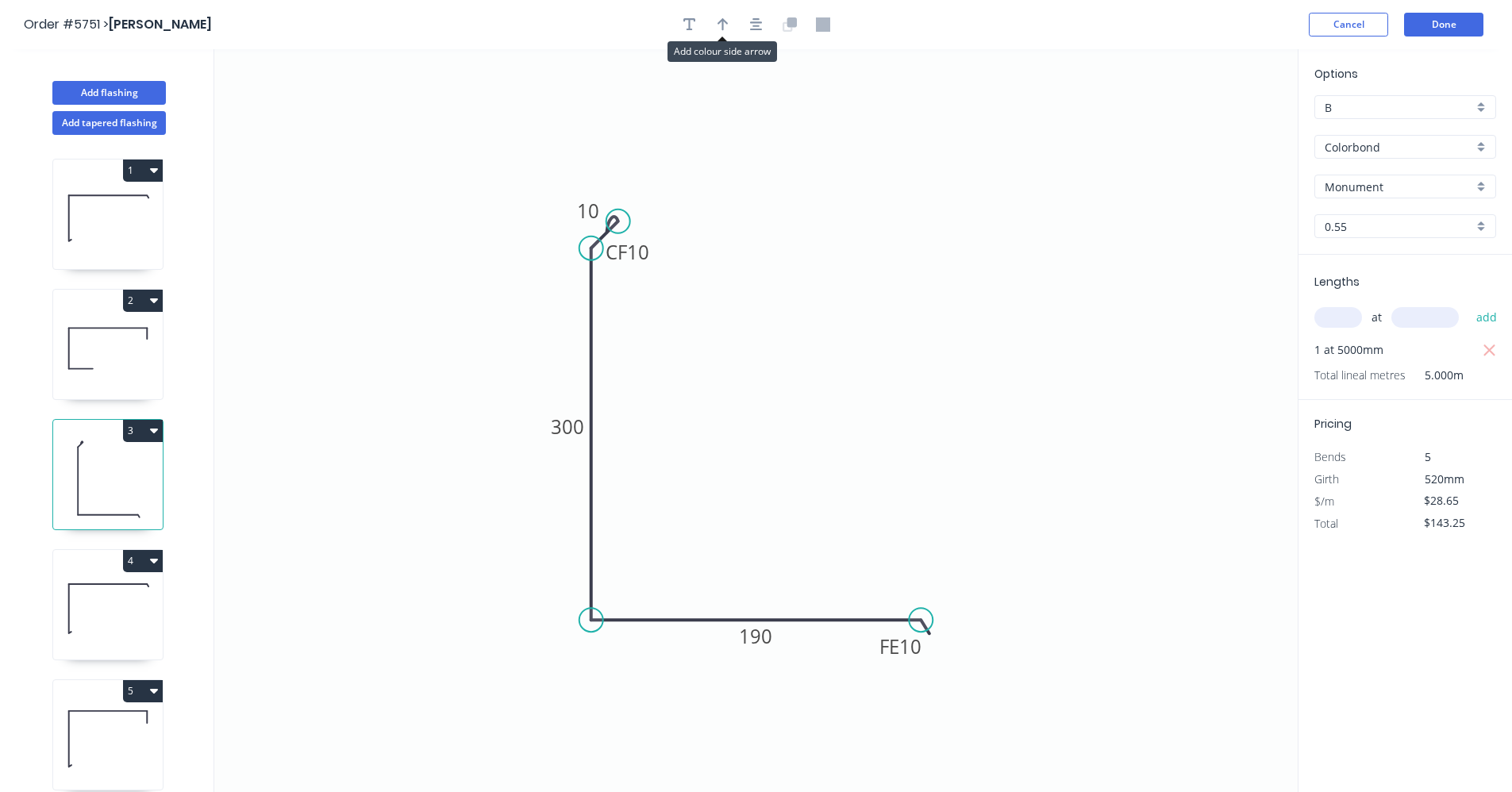
drag, startPoint x: 732, startPoint y: 21, endPoint x: 951, endPoint y: 144, distance: 251.2
click at [731, 22] on button "button" at bounding box center [723, 24] width 24 height 24
drag, startPoint x: 1223, startPoint y: 124, endPoint x: 701, endPoint y: 577, distance: 691.2
click at [742, 596] on icon at bounding box center [744, 577] width 14 height 51
drag, startPoint x: 130, startPoint y: 347, endPoint x: 196, endPoint y: 332, distance: 67.7
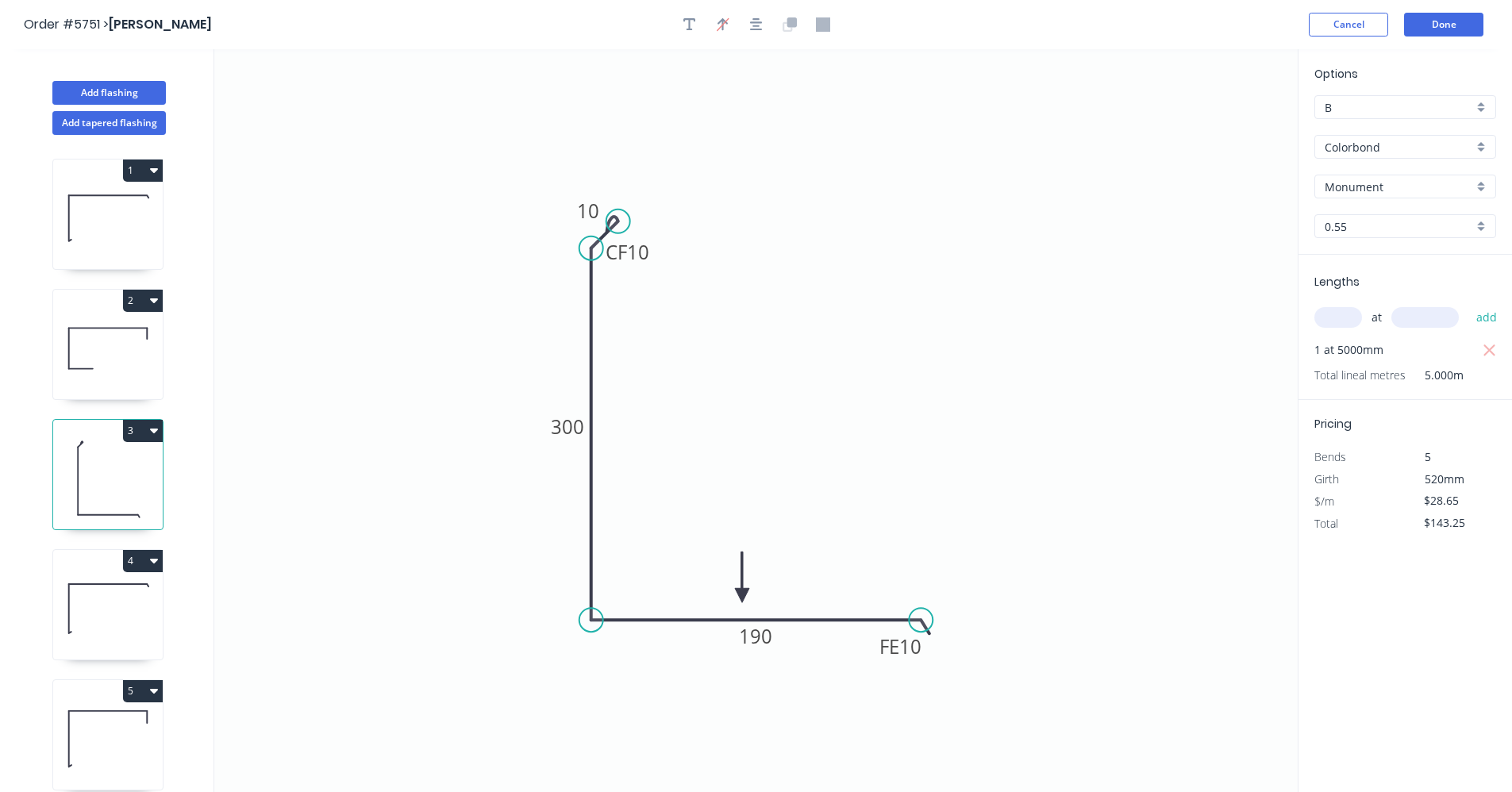
click at [133, 348] on icon at bounding box center [108, 348] width 110 height 101
type input "$28.07"
type input "$89.82"
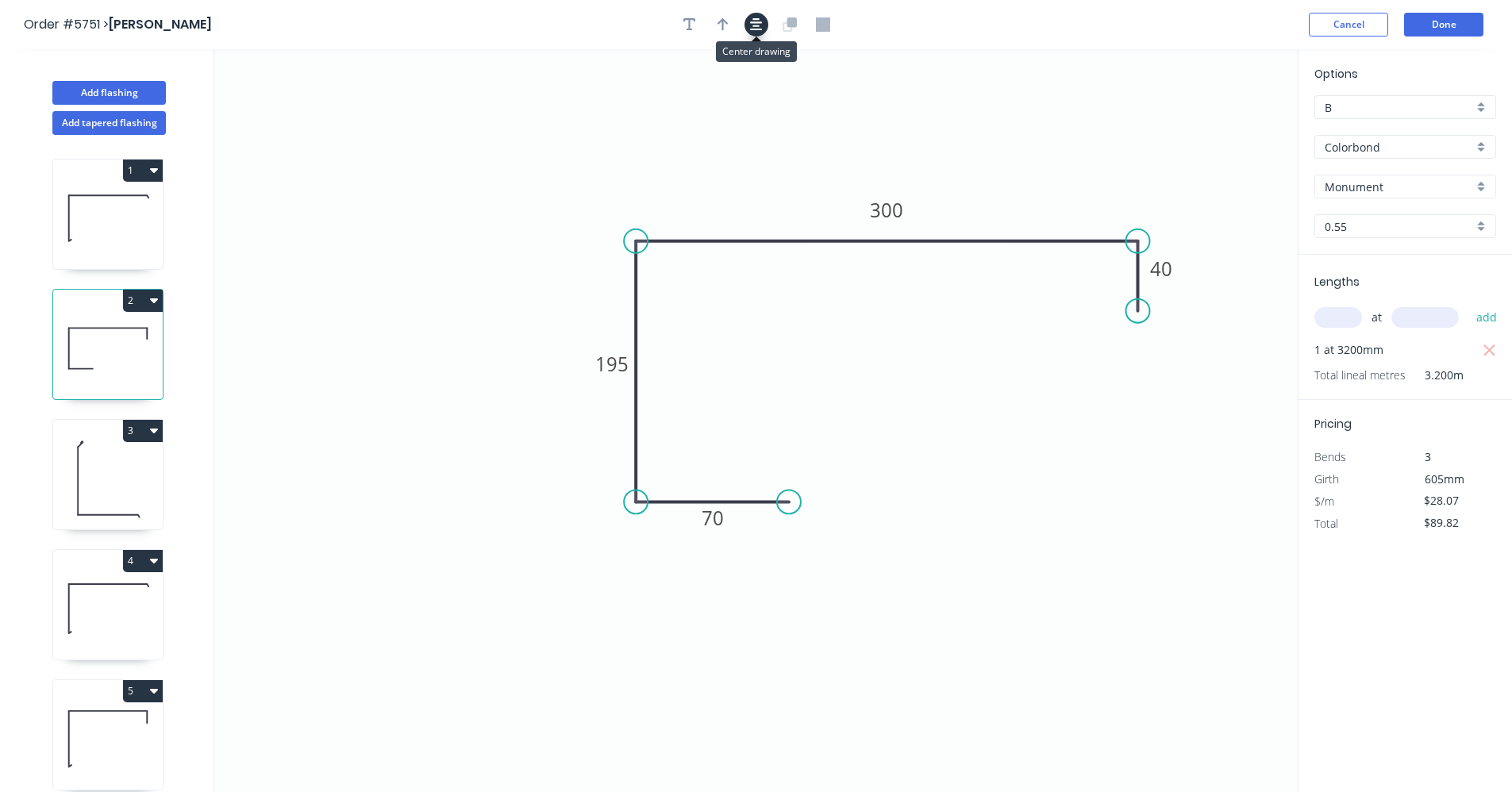
click at [759, 29] on icon "button" at bounding box center [756, 24] width 12 height 14
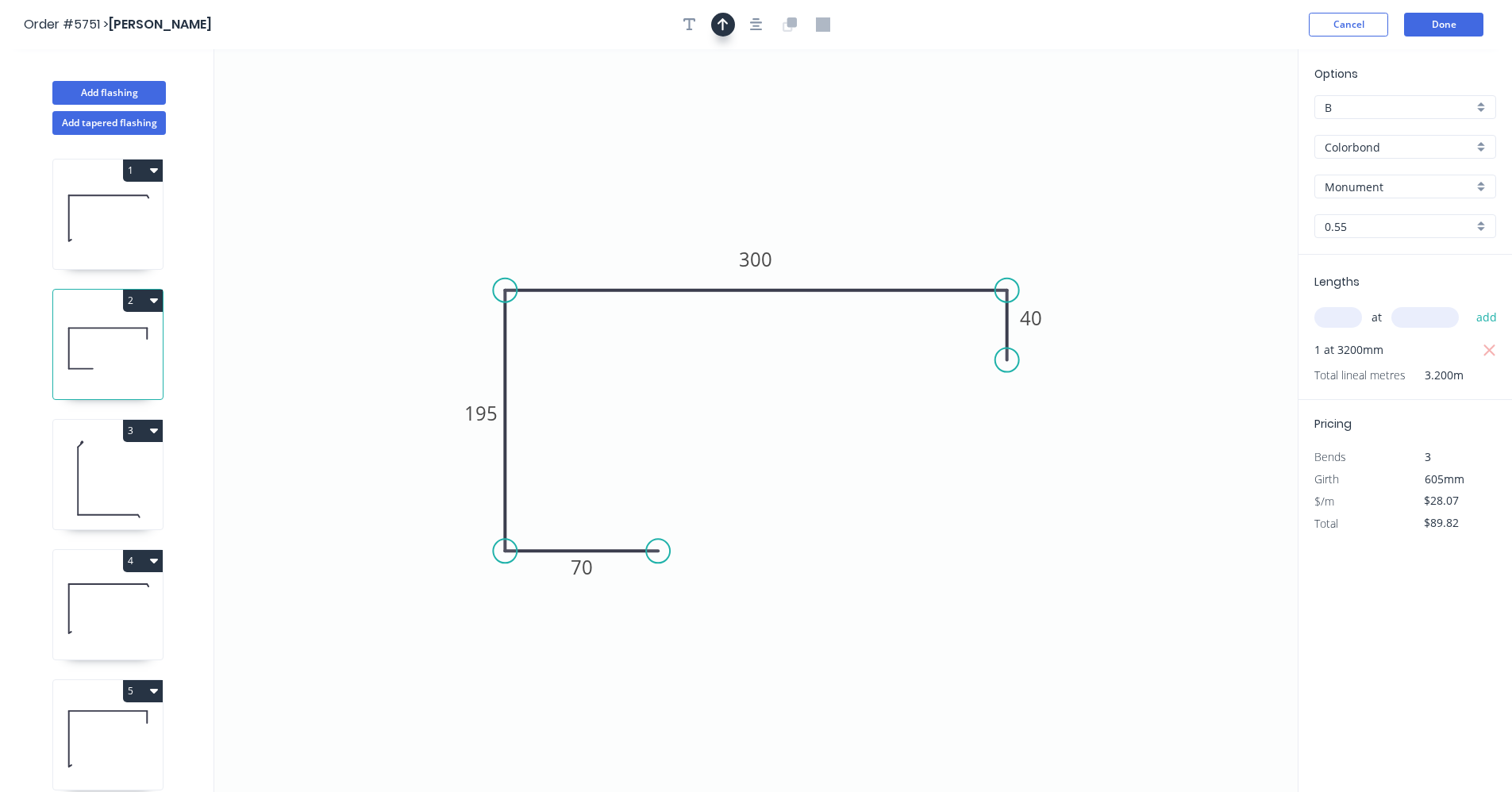
click at [727, 24] on icon "button" at bounding box center [724, 24] width 11 height 12
drag, startPoint x: 1220, startPoint y: 127, endPoint x: 846, endPoint y: 274, distance: 401.9
click at [845, 273] on icon at bounding box center [842, 248] width 14 height 51
drag, startPoint x: 115, startPoint y: 246, endPoint x: 166, endPoint y: 240, distance: 51.4
click at [122, 244] on icon at bounding box center [108, 218] width 110 height 101
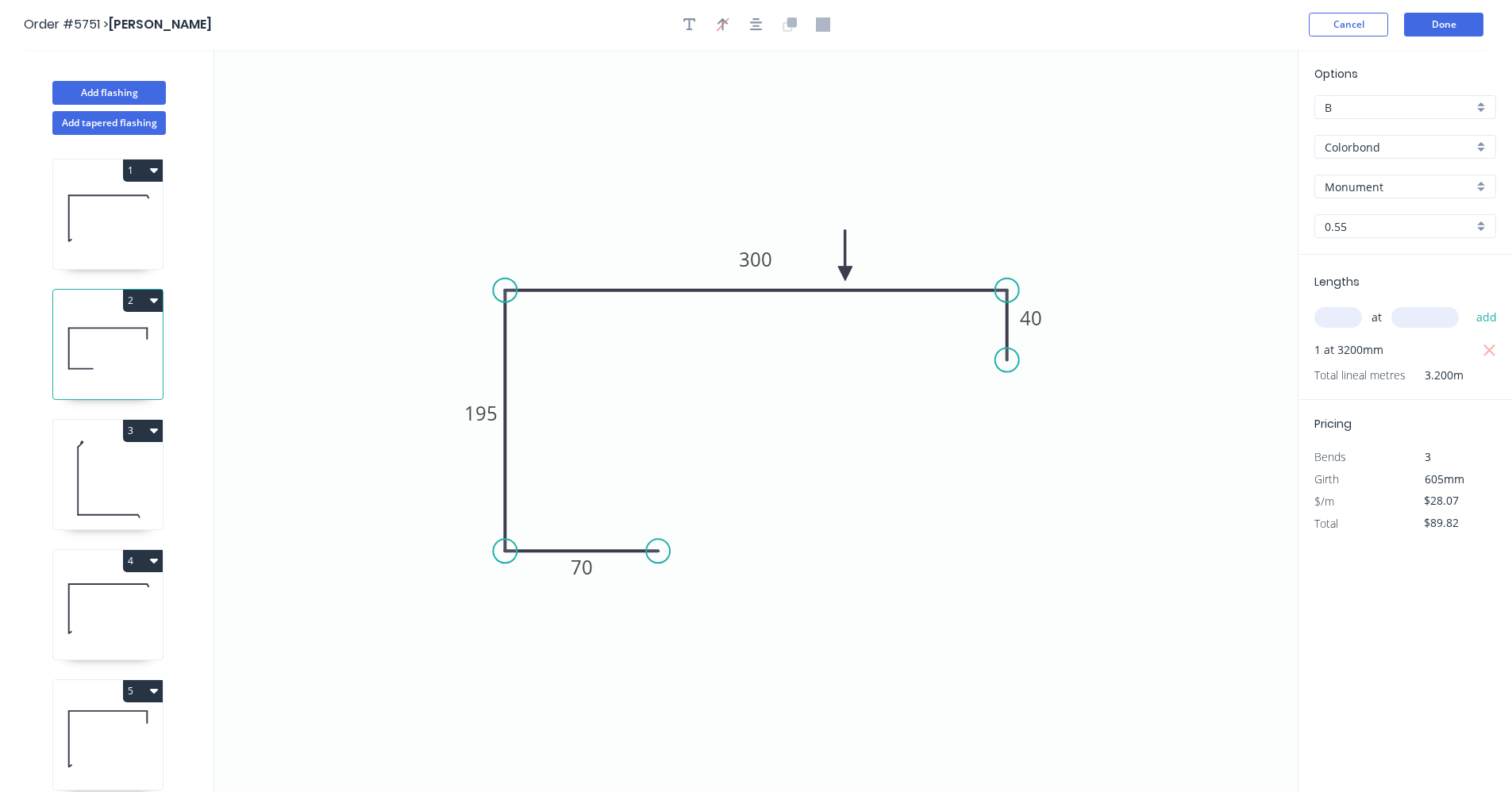
type input "$16.87"
type input "$512.85"
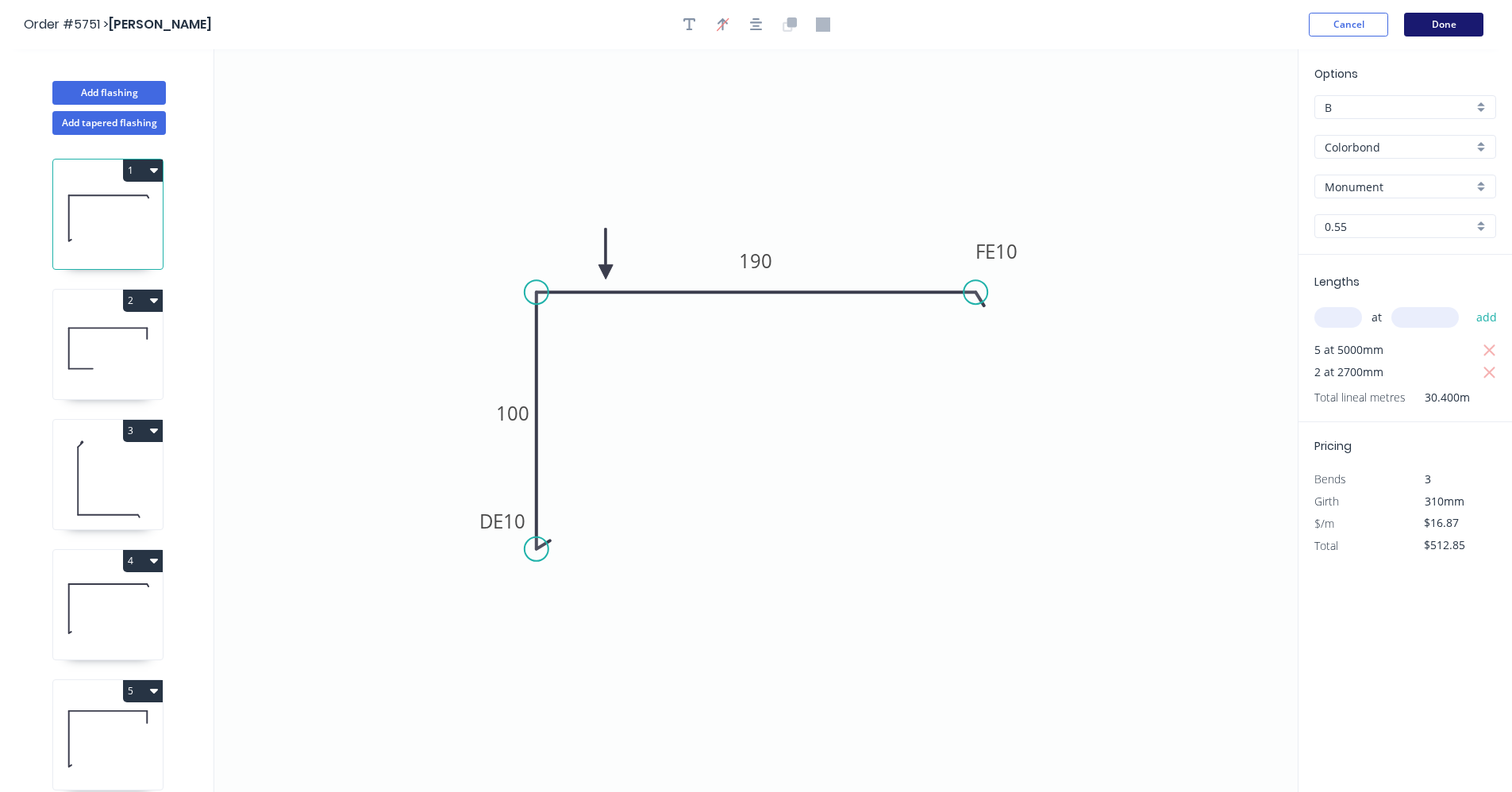
click at [1448, 24] on button "Done" at bounding box center [1443, 24] width 79 height 24
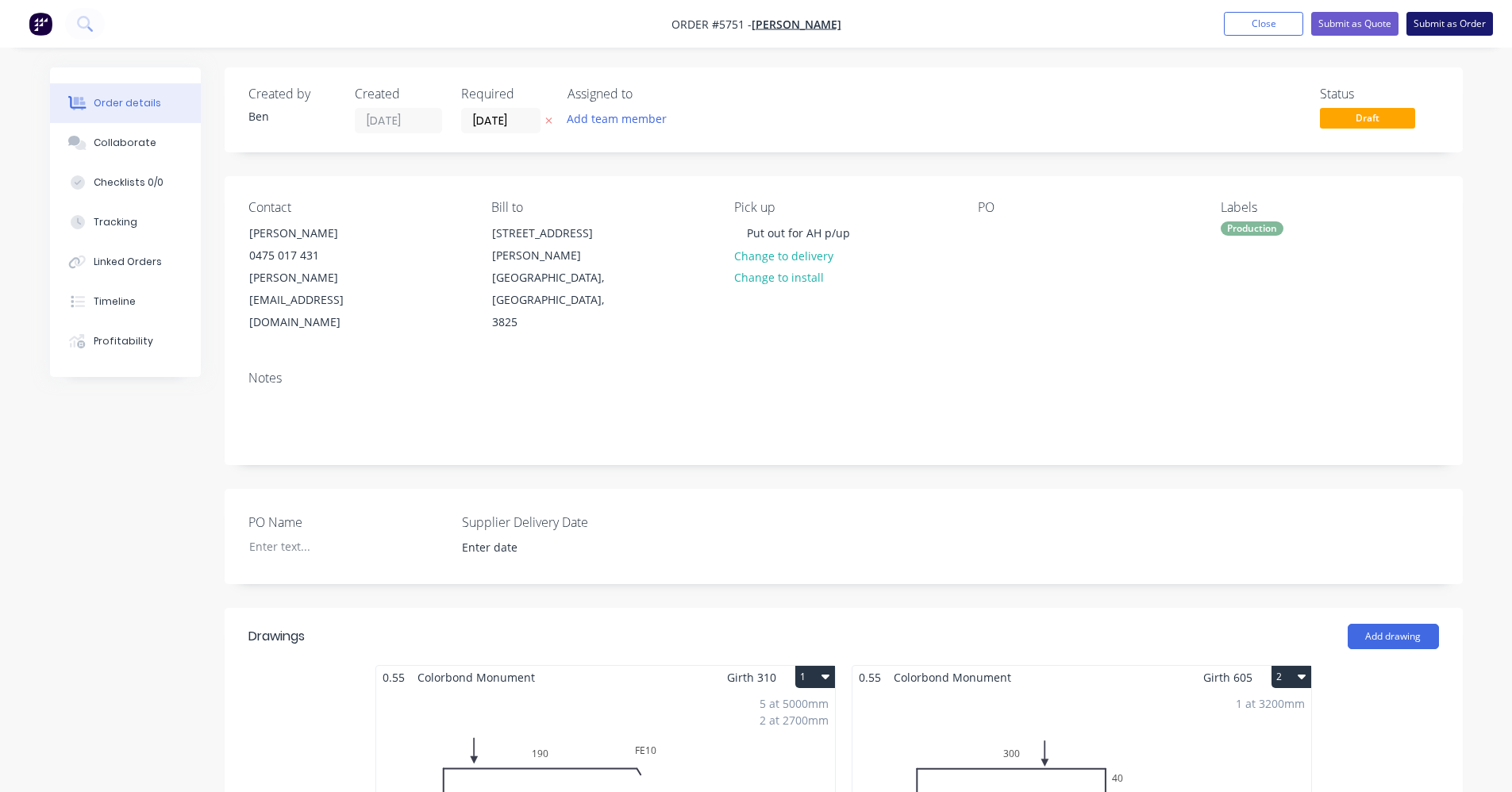
click at [1436, 20] on button "Submit as Order" at bounding box center [1449, 23] width 87 height 24
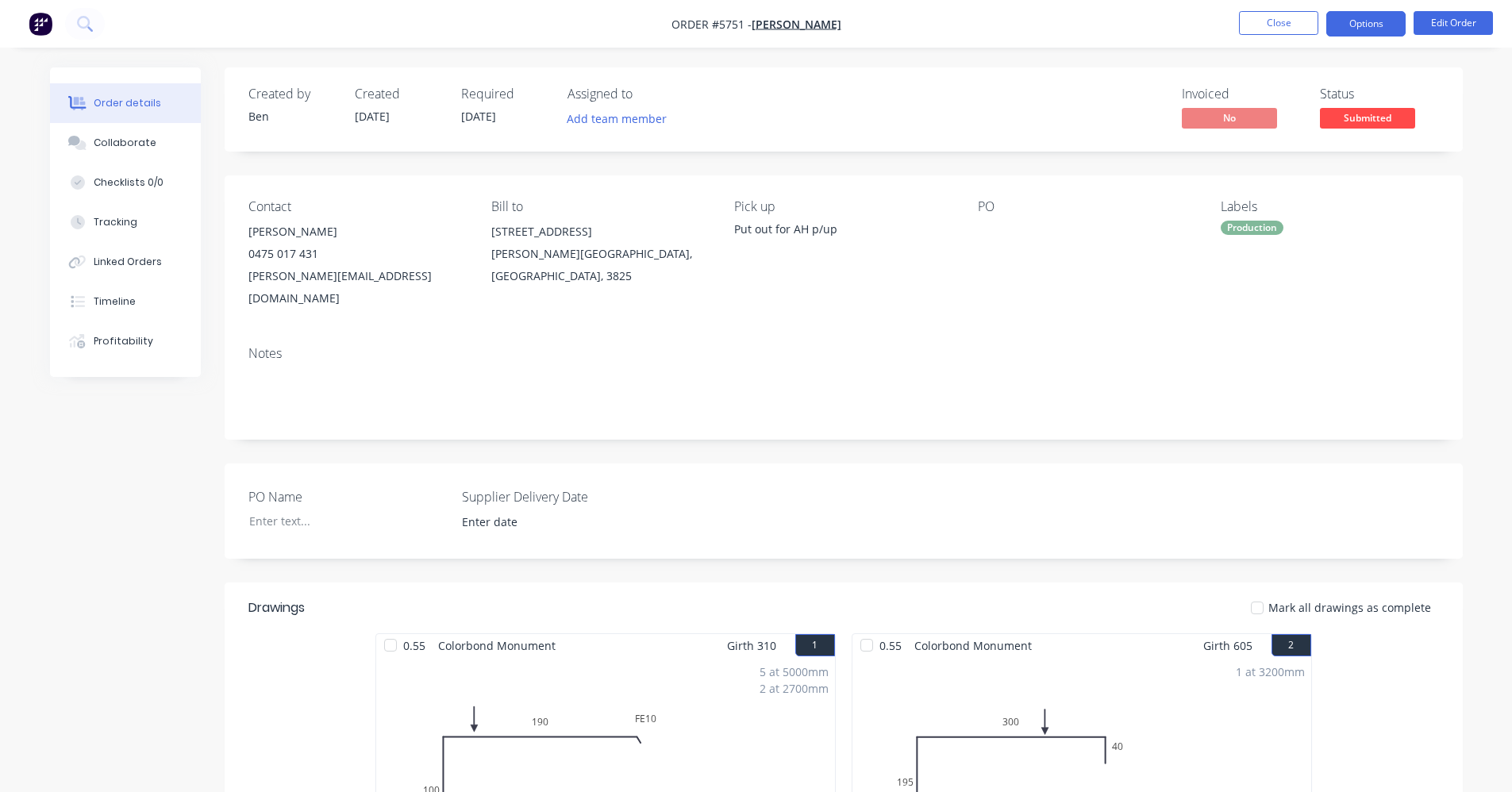
click at [1370, 27] on button "Options" at bounding box center [1366, 24] width 79 height 26
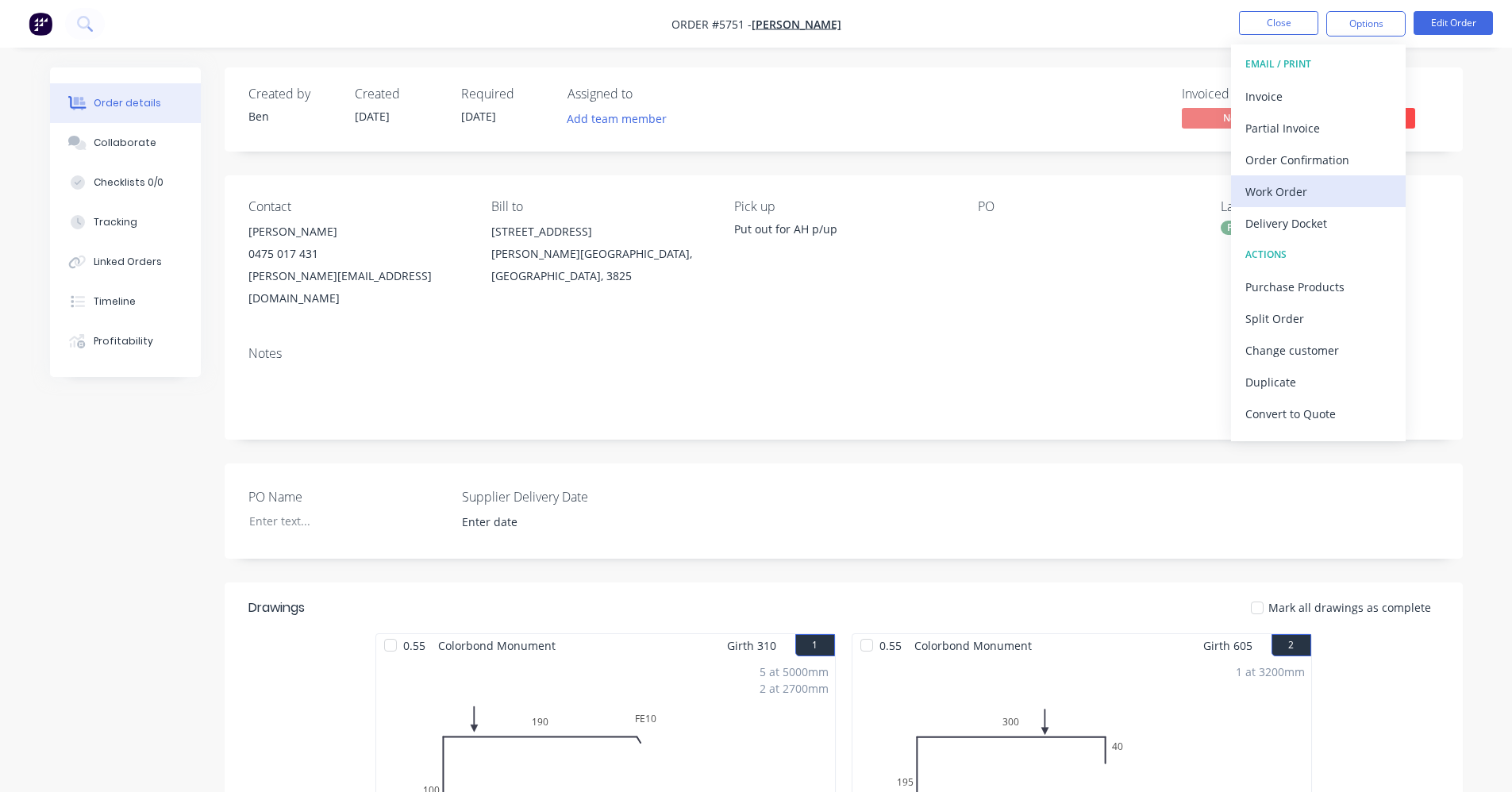
click at [1288, 199] on div "Work Order" at bounding box center [1318, 191] width 146 height 23
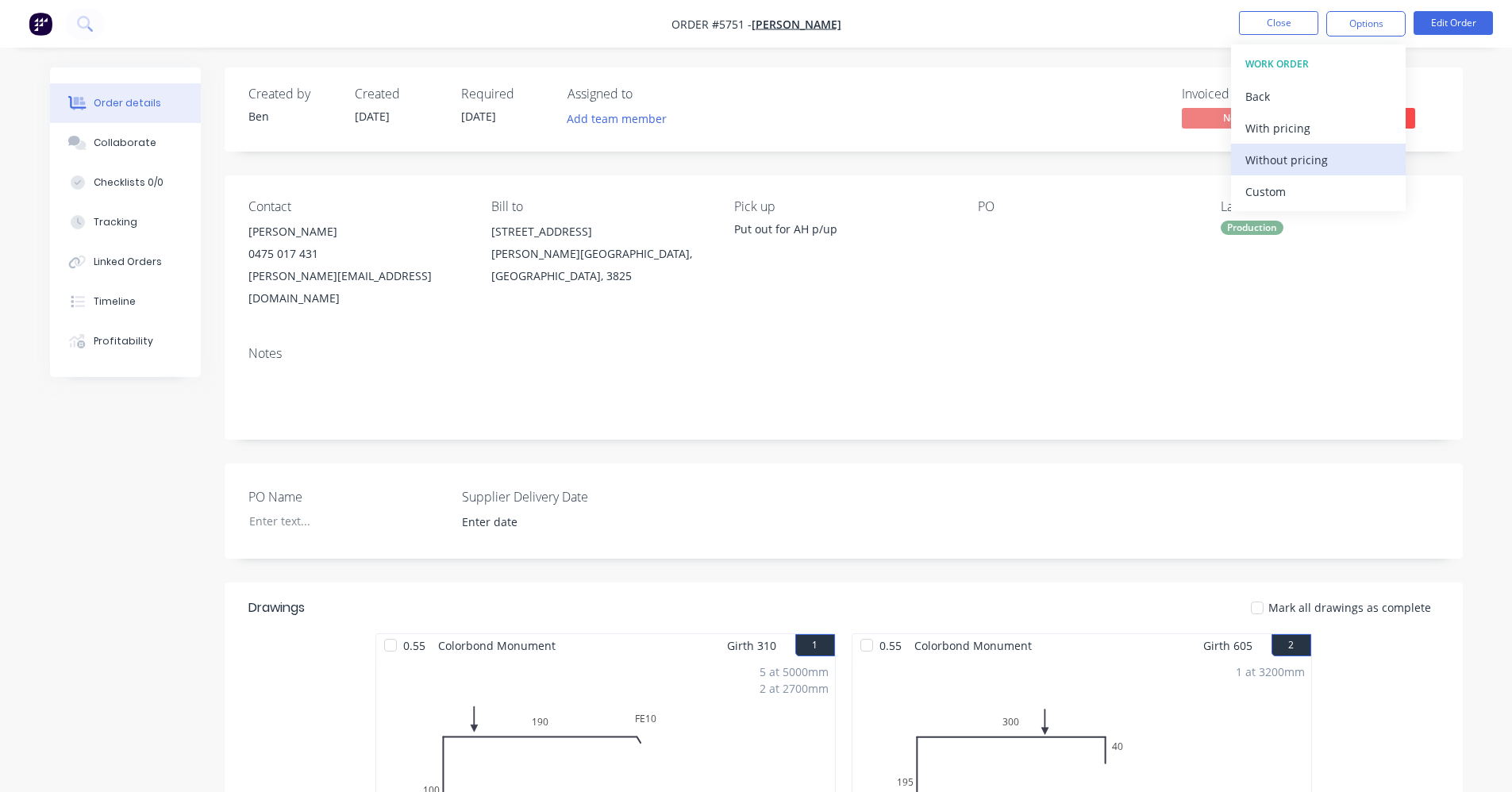
click at [1281, 159] on div "Without pricing" at bounding box center [1318, 160] width 146 height 23
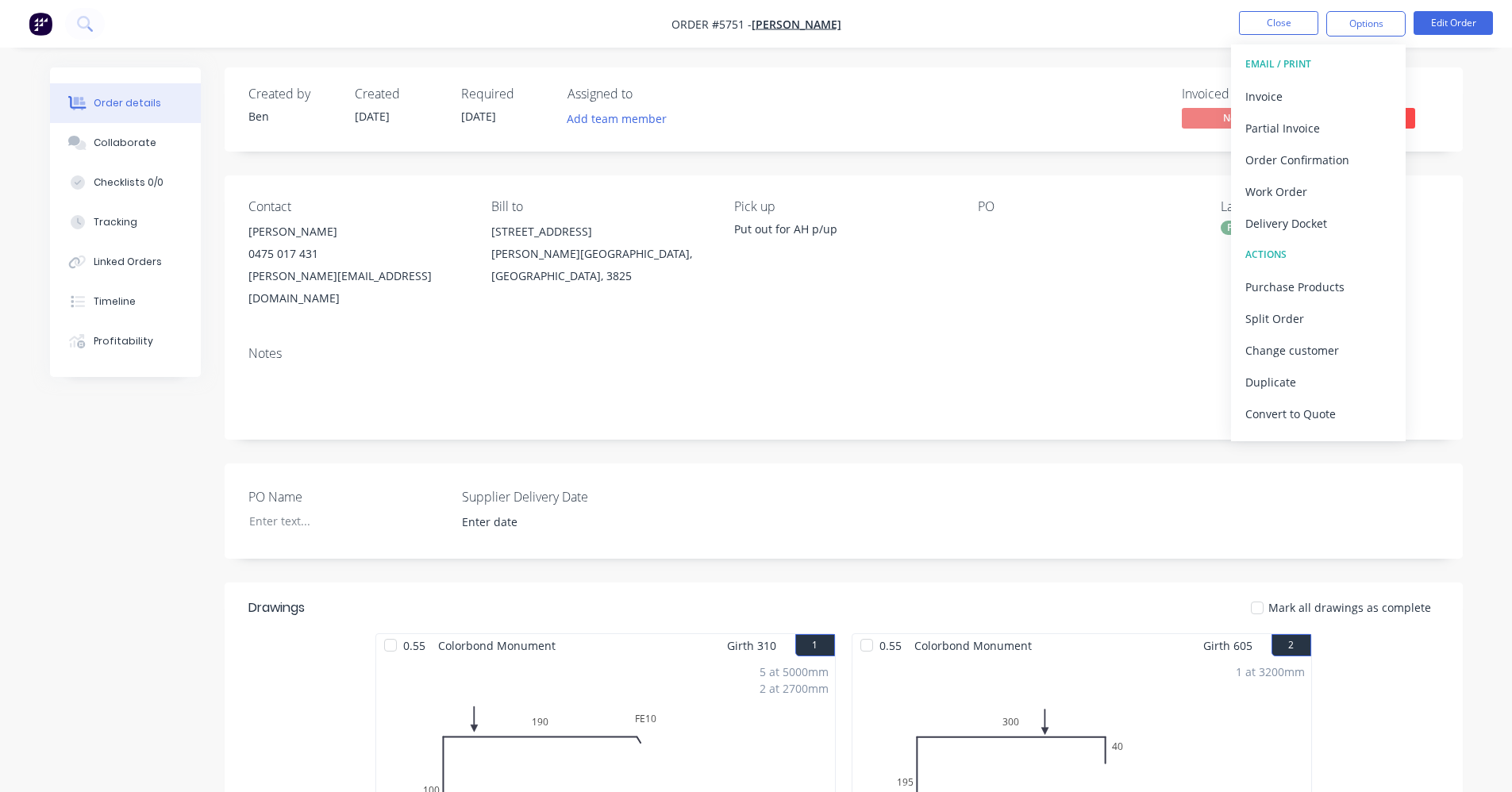
click at [959, 109] on div "Invoiced No Status Submitted" at bounding box center [1083, 110] width 713 height 46
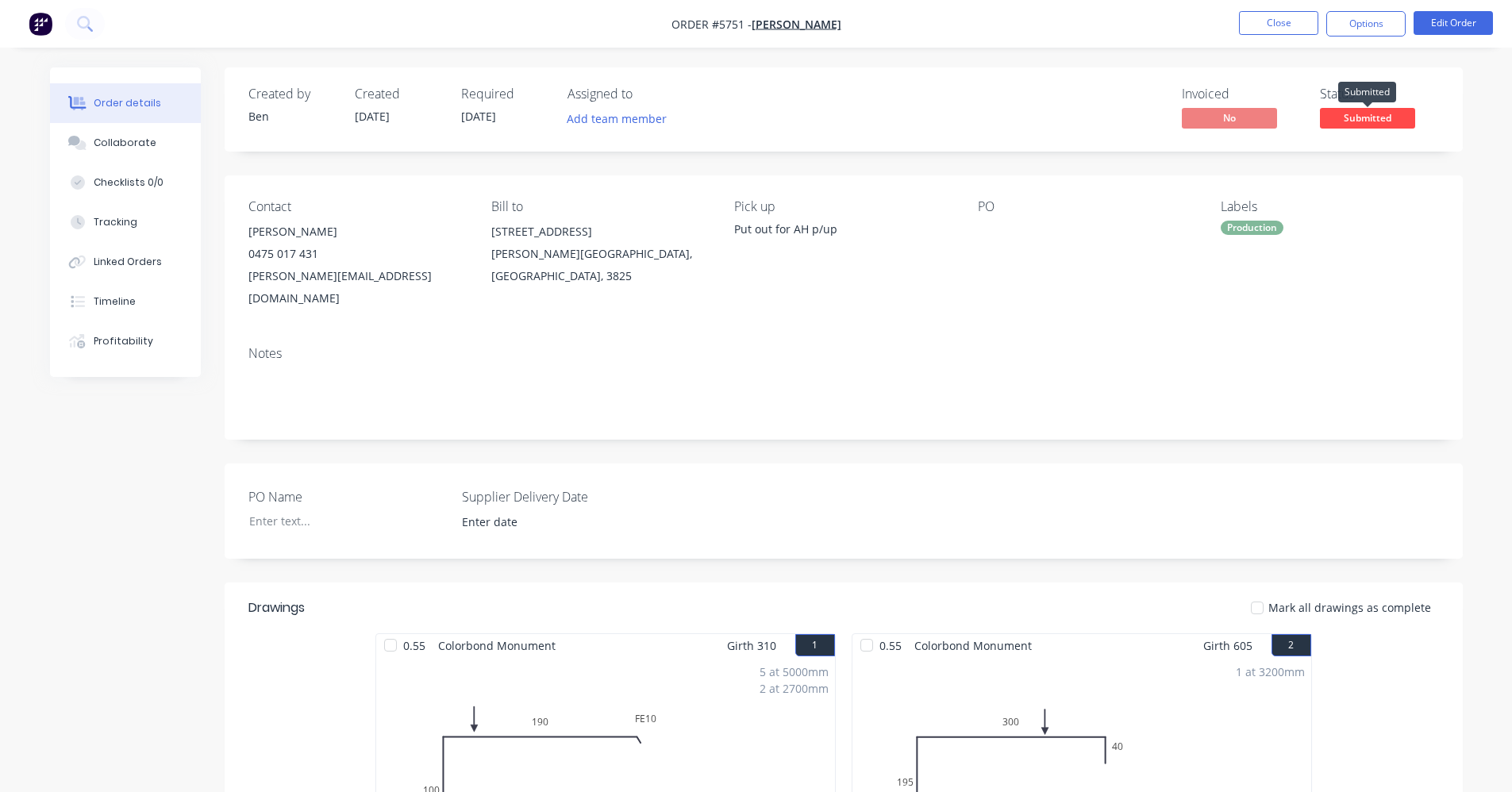
click at [1352, 115] on span "Submitted" at bounding box center [1368, 118] width 96 height 20
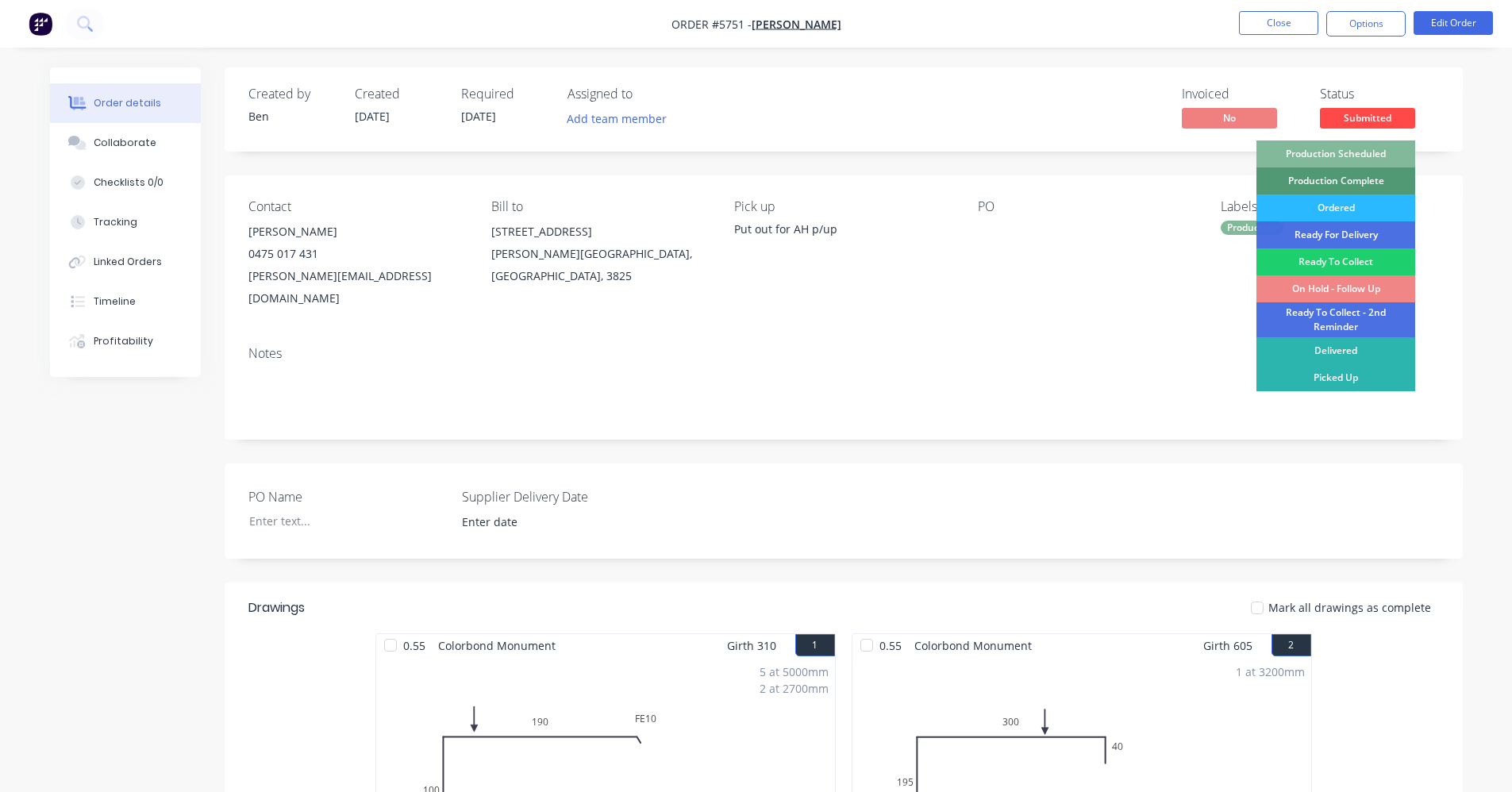
click at [1356, 150] on div "Production Scheduled" at bounding box center [1335, 154] width 159 height 27
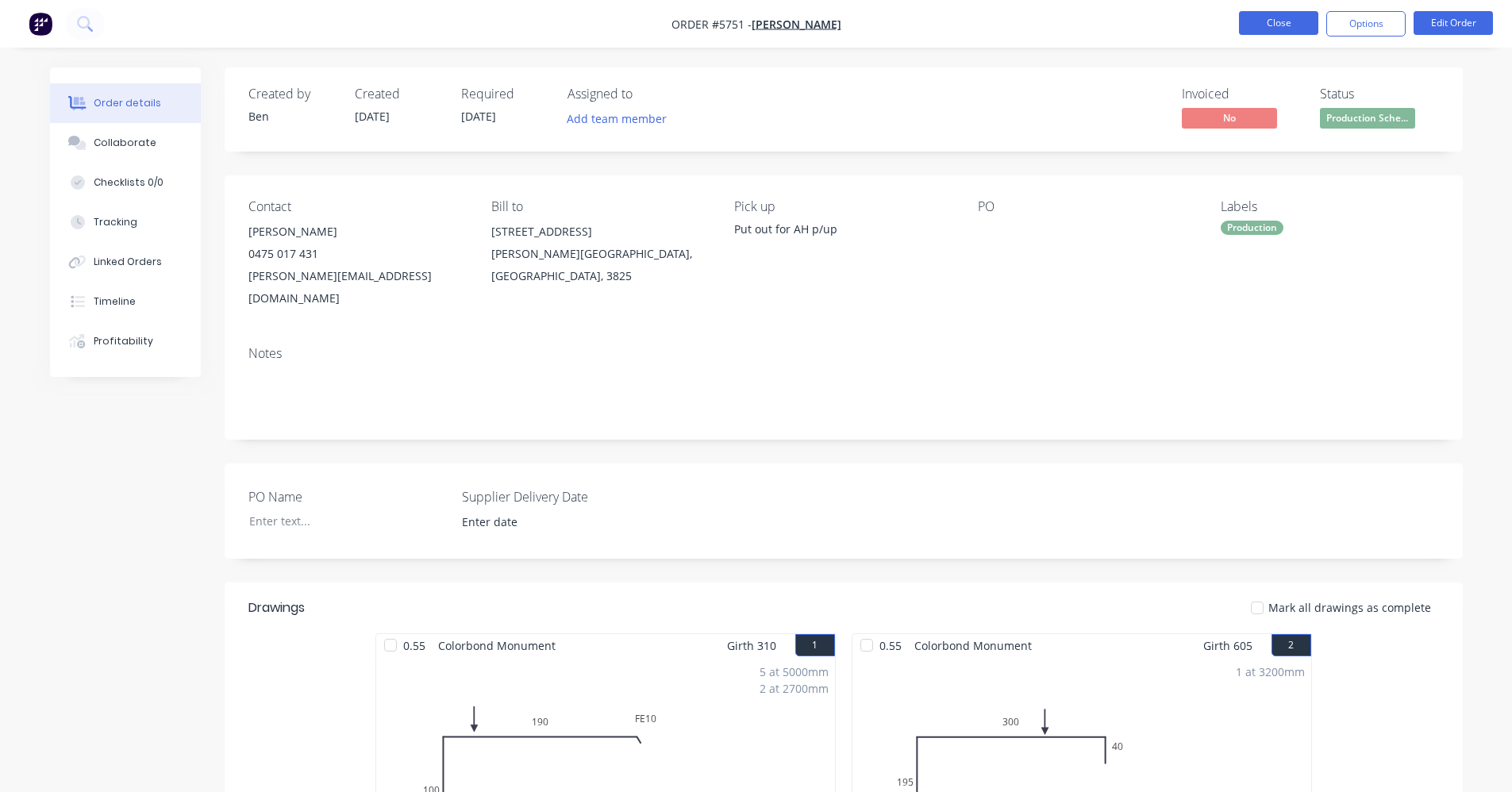
click at [1293, 21] on button "Close" at bounding box center [1278, 23] width 79 height 24
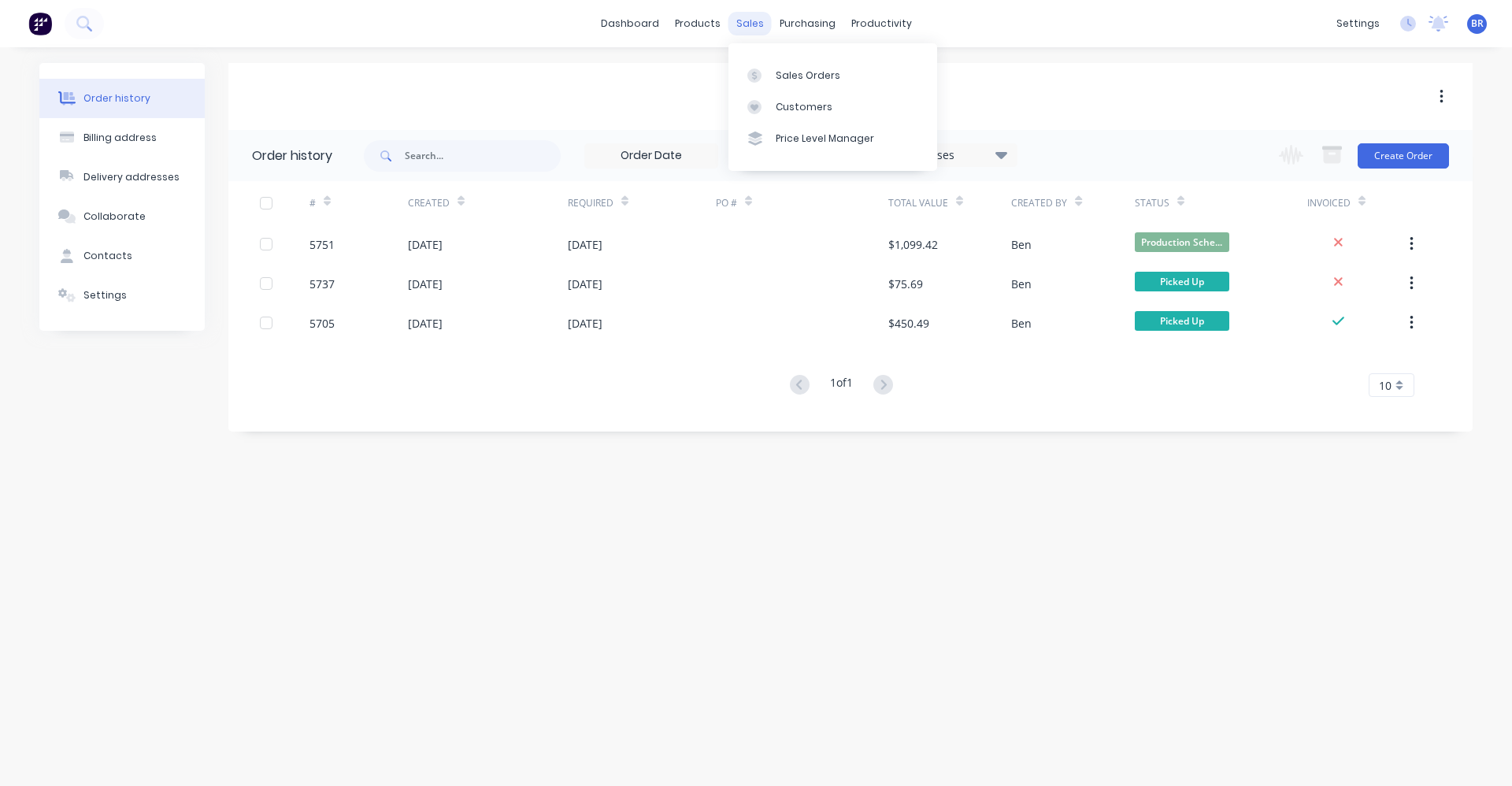
click at [761, 28] on div "sales" at bounding box center [750, 23] width 44 height 24
drag, startPoint x: 761, startPoint y: 28, endPoint x: 745, endPoint y: 18, distance: 18.9
click at [745, 18] on div "sales" at bounding box center [750, 23] width 44 height 24
click at [783, 74] on div "Sales Orders" at bounding box center [808, 75] width 65 height 14
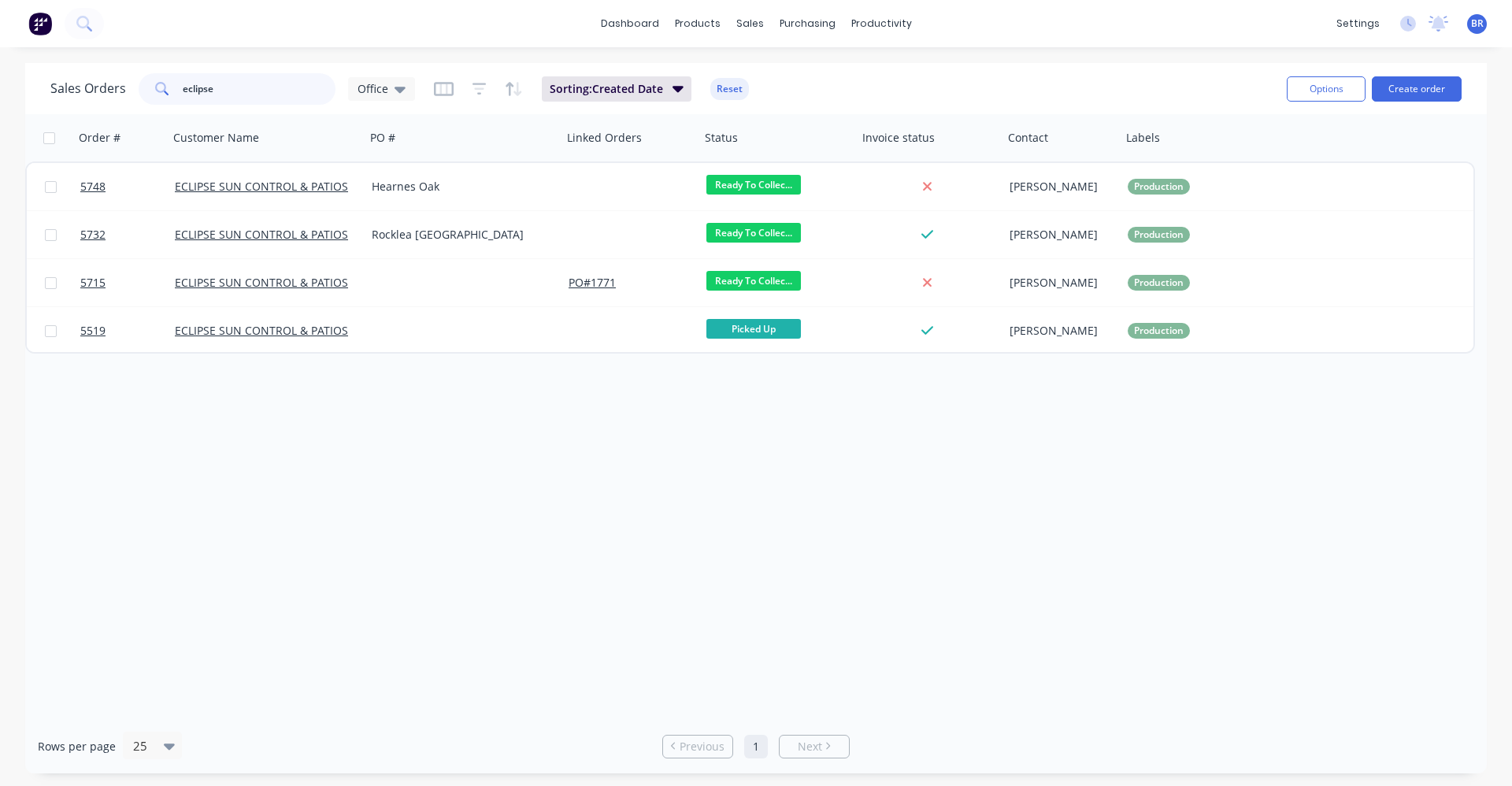
drag, startPoint x: 0, startPoint y: 84, endPoint x: 121, endPoint y: 97, distance: 121.7
click at [0, 83] on div "Sales Orders eclipse Office Sorting: Created Date Reset Options Create order Or…" at bounding box center [756, 417] width 1512 height 710
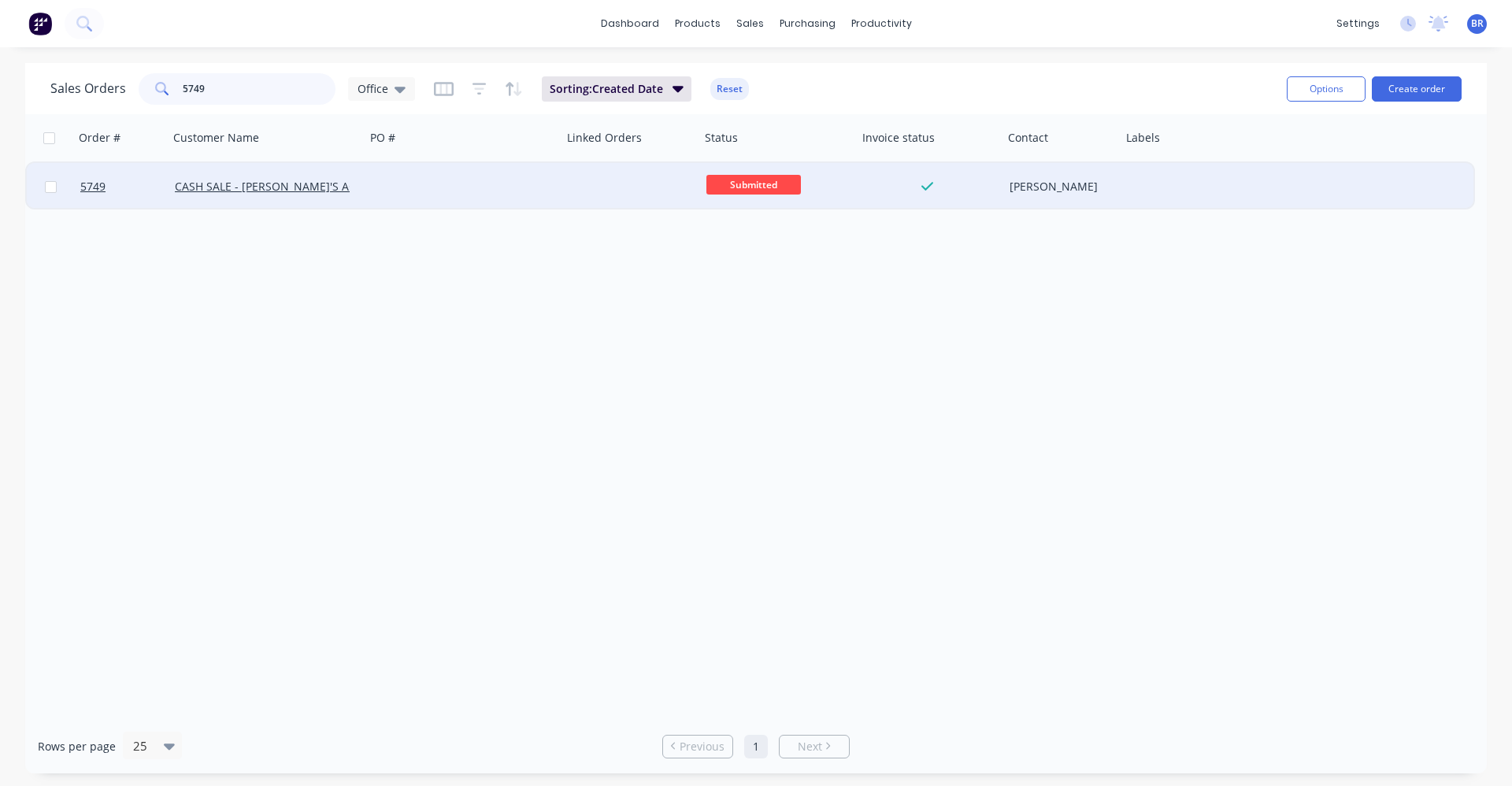
type input "5749"
click at [461, 202] on div at bounding box center [464, 187] width 197 height 47
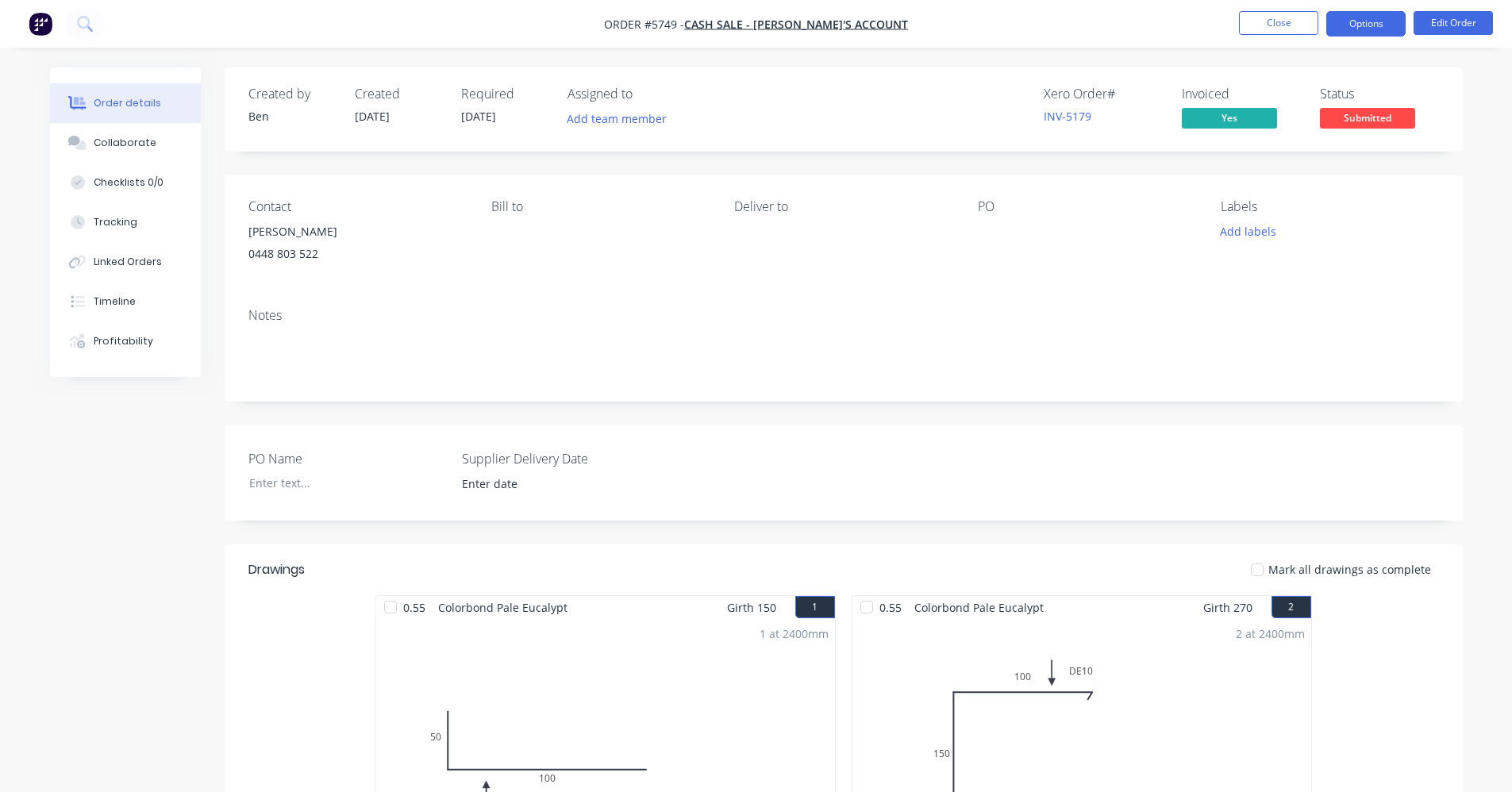
click at [1364, 29] on button "Options" at bounding box center [1366, 24] width 79 height 26
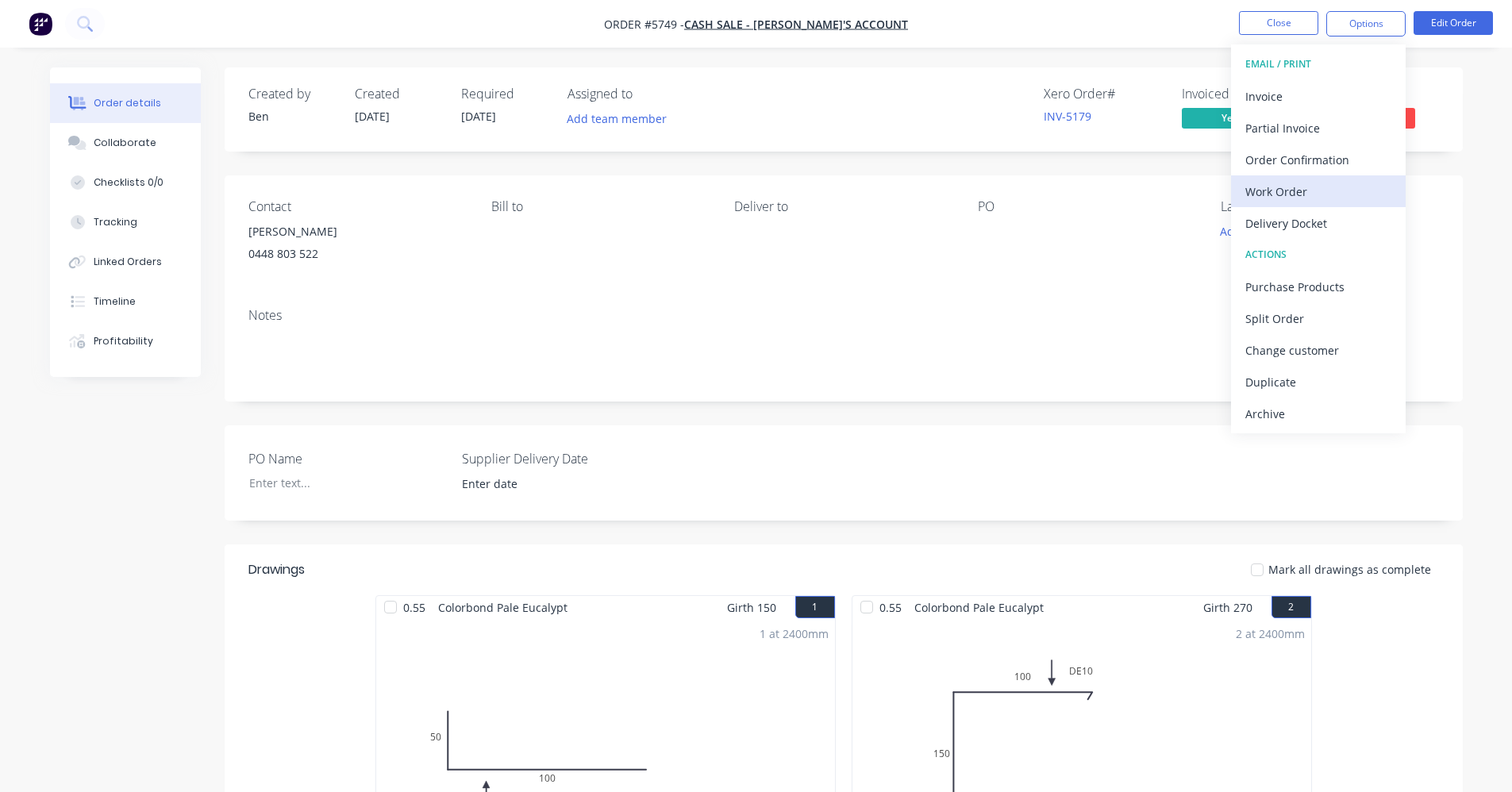
click at [1288, 193] on div "Work Order" at bounding box center [1318, 191] width 146 height 23
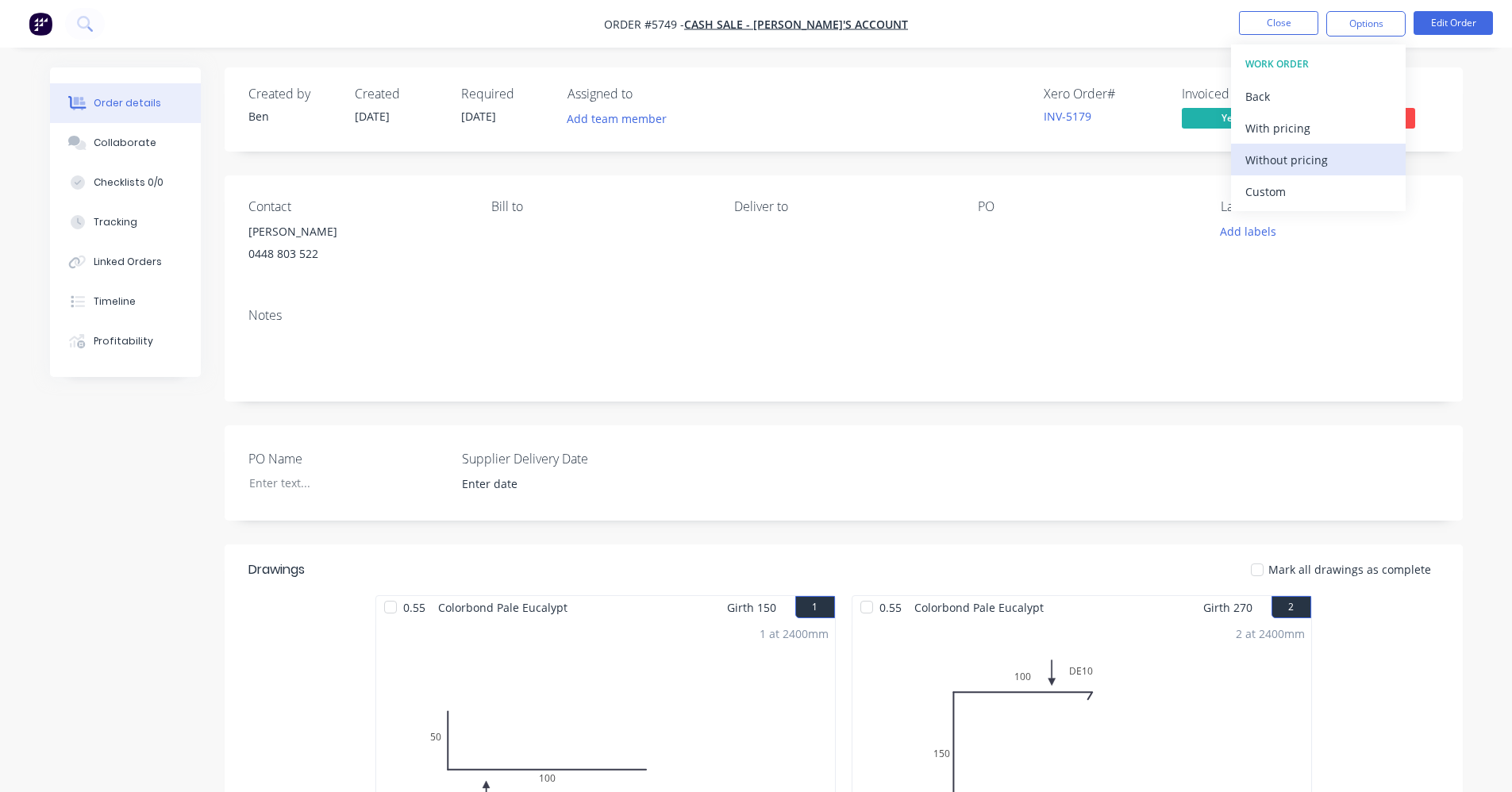
click at [1298, 168] on div "Without pricing" at bounding box center [1318, 160] width 146 height 23
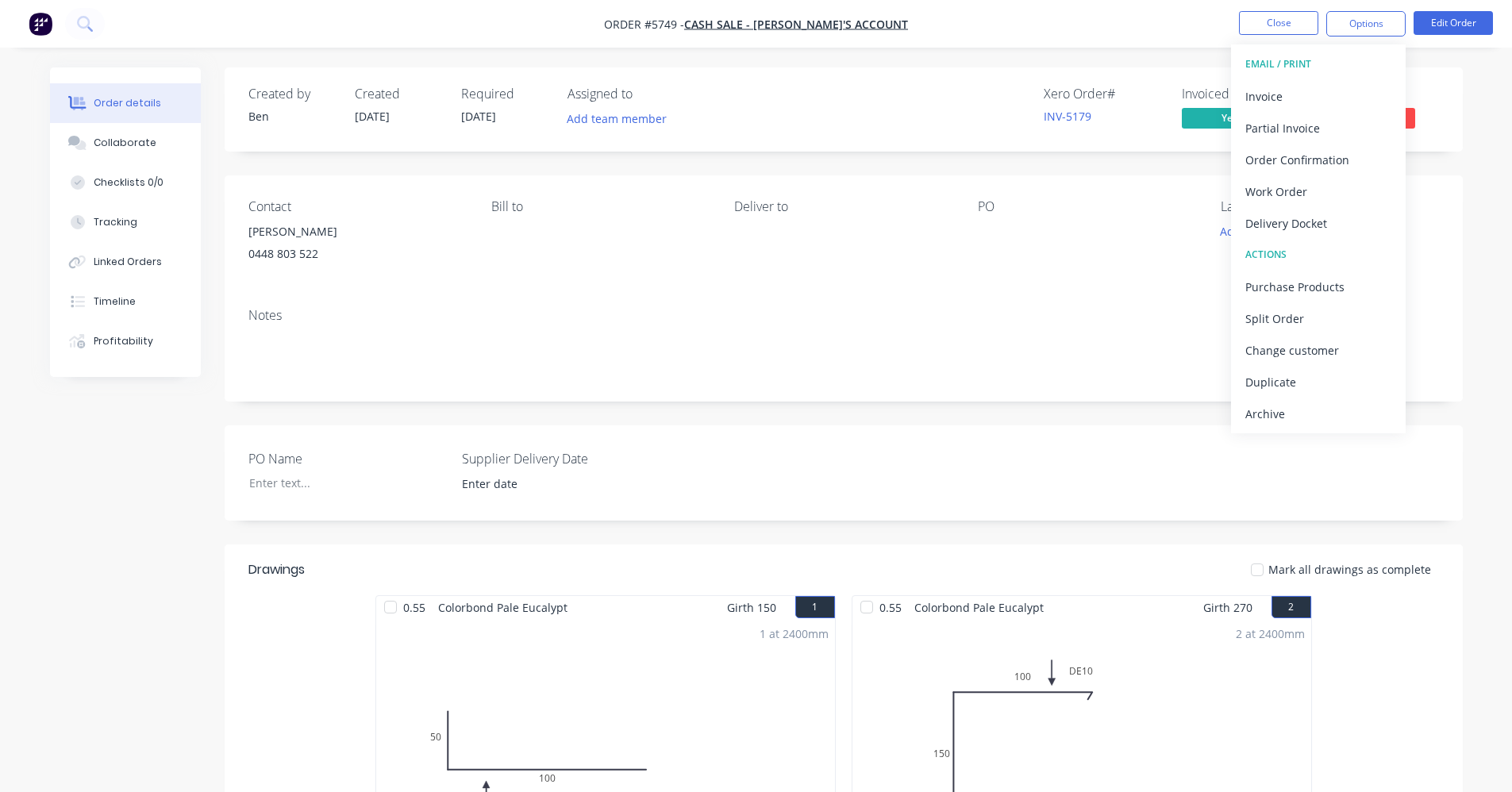
click at [551, 306] on div "Notes" at bounding box center [843, 348] width 1238 height 106
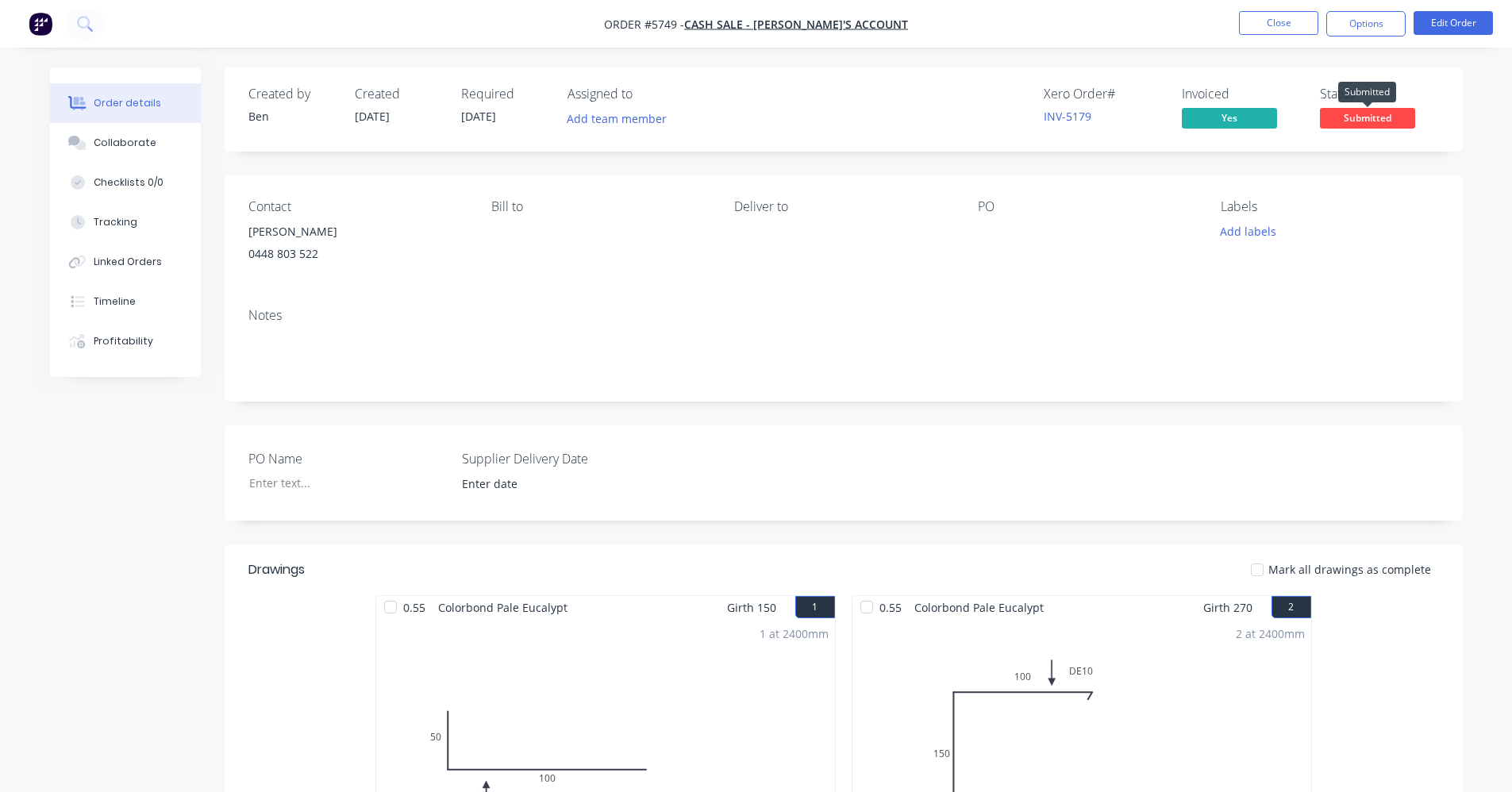
click at [1374, 115] on span "Submitted" at bounding box center [1368, 118] width 96 height 20
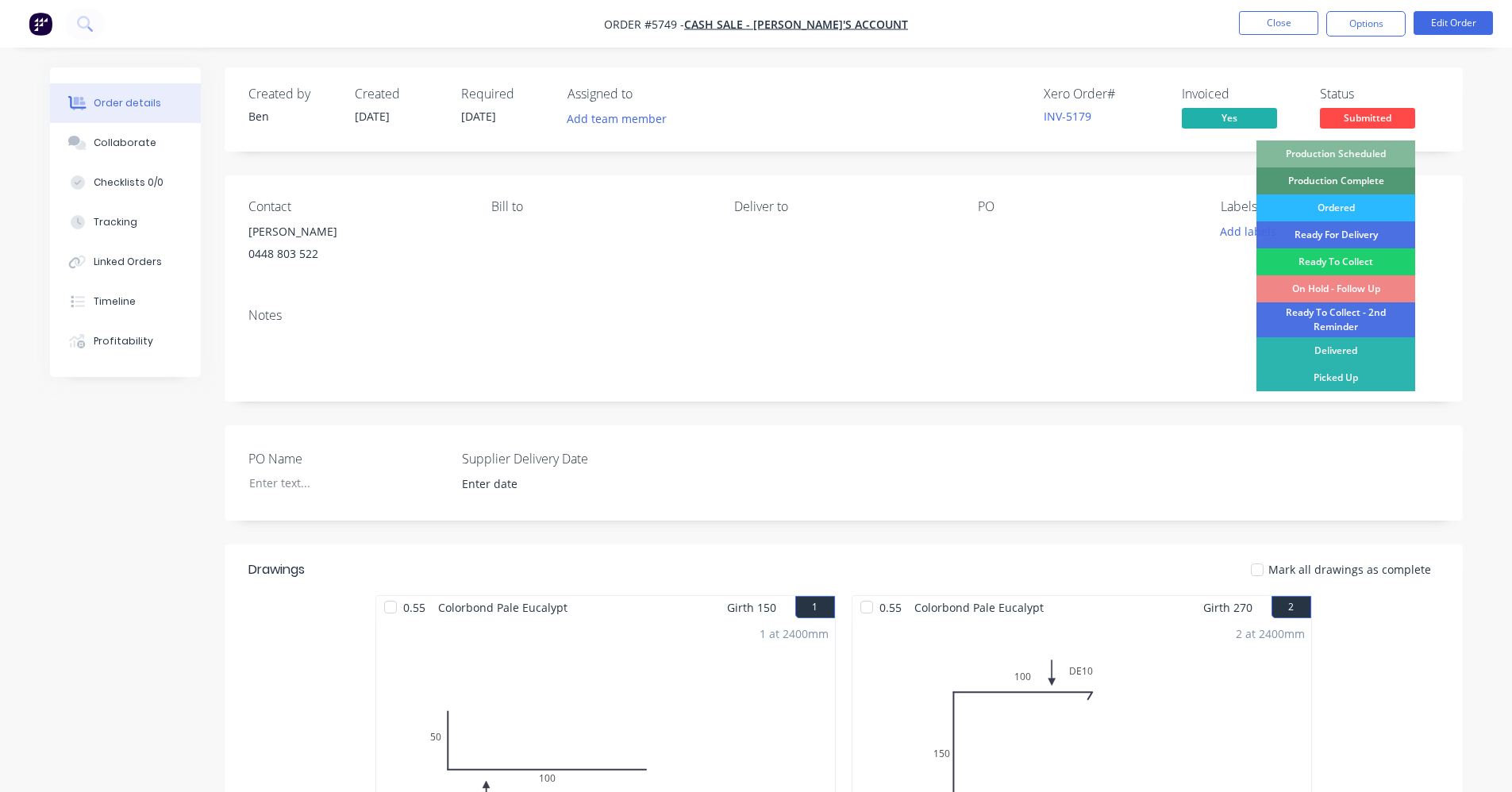
click at [1364, 146] on div "Production Scheduled" at bounding box center [1335, 154] width 159 height 27
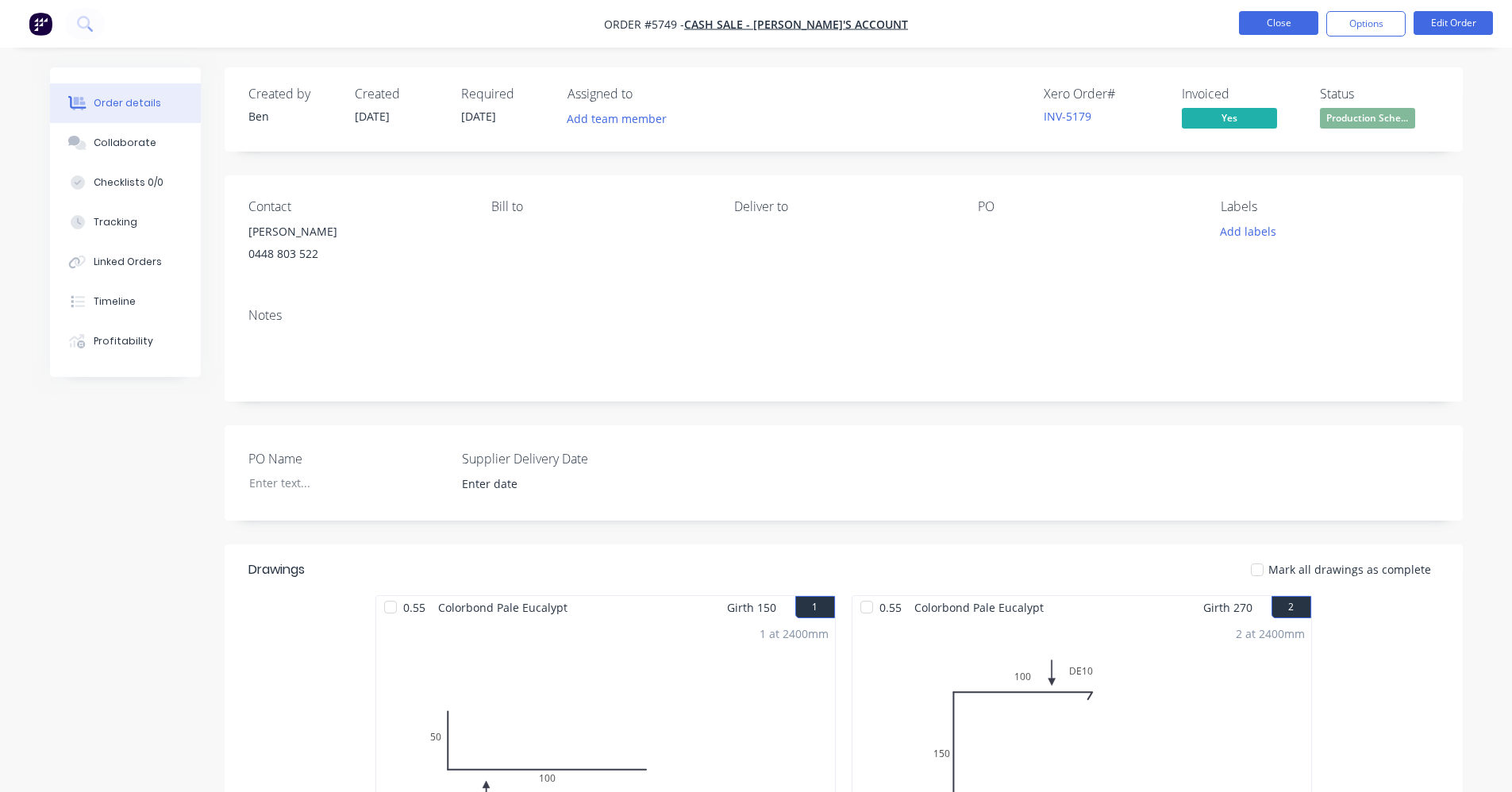
click at [1276, 26] on button "Close" at bounding box center [1278, 23] width 79 height 24
